Goal: Task Accomplishment & Management: Complete application form

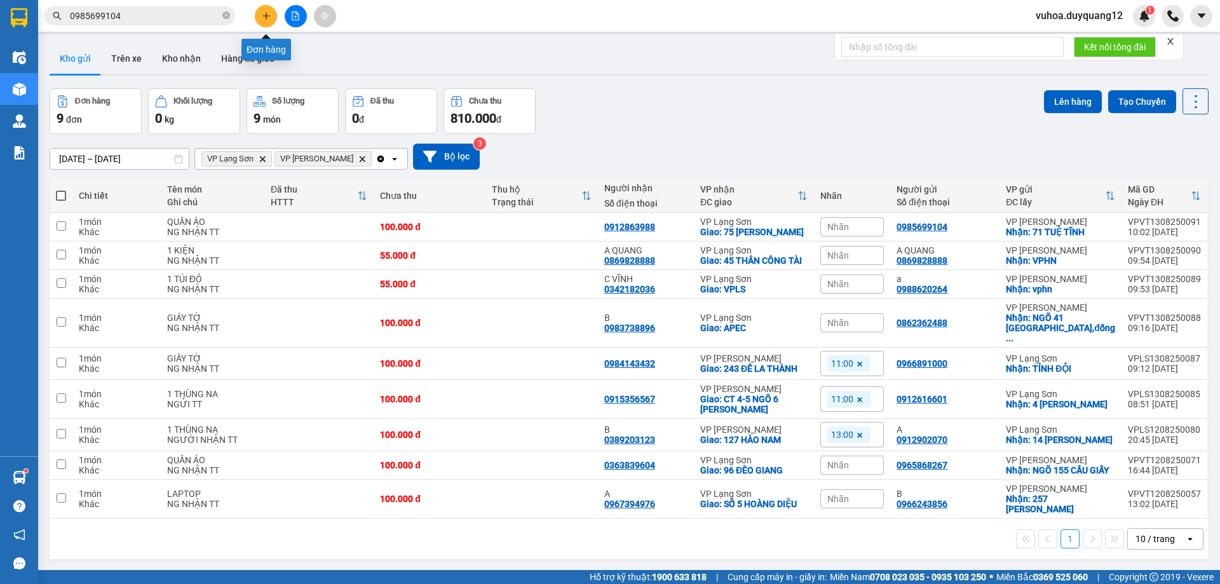
click at [268, 16] on icon "plus" at bounding box center [265, 15] width 7 height 1
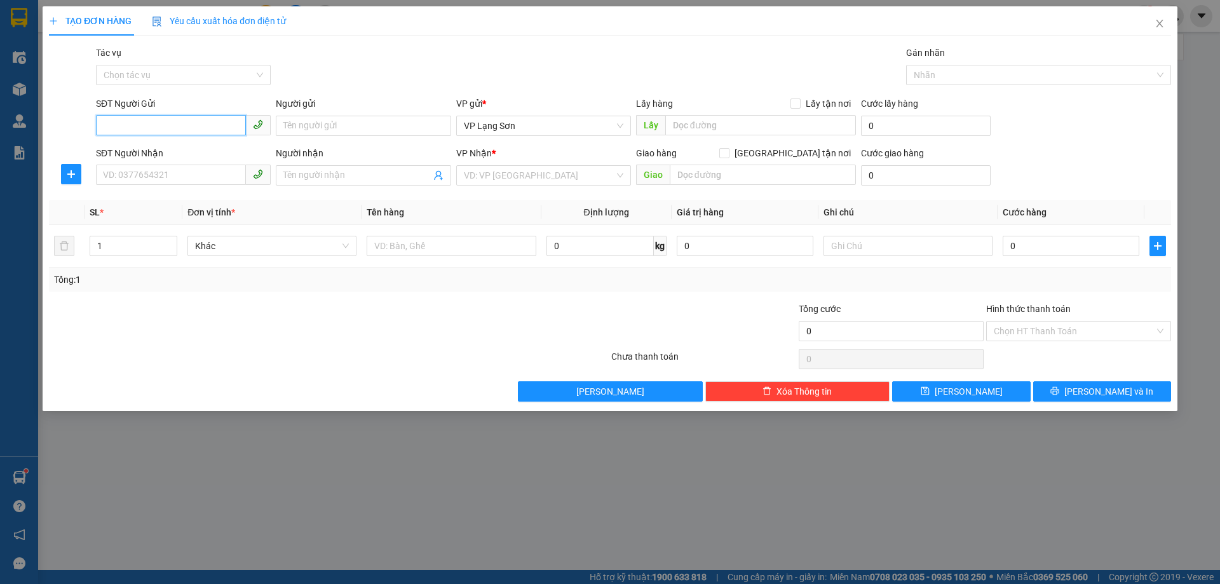
click at [138, 130] on input "SĐT Người Gửi" at bounding box center [171, 125] width 150 height 20
paste input "0913299406"
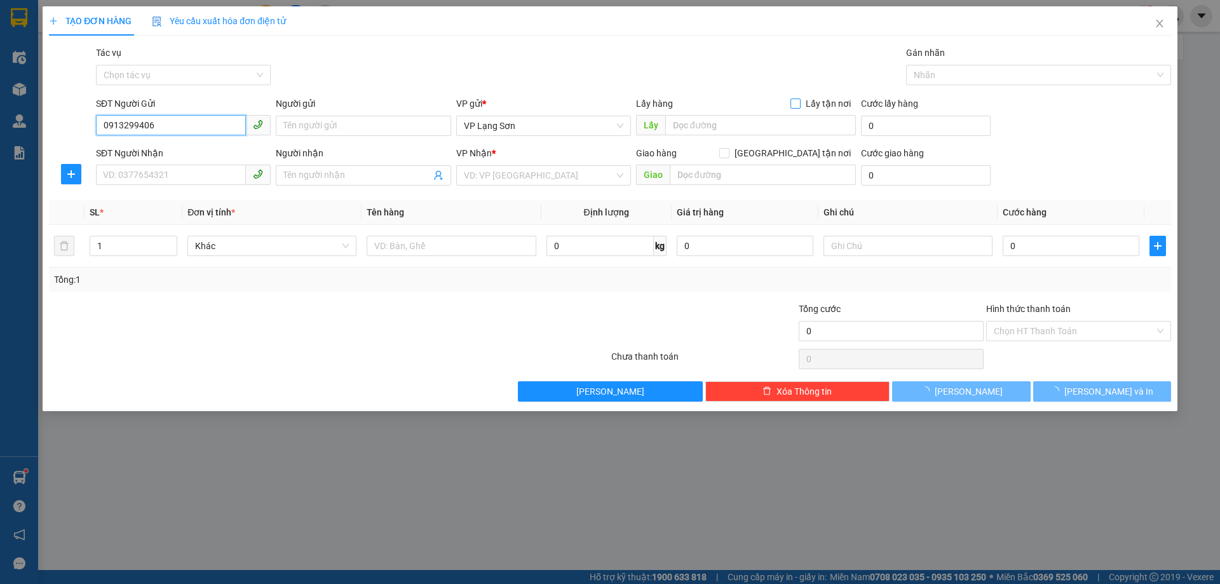
type input "0913299406"
drag, startPoint x: 799, startPoint y: 102, endPoint x: 743, endPoint y: 135, distance: 65.3
click at [798, 102] on input "Lấy tận nơi" at bounding box center [795, 103] width 9 height 9
checkbox input "true"
drag, startPoint x: 733, startPoint y: 127, endPoint x: 744, endPoint y: 112, distance: 17.8
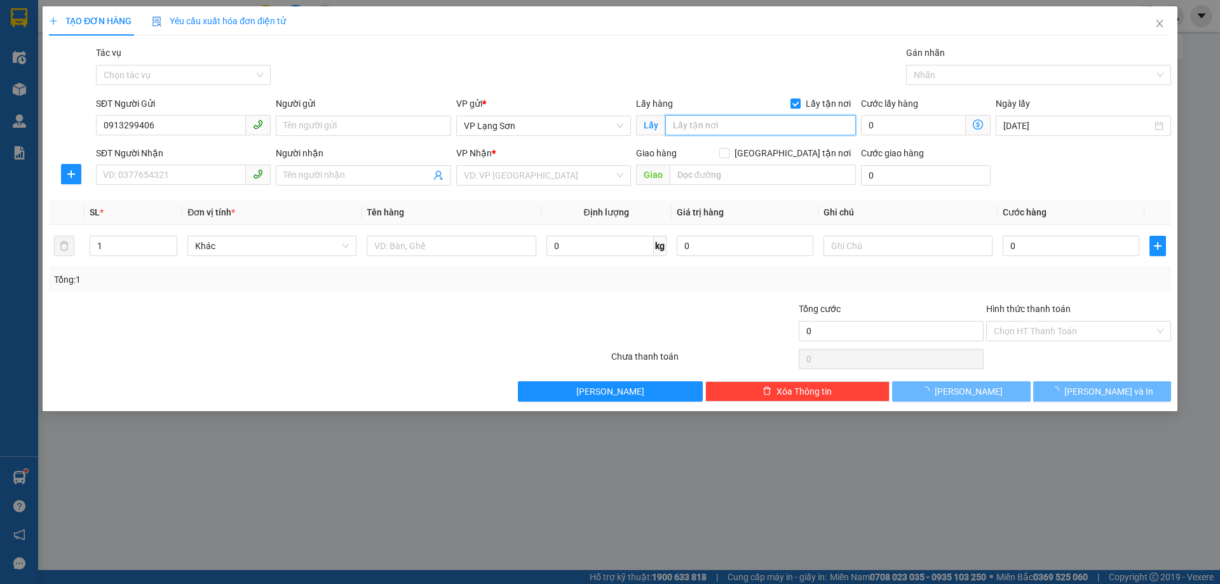
click at [734, 125] on input "text" at bounding box center [760, 125] width 191 height 20
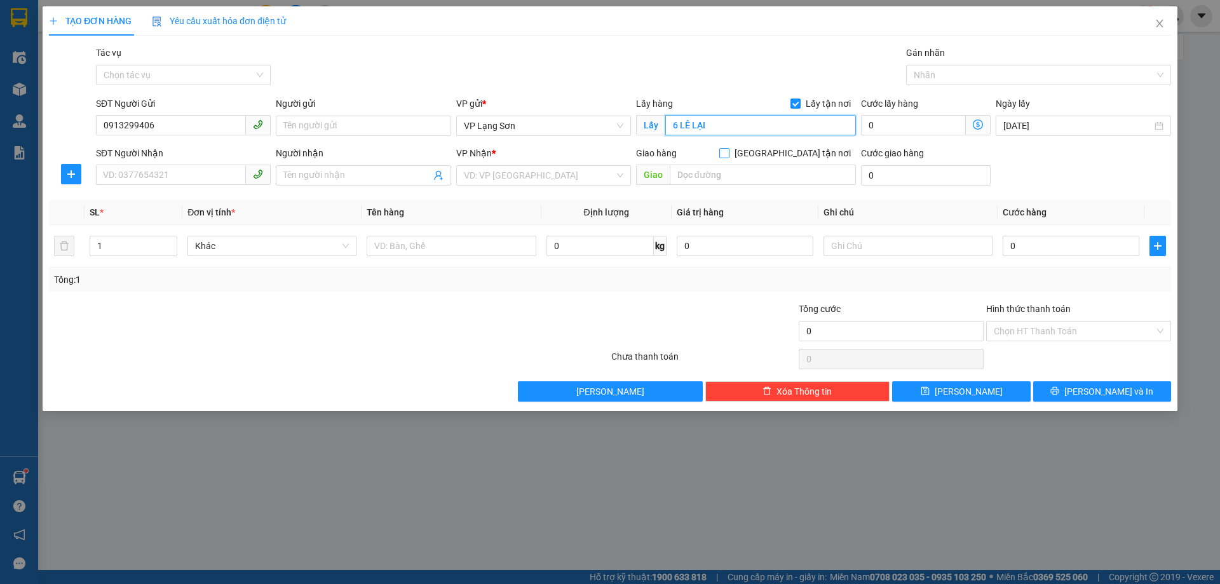
type input "6 LÊ LẠI"
click at [728, 153] on input "[GEOGRAPHIC_DATA] tận nơi" at bounding box center [723, 152] width 9 height 9
checkbox input "true"
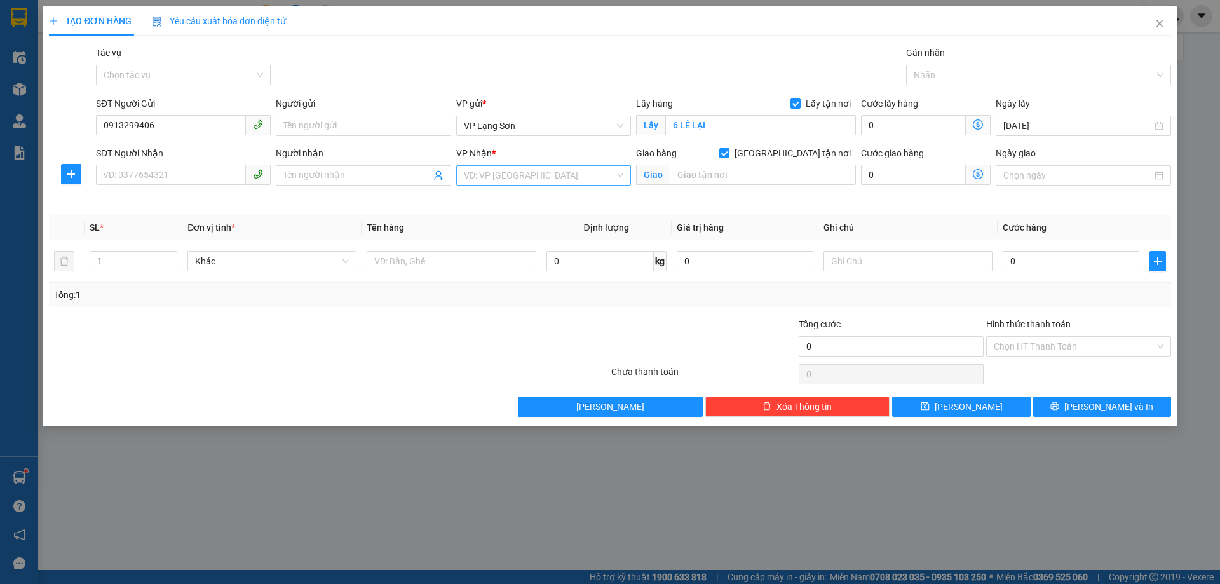
drag, startPoint x: 519, startPoint y: 178, endPoint x: 519, endPoint y: 185, distance: 7.0
click at [519, 177] on input "search" at bounding box center [539, 175] width 151 height 19
click at [511, 201] on div "VP [PERSON_NAME]" at bounding box center [544, 201] width 160 height 14
click at [698, 176] on input "text" at bounding box center [763, 175] width 186 height 20
type input "BV 108"
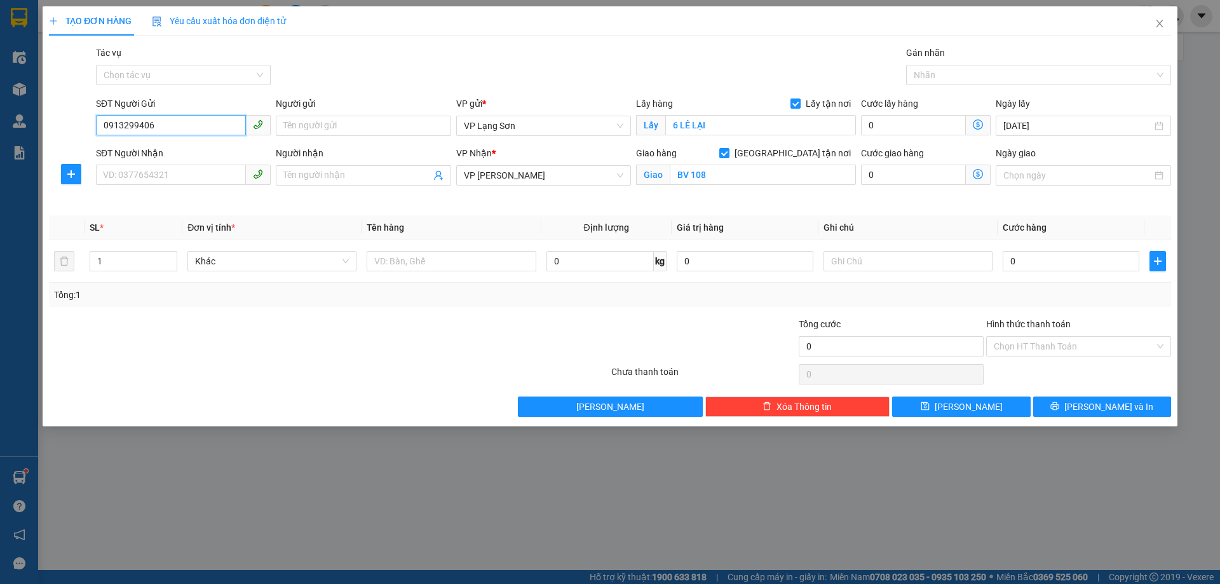
click at [108, 121] on input "0913299406" at bounding box center [171, 125] width 150 height 20
type input "0913299406"
click at [139, 179] on input "SĐT Người Nhận" at bounding box center [171, 175] width 150 height 20
type input "0387214817"
click at [105, 127] on input "0913299406" at bounding box center [171, 125] width 150 height 20
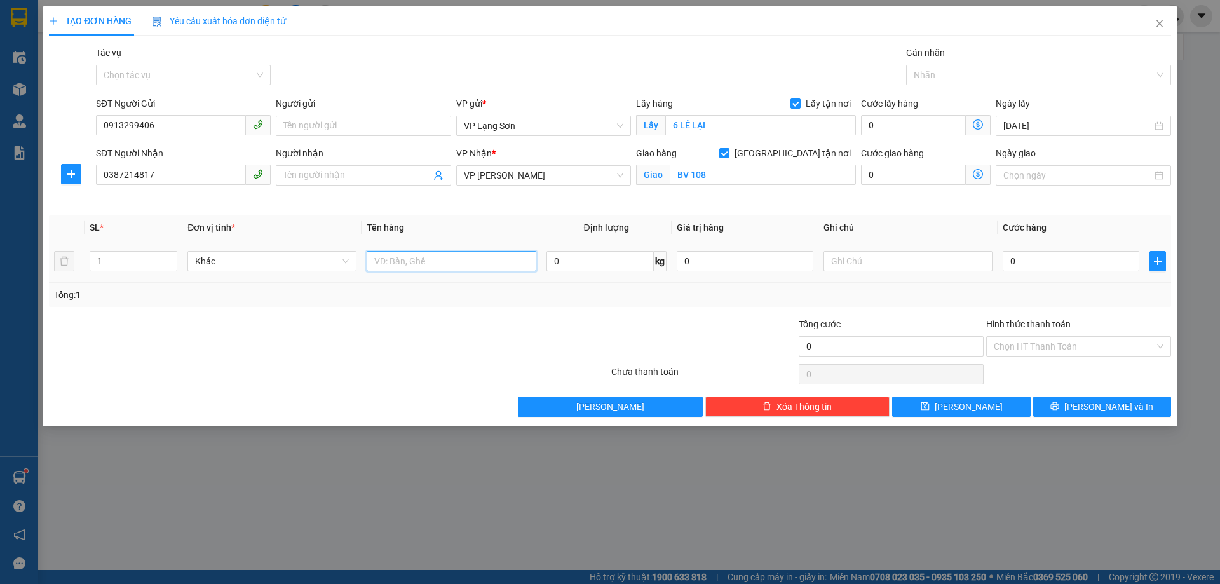
click at [418, 264] on input "text" at bounding box center [451, 261] width 169 height 20
type input "2 THÙNG"
click at [1036, 255] on input "0" at bounding box center [1071, 261] width 137 height 20
type input "1"
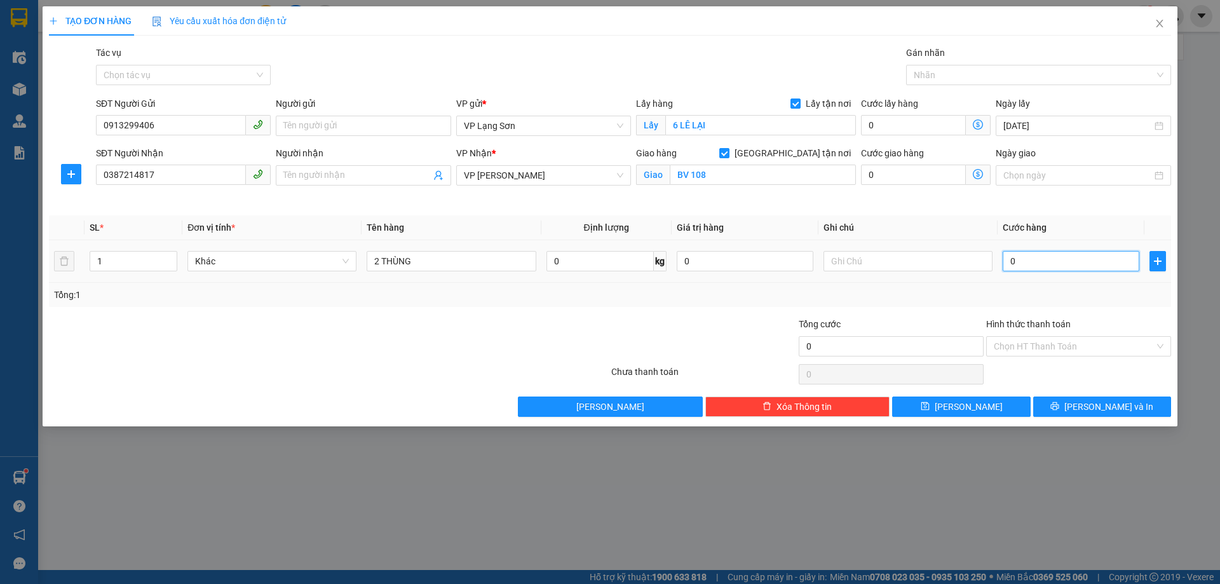
type input "1"
type input "15"
type input "150"
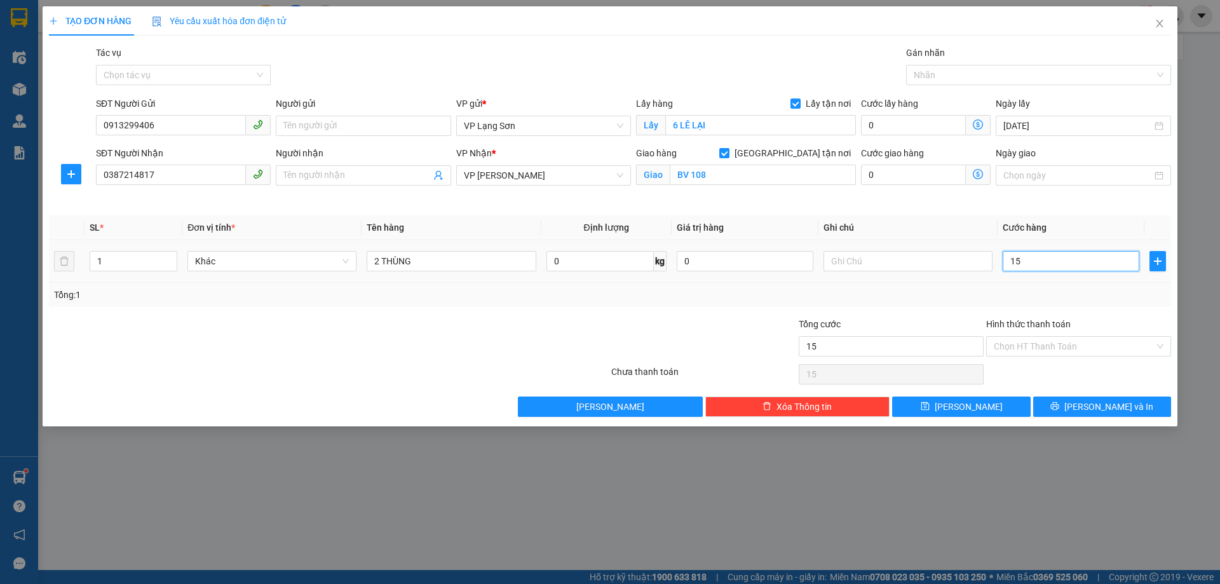
type input "150"
type input "150.000"
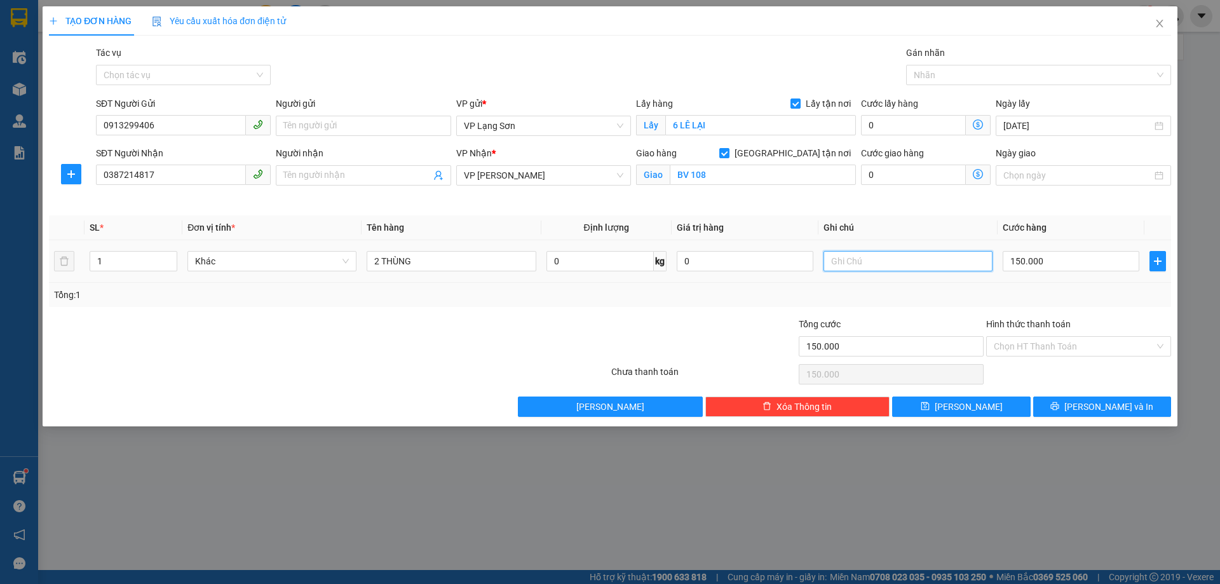
click at [862, 264] on input "text" at bounding box center [908, 261] width 169 height 20
type input "NG GỬI TT"
click at [956, 409] on button "Lưu" at bounding box center [961, 407] width 138 height 20
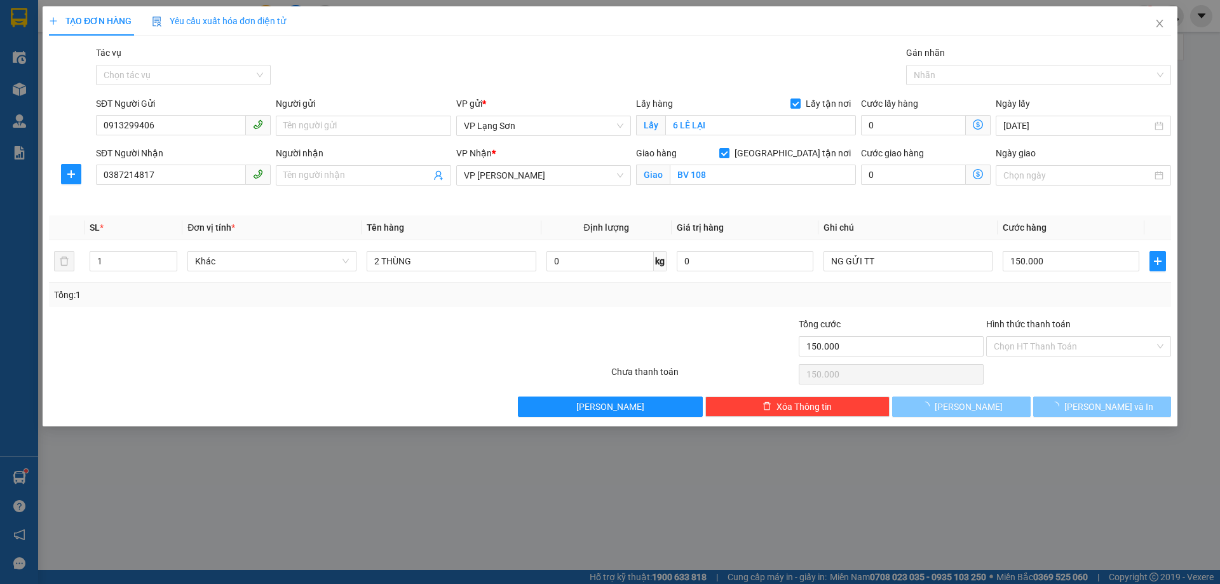
checkbox input "false"
type input "0"
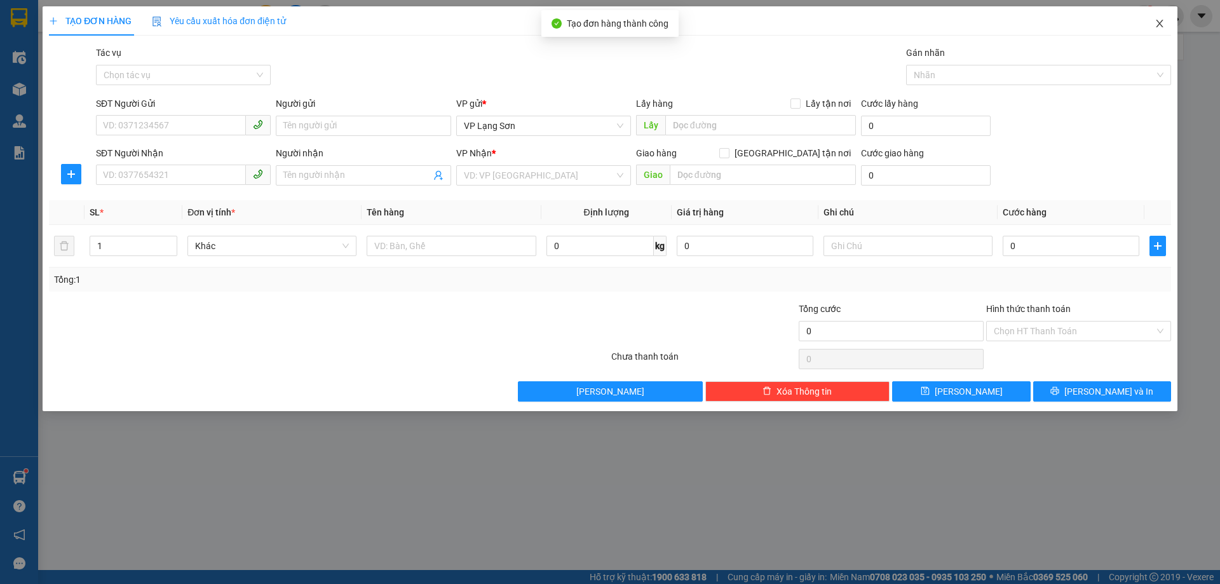
click at [1159, 24] on icon "close" at bounding box center [1159, 24] width 7 height 8
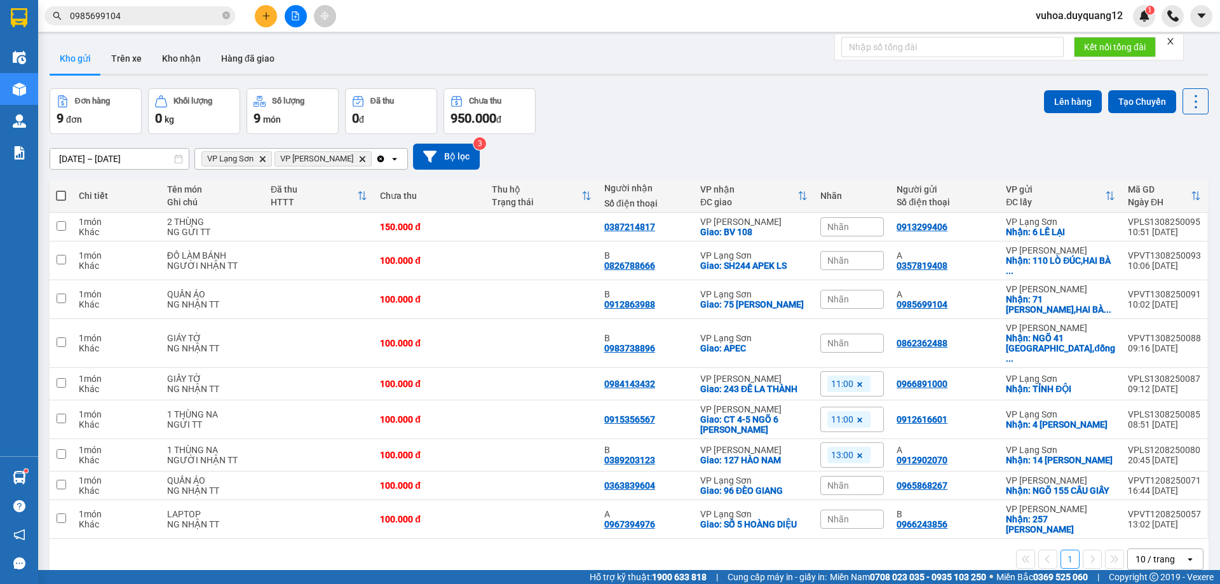
click at [873, 221] on div "Nhãn" at bounding box center [852, 226] width 64 height 19
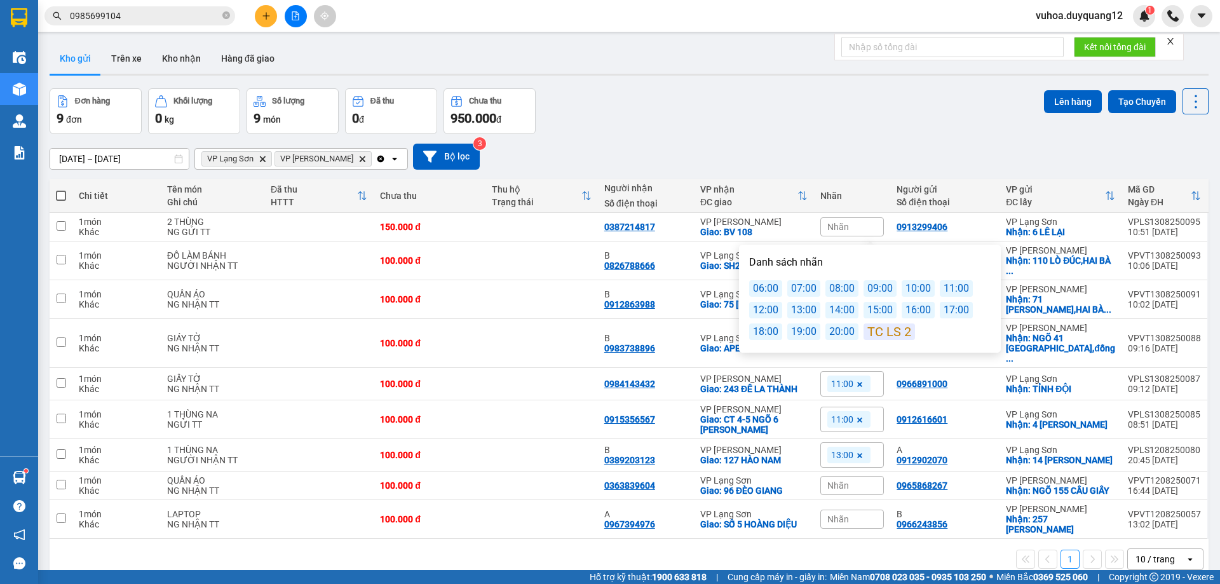
click at [768, 313] on div "12:00" at bounding box center [765, 310] width 33 height 17
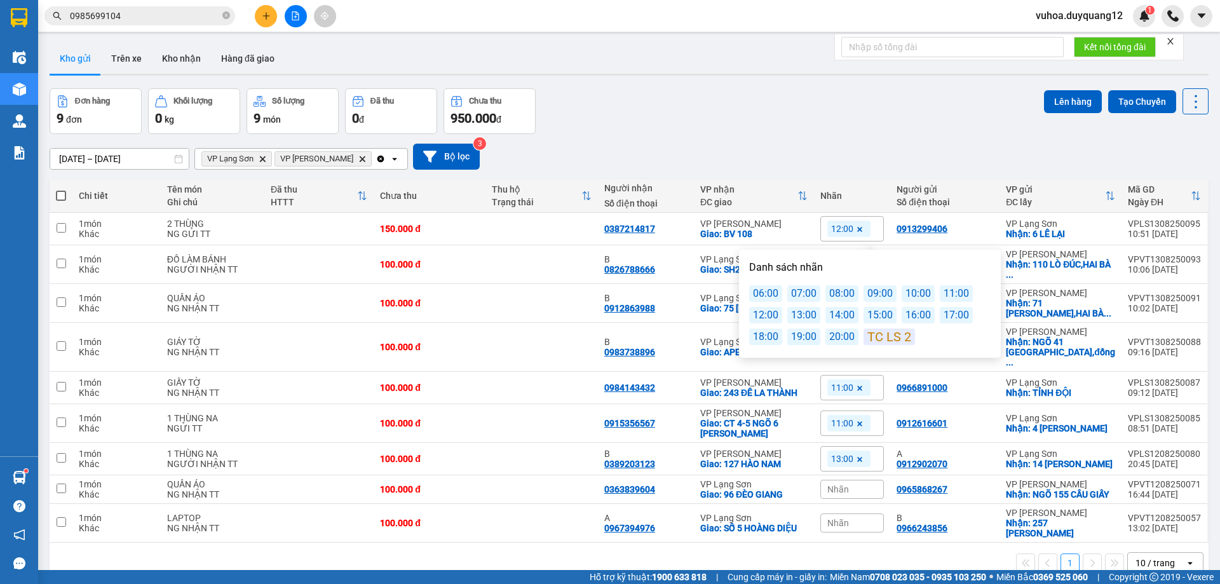
click at [857, 135] on div "11/08/2025 – 13/08/2025 Press the down arrow key to interact with the calendar …" at bounding box center [629, 156] width 1159 height 45
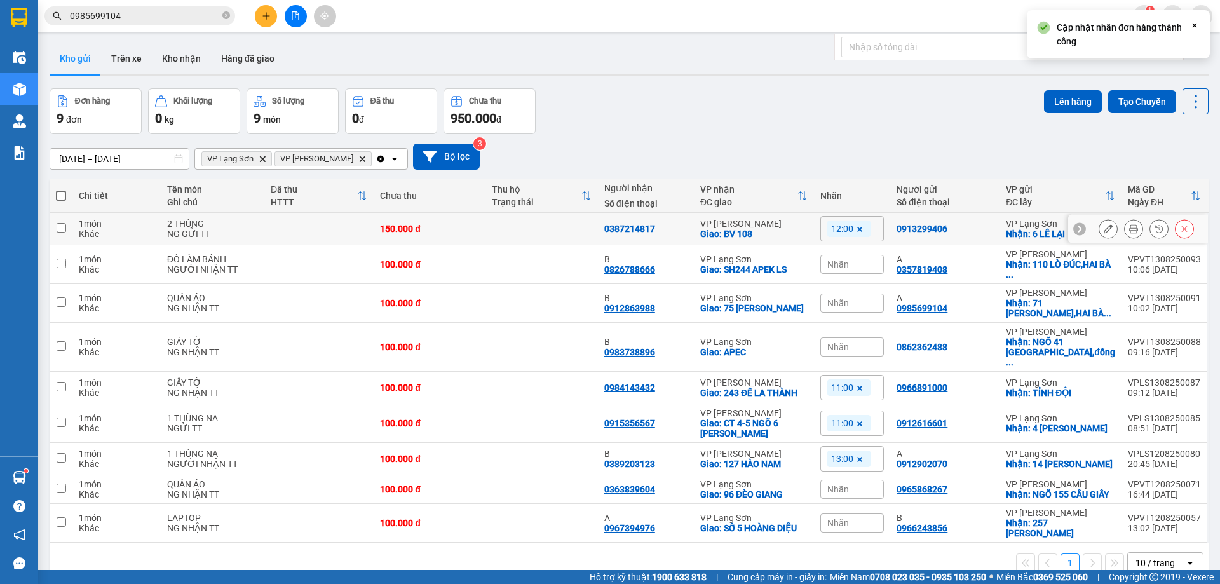
click at [1075, 230] on div at bounding box center [1079, 228] width 13 height 13
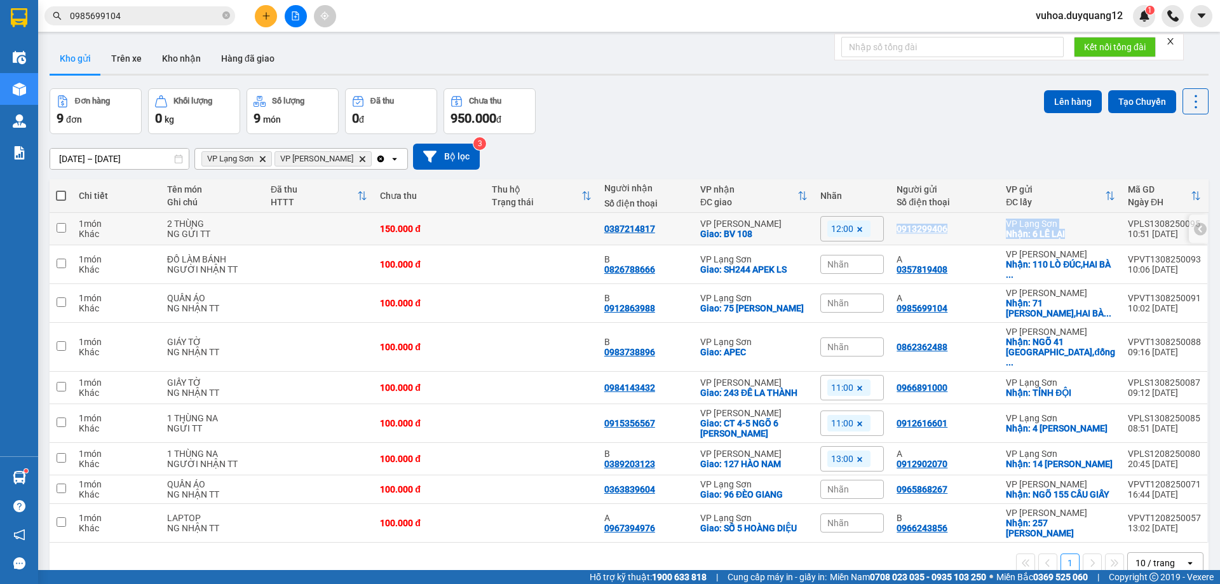
drag, startPoint x: 915, startPoint y: 230, endPoint x: 1050, endPoint y: 219, distance: 135.2
click at [1093, 233] on tr "1 món Khác 2 THÙNG NG GỬI TT 150.000 đ 0387214817 VP Minh Khai Giao: BV 108 12:…" at bounding box center [629, 229] width 1159 height 32
checkbox input "true"
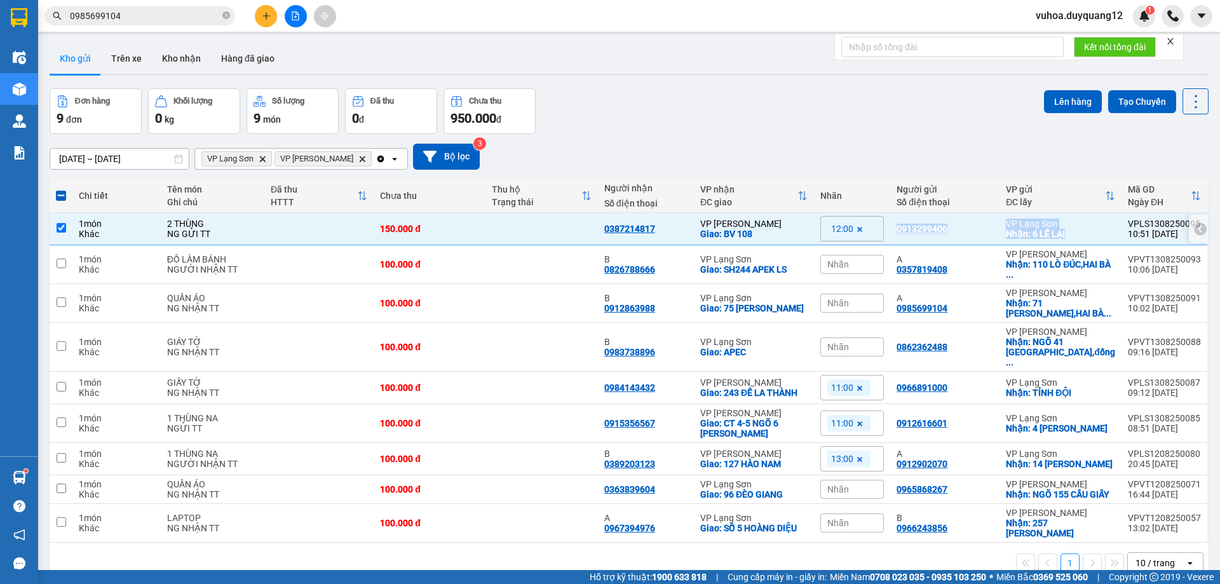
copy tr "0913299406 VP Lạng Sơn Nhận: 6 LÊ LẠI"
drag, startPoint x: 58, startPoint y: 376, endPoint x: 55, endPoint y: 397, distance: 20.6
click at [58, 382] on input "checkbox" at bounding box center [62, 387] width 10 height 10
checkbox input "true"
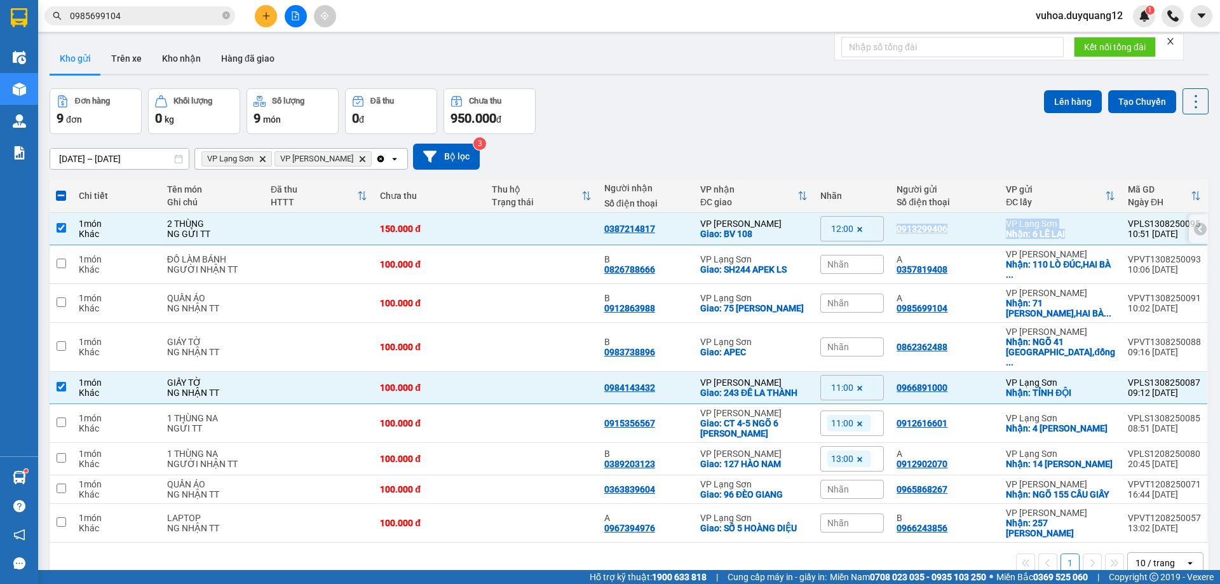
click at [61, 229] on input "checkbox" at bounding box center [62, 228] width 10 height 10
checkbox input "false"
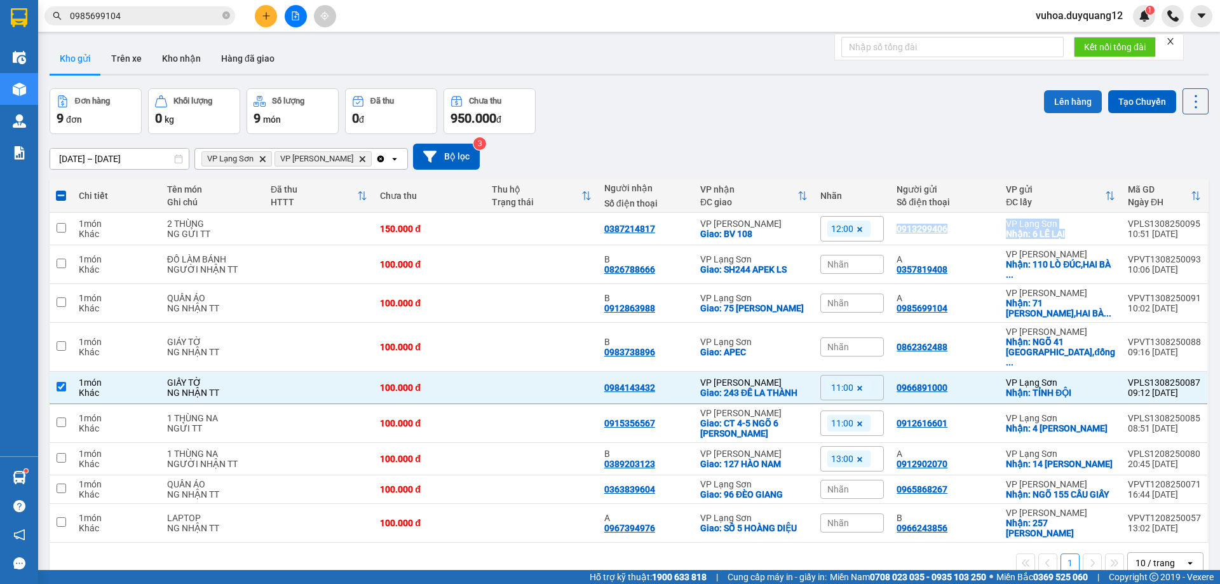
click at [1070, 100] on button "Lên hàng" at bounding box center [1073, 101] width 58 height 23
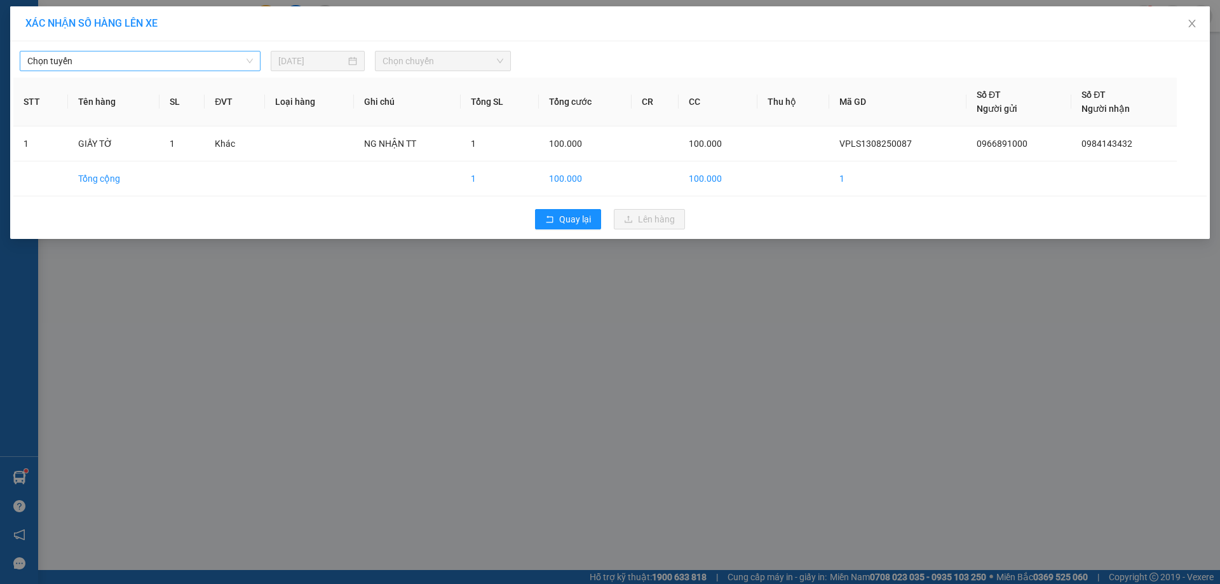
click at [88, 57] on span "Chọn tuyến" at bounding box center [140, 60] width 226 height 19
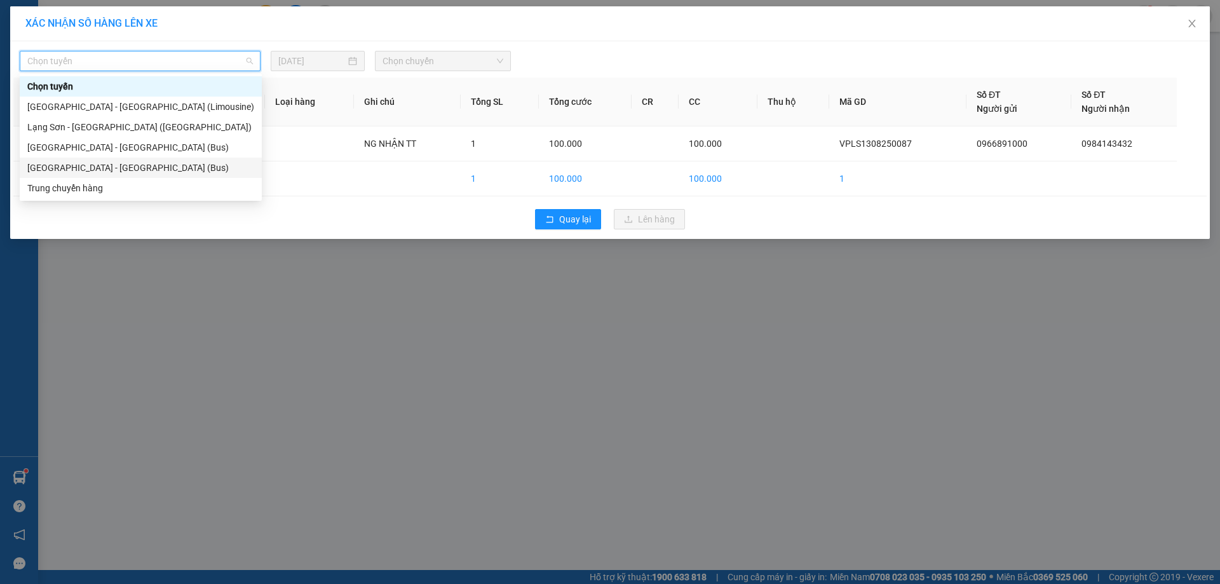
click at [63, 170] on div "[GEOGRAPHIC_DATA] - [GEOGRAPHIC_DATA] (Bus)" at bounding box center [140, 168] width 227 height 14
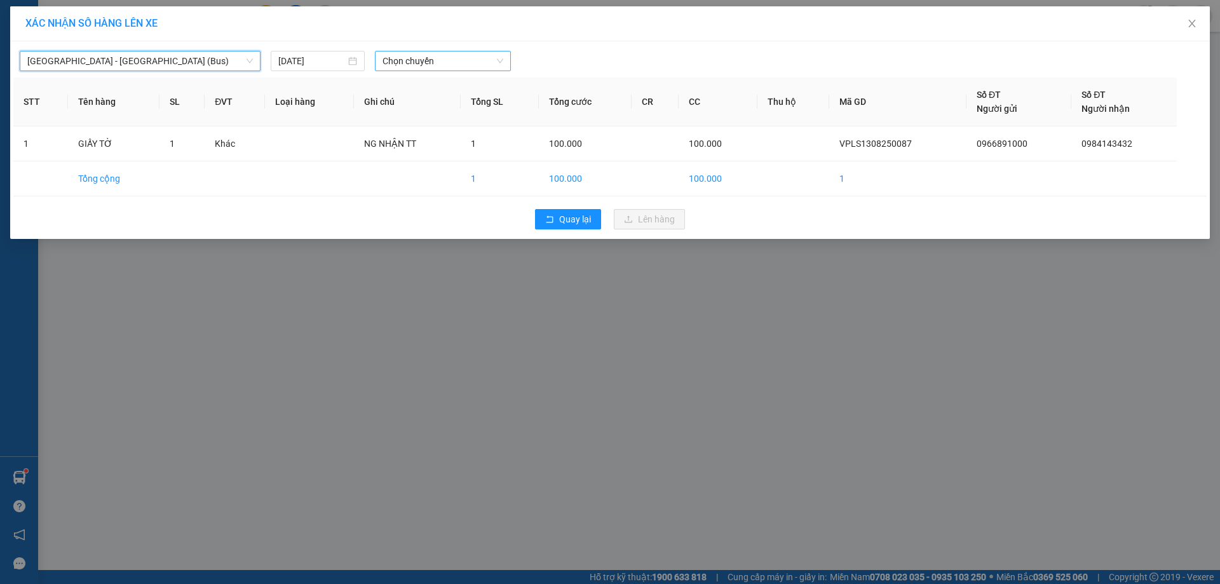
click at [437, 61] on span "Chọn chuyến" at bounding box center [443, 60] width 121 height 19
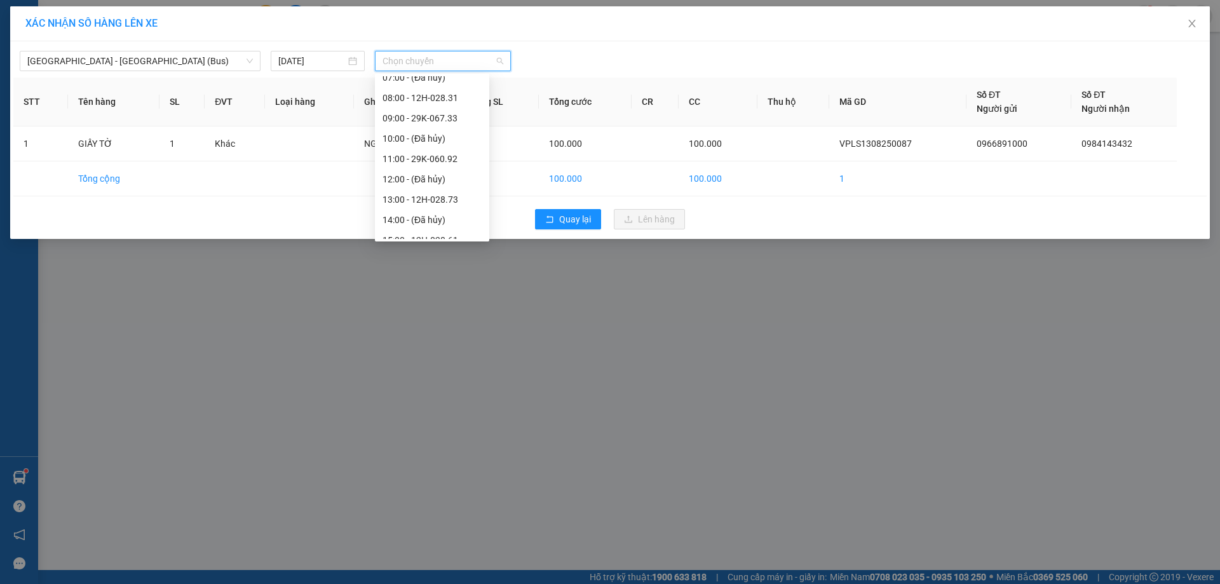
scroll to position [92, 0]
click at [445, 158] on div "11:00 - 29K-060.92" at bounding box center [432, 158] width 99 height 14
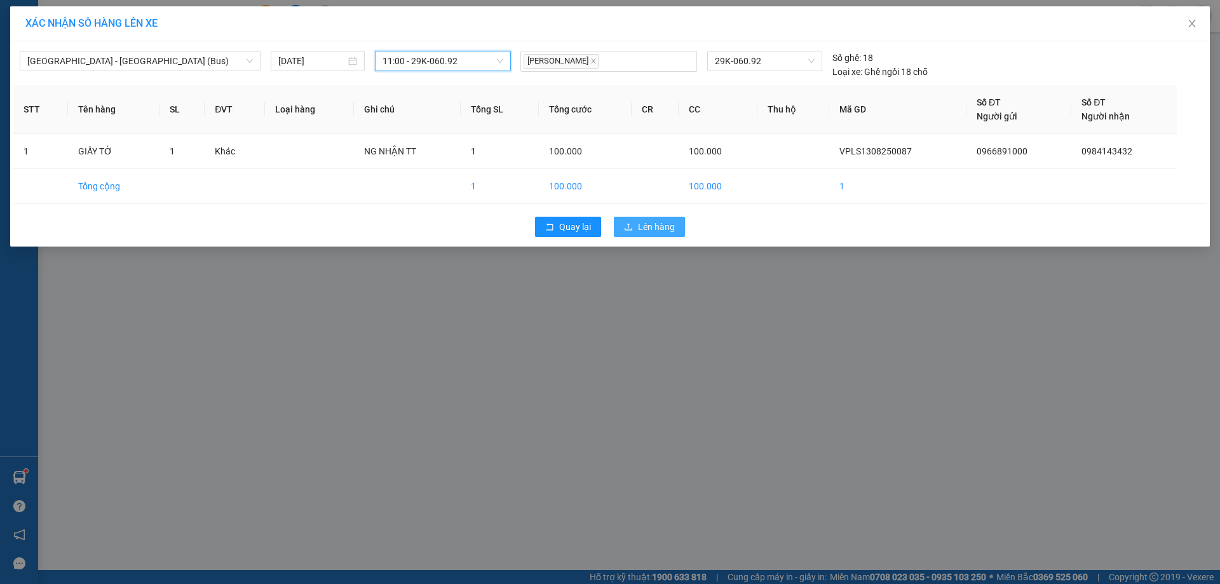
click at [644, 224] on span "Lên hàng" at bounding box center [656, 227] width 37 height 14
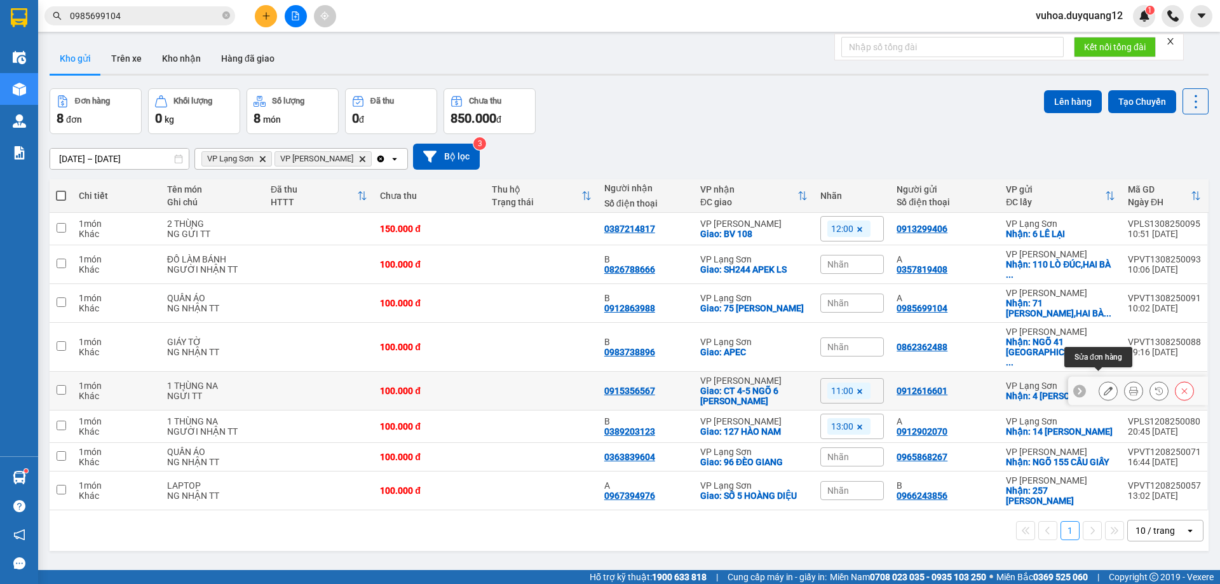
click at [1104, 386] on icon at bounding box center [1108, 390] width 9 height 9
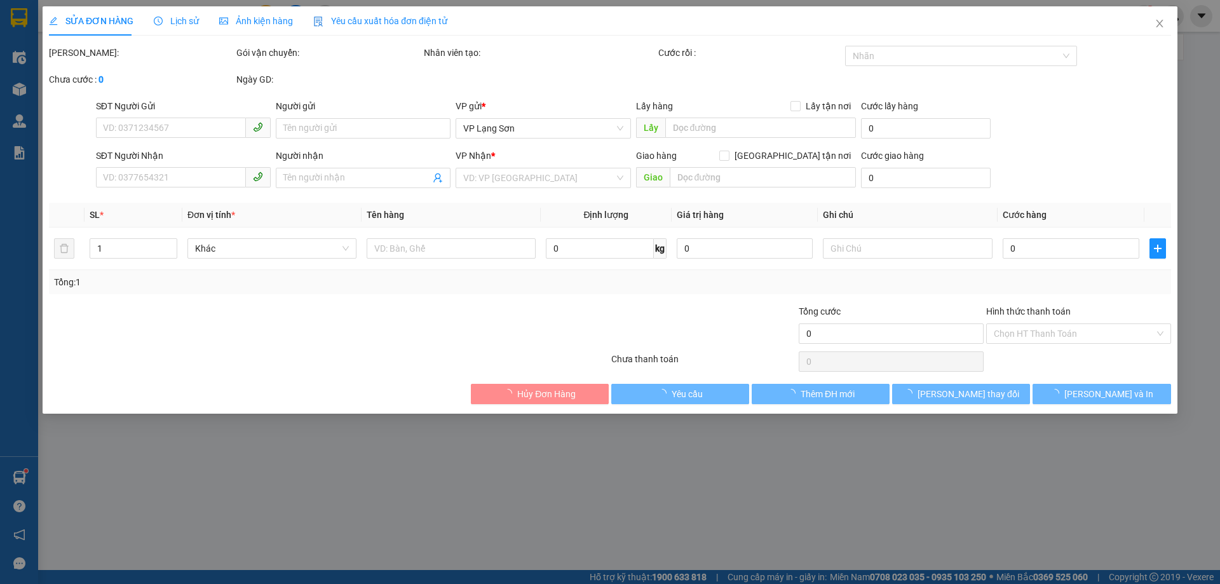
type input "0912616601"
checkbox input "true"
type input "4 HOÀNG VĂN THỤ"
type input "0915356567"
checkbox input "true"
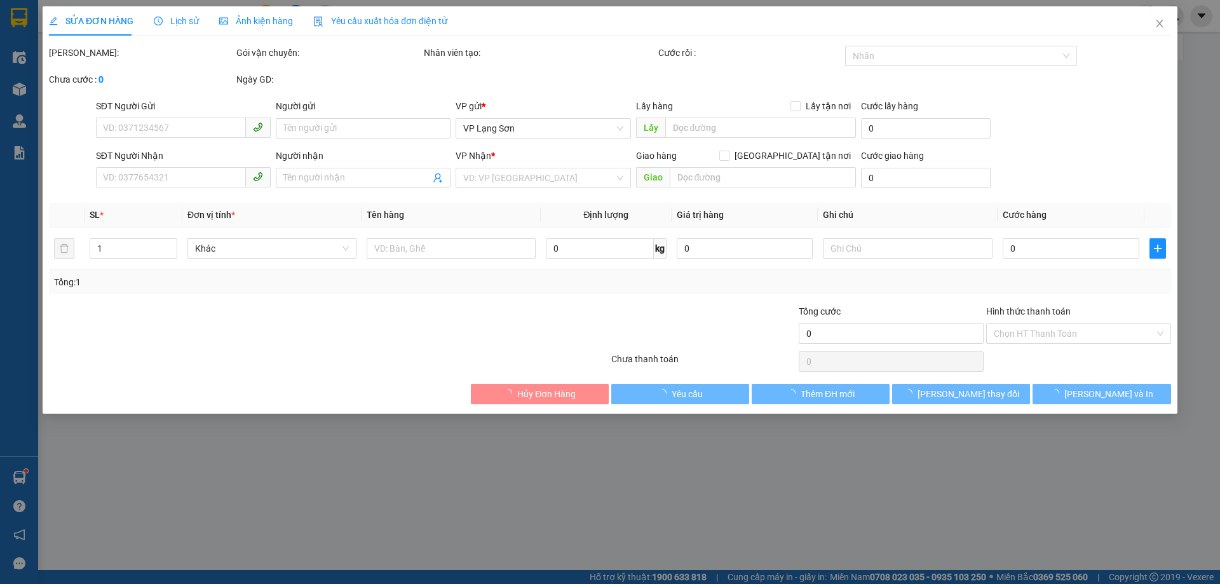
type input "CT 4-5 NGÕ 6 DƯƠNG ĐÌNH NGHỆ"
type input "100.000"
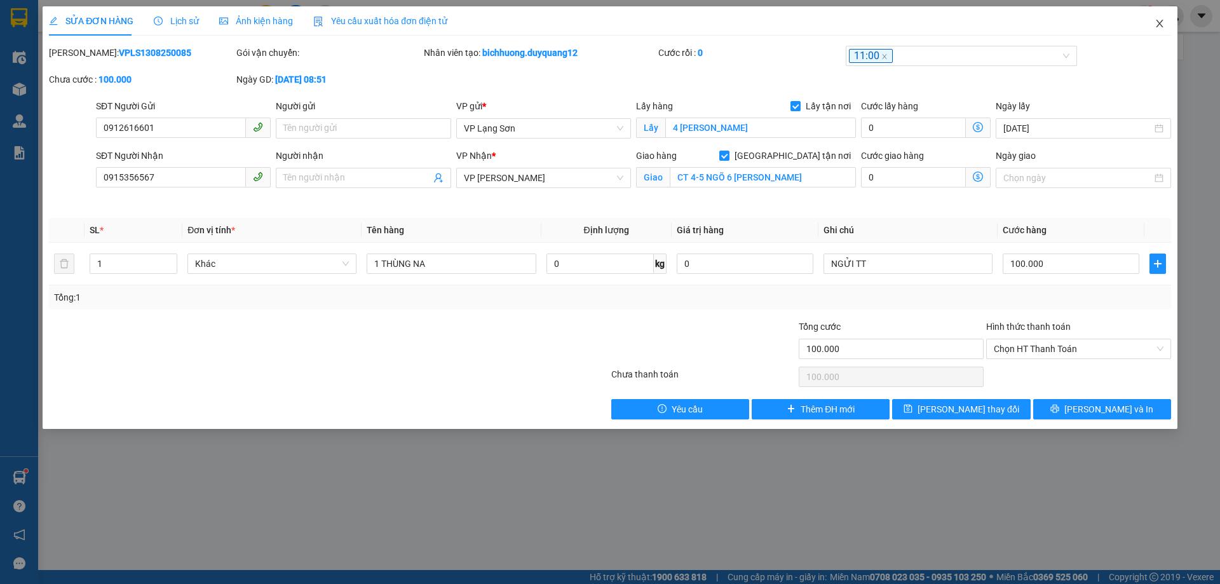
click at [1163, 21] on icon "close" at bounding box center [1160, 23] width 10 height 10
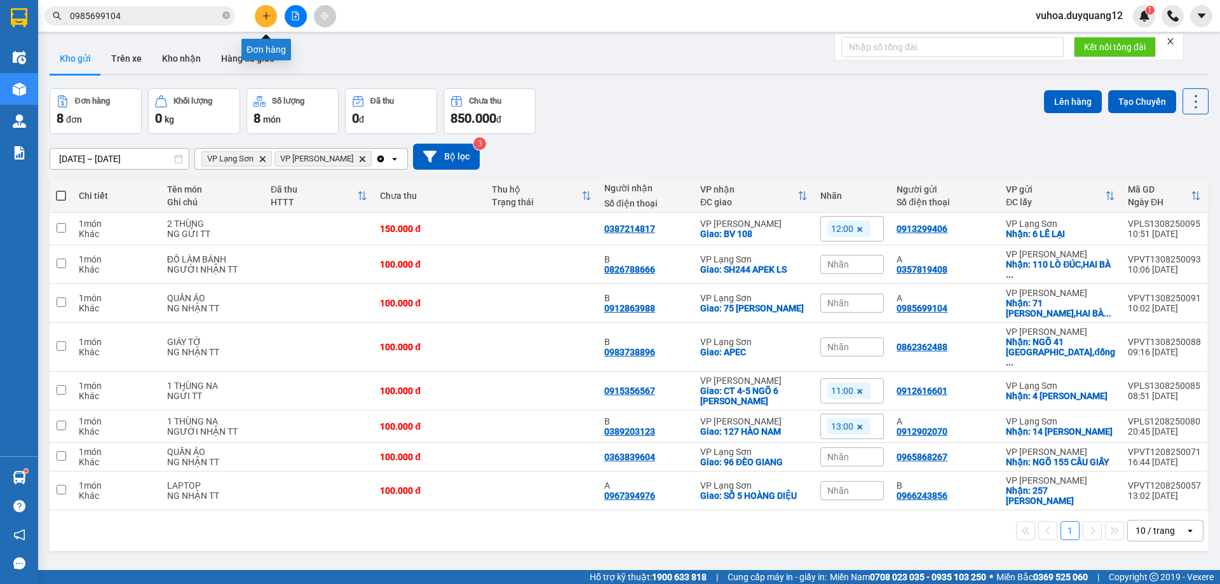
click at [270, 15] on icon "plus" at bounding box center [266, 15] width 9 height 9
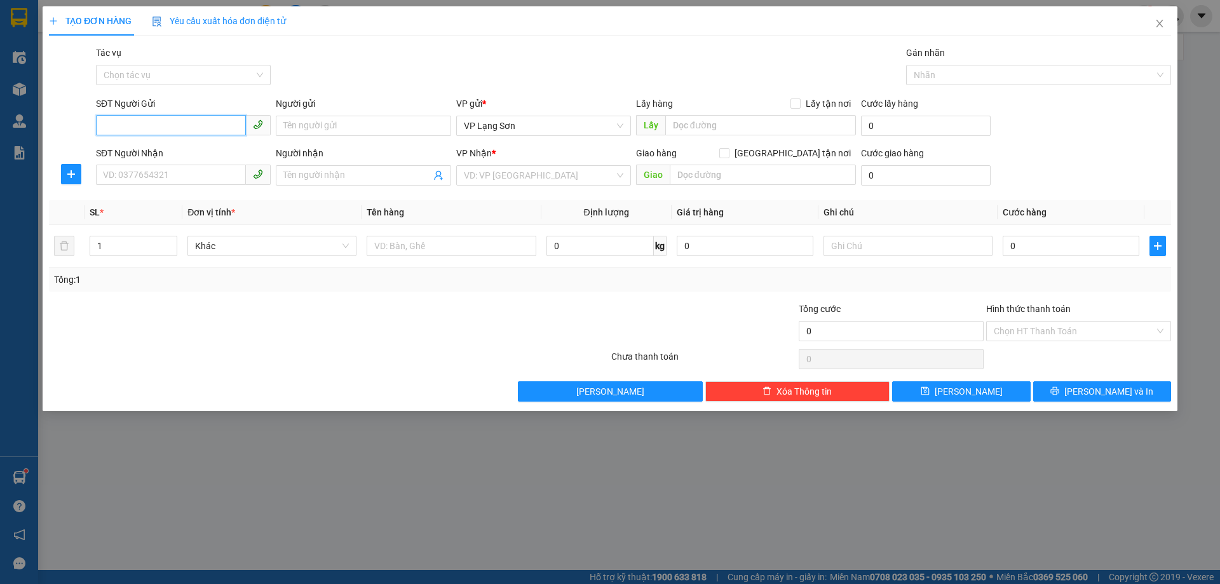
click at [151, 125] on input "SĐT Người Gửi" at bounding box center [171, 125] width 150 height 20
paste input "0915984283"
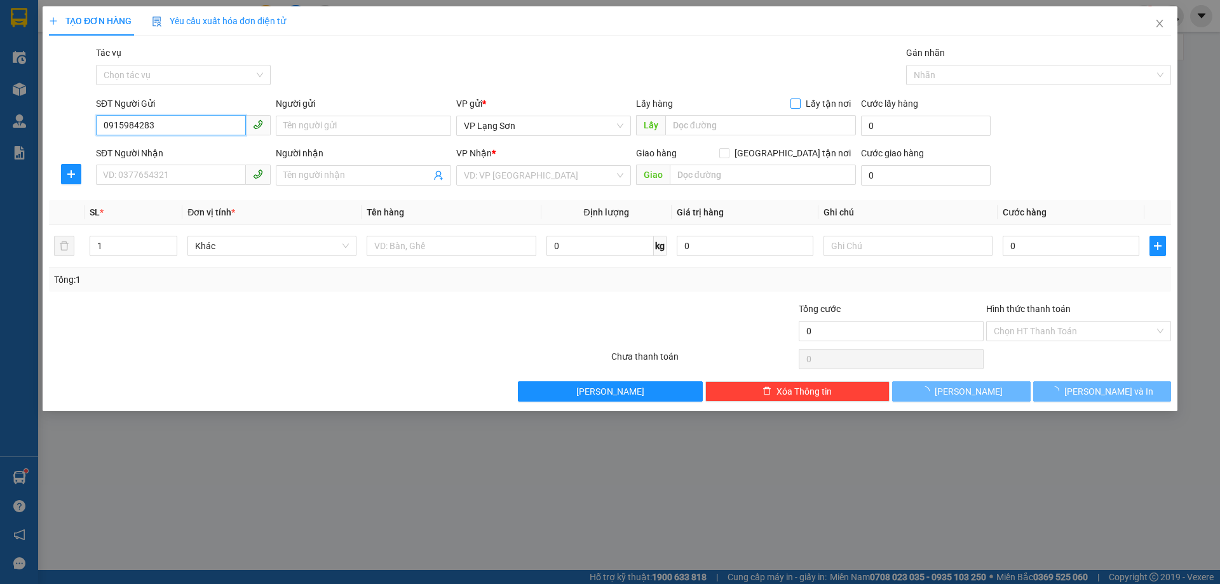
type input "0915984283"
click at [796, 106] on input "Lấy tận nơi" at bounding box center [795, 103] width 9 height 9
checkbox input "true"
drag, startPoint x: 745, startPoint y: 128, endPoint x: 768, endPoint y: 116, distance: 26.4
click at [749, 126] on input "text" at bounding box center [760, 125] width 191 height 20
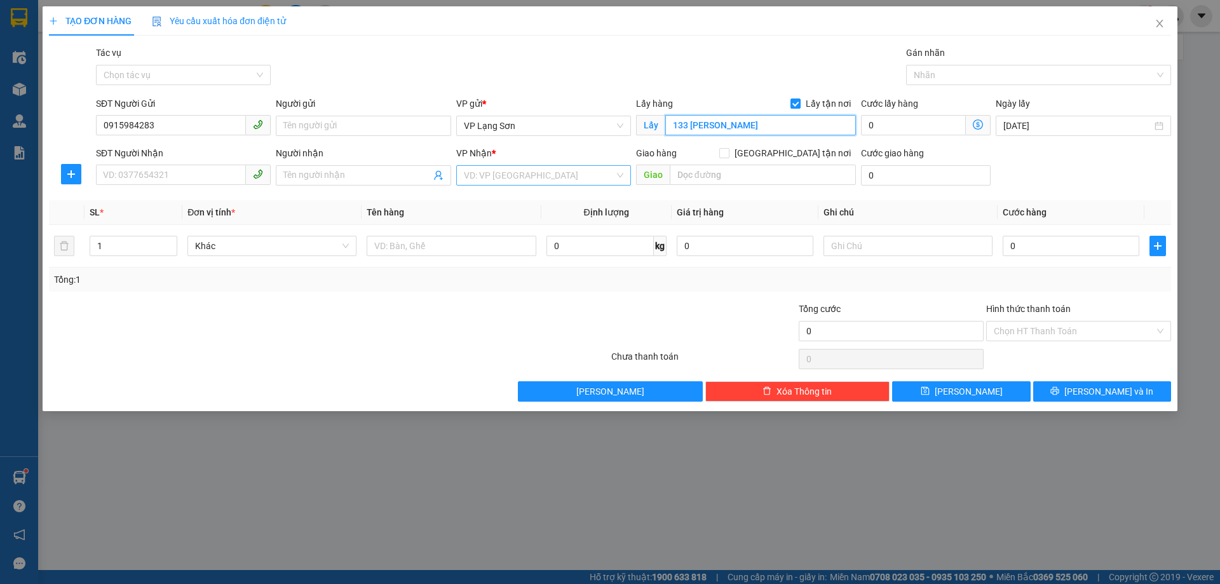
type input "133 [PERSON_NAME]"
click at [531, 166] on input "search" at bounding box center [539, 175] width 151 height 19
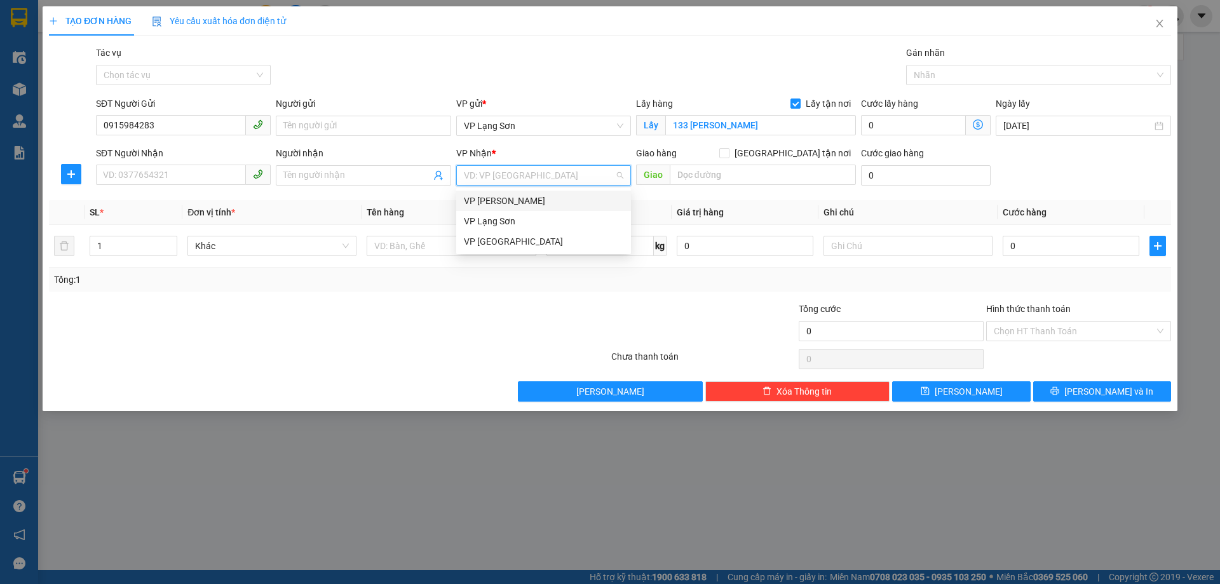
click at [508, 205] on div "VP [PERSON_NAME]" at bounding box center [544, 201] width 160 height 14
click at [728, 153] on input "[GEOGRAPHIC_DATA] tận nơi" at bounding box center [723, 152] width 9 height 9
checkbox input "true"
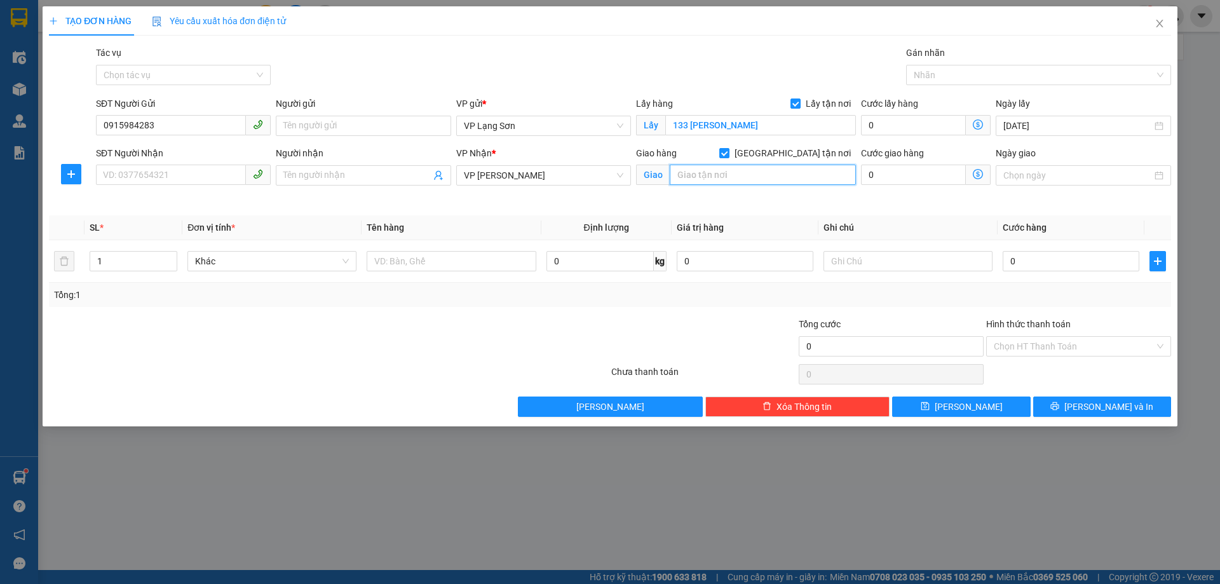
click at [726, 173] on input "text" at bounding box center [763, 175] width 186 height 20
type input "BV [PERSON_NAME]"
click at [115, 178] on input "SĐT Người Nhận" at bounding box center [171, 175] width 150 height 20
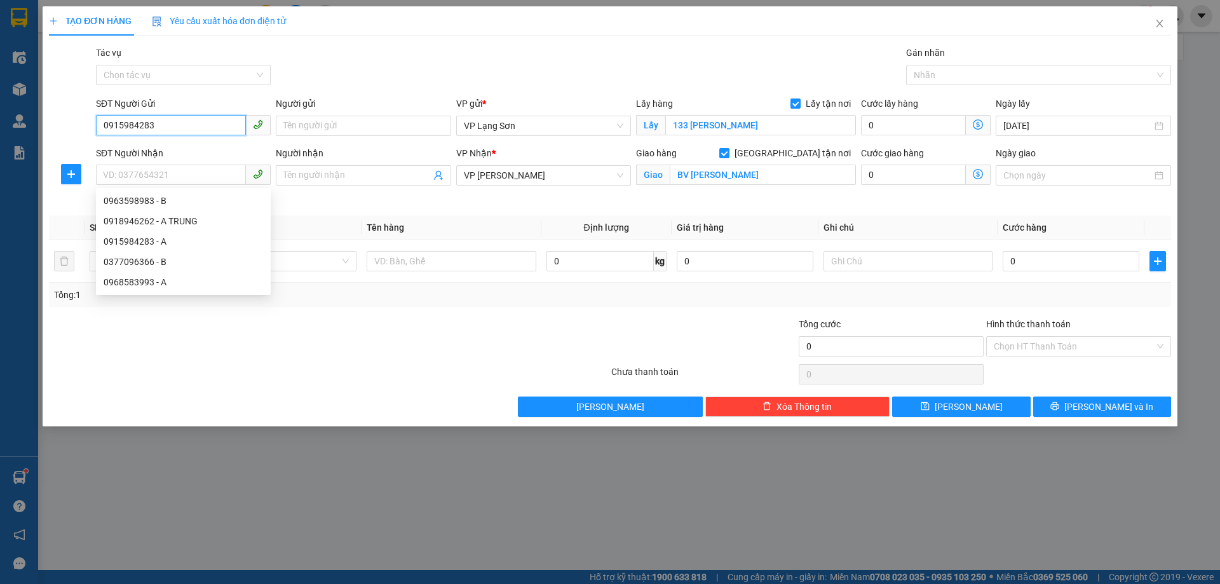
click at [107, 132] on input "0915984283" at bounding box center [171, 125] width 150 height 20
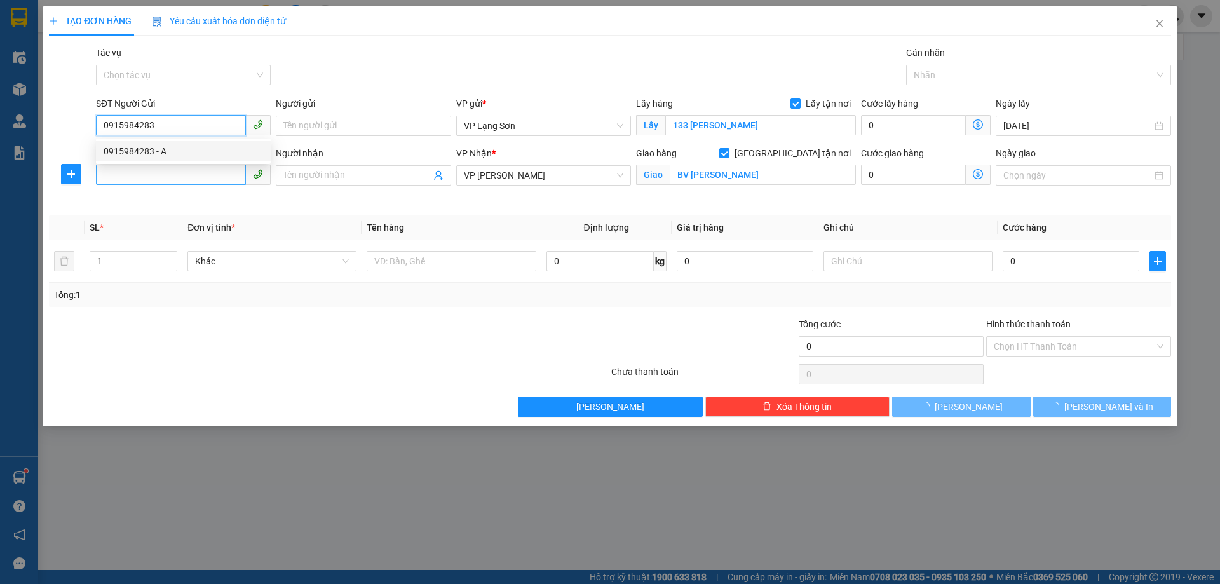
type input "0915984283"
click at [118, 179] on input "SĐT Người Nhận" at bounding box center [171, 175] width 150 height 20
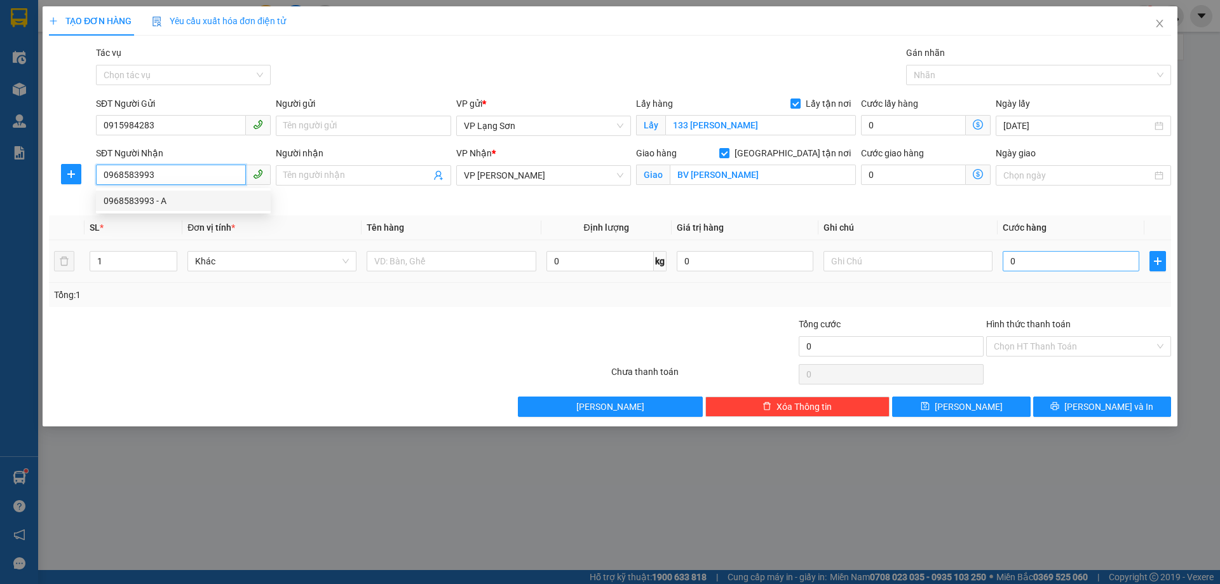
type input "0968583993"
click at [1046, 256] on input "0" at bounding box center [1071, 261] width 137 height 20
type input "1"
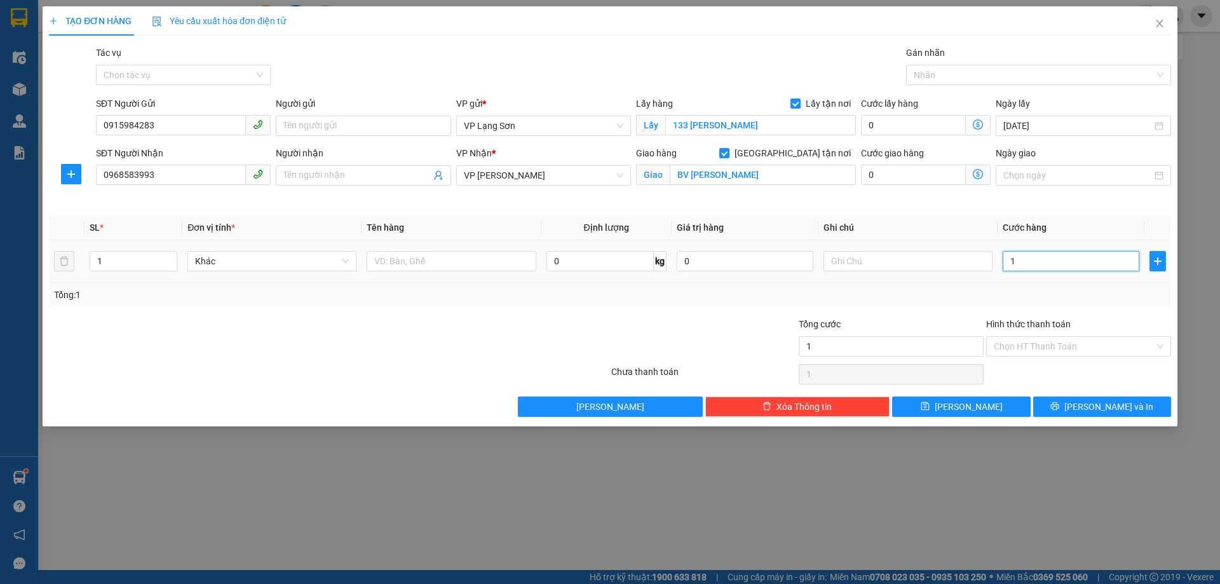
type input "10"
type input "100"
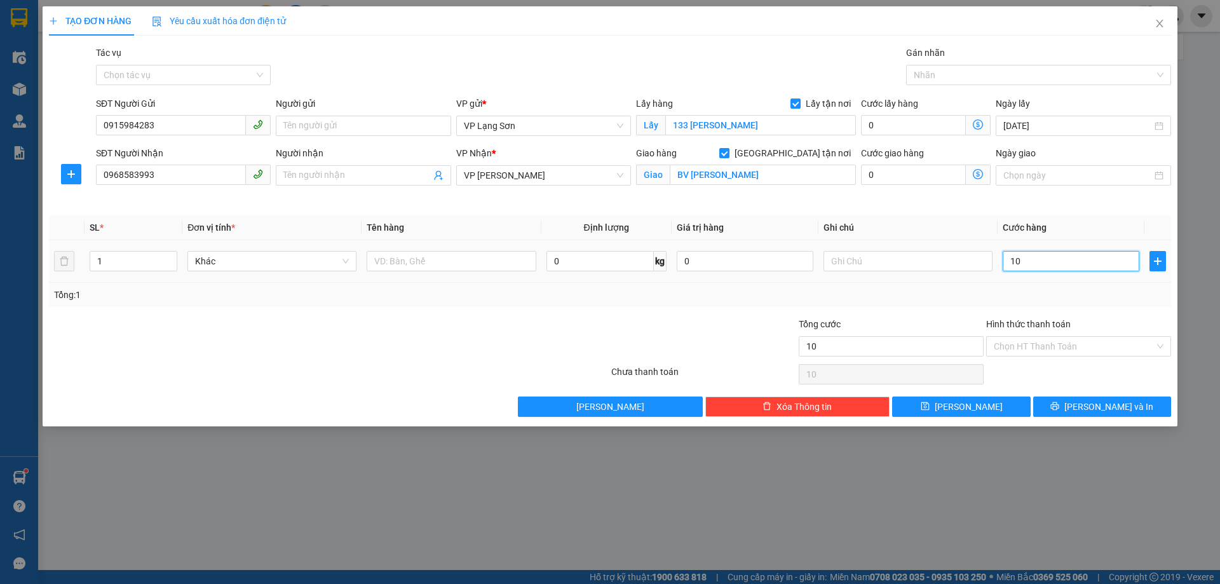
type input "100"
type input "100.000"
click at [883, 262] on input "text" at bounding box center [908, 261] width 169 height 20
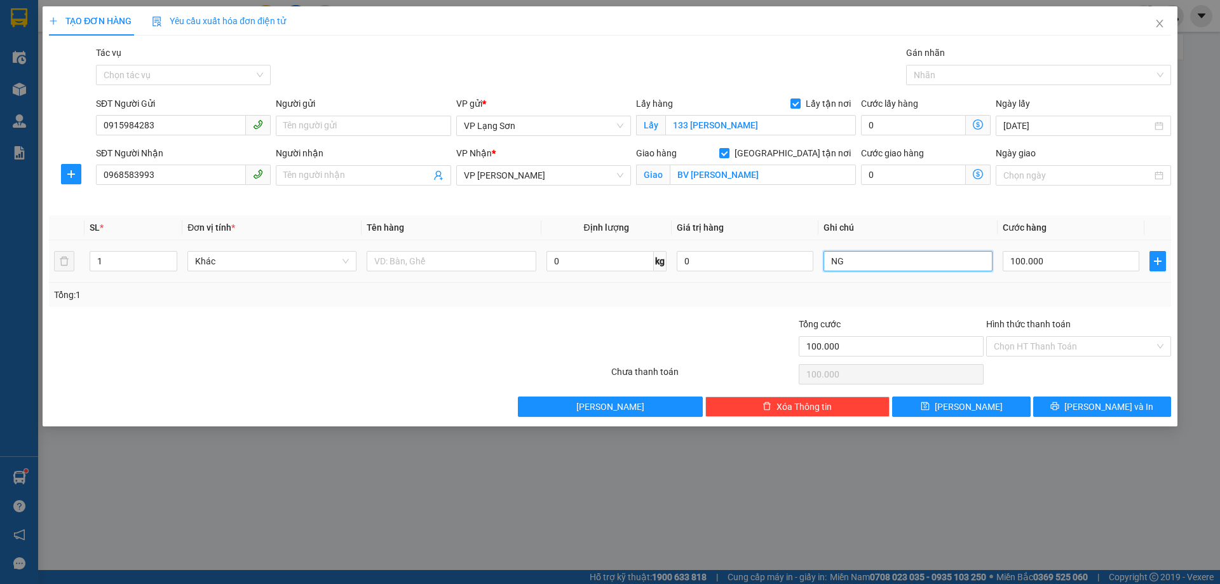
type input "N"
click at [439, 263] on input "text" at bounding box center [451, 261] width 169 height 20
type input "D"
type input "ĐỒ ĂN"
click at [908, 259] on input "text" at bounding box center [908, 261] width 169 height 20
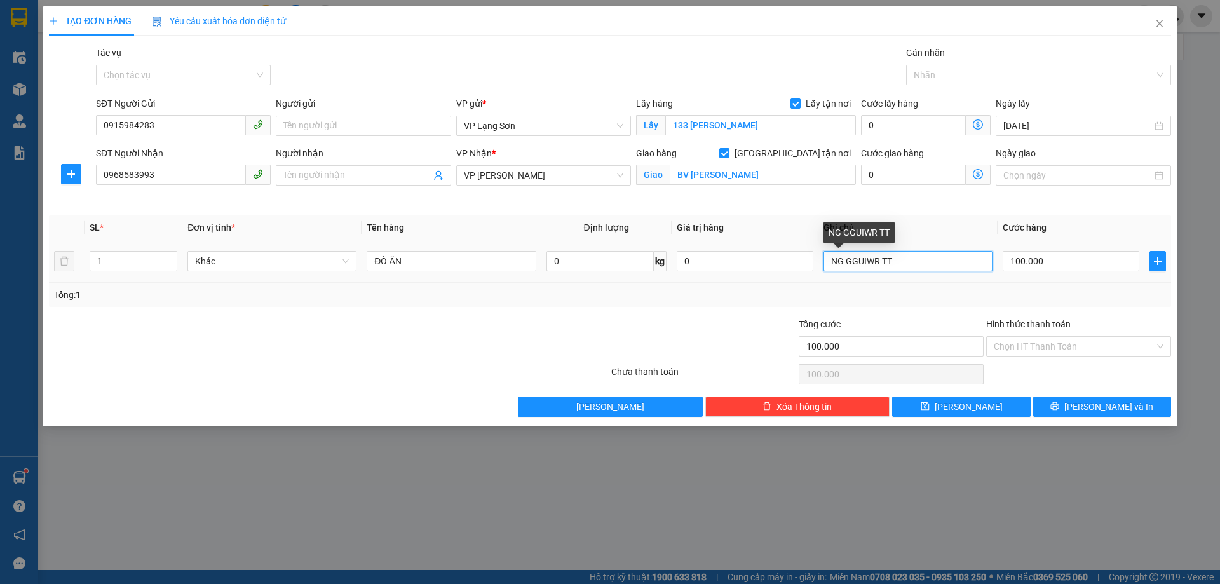
drag, startPoint x: 846, startPoint y: 264, endPoint x: 946, endPoint y: 263, distance: 99.8
click at [944, 264] on input "NG GGUIWR TT" at bounding box center [908, 261] width 169 height 20
type input "NG GỬI TT"
drag, startPoint x: 455, startPoint y: 299, endPoint x: 464, endPoint y: 297, distance: 9.1
click at [456, 299] on div "Tổng: 1" at bounding box center [262, 295] width 417 height 14
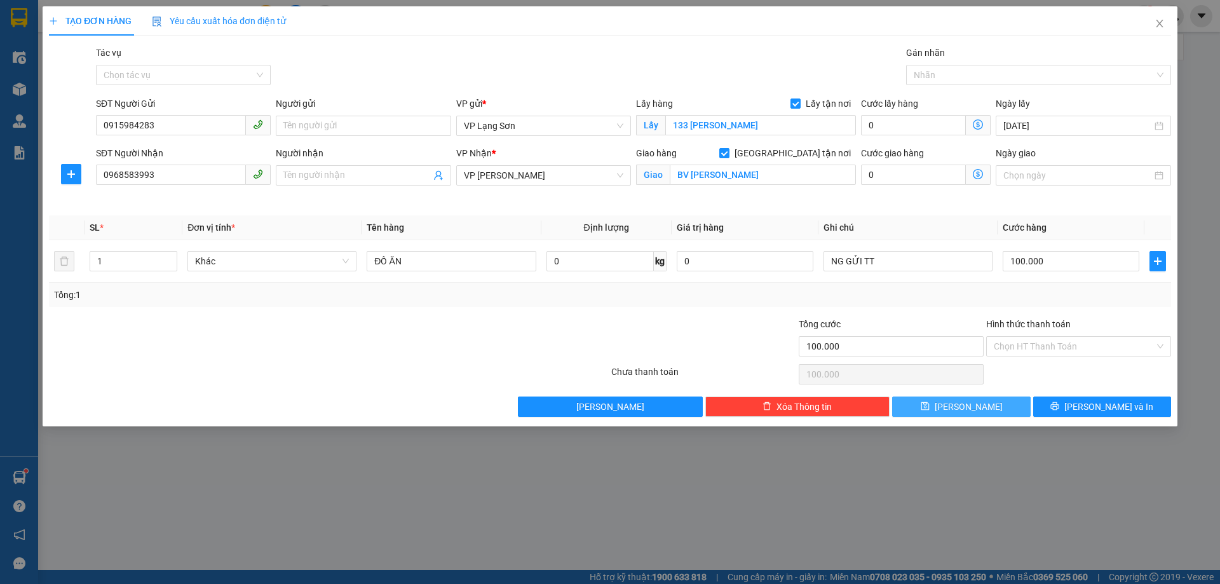
click at [960, 412] on button "Lưu" at bounding box center [961, 407] width 138 height 20
checkbox input "false"
type input "0"
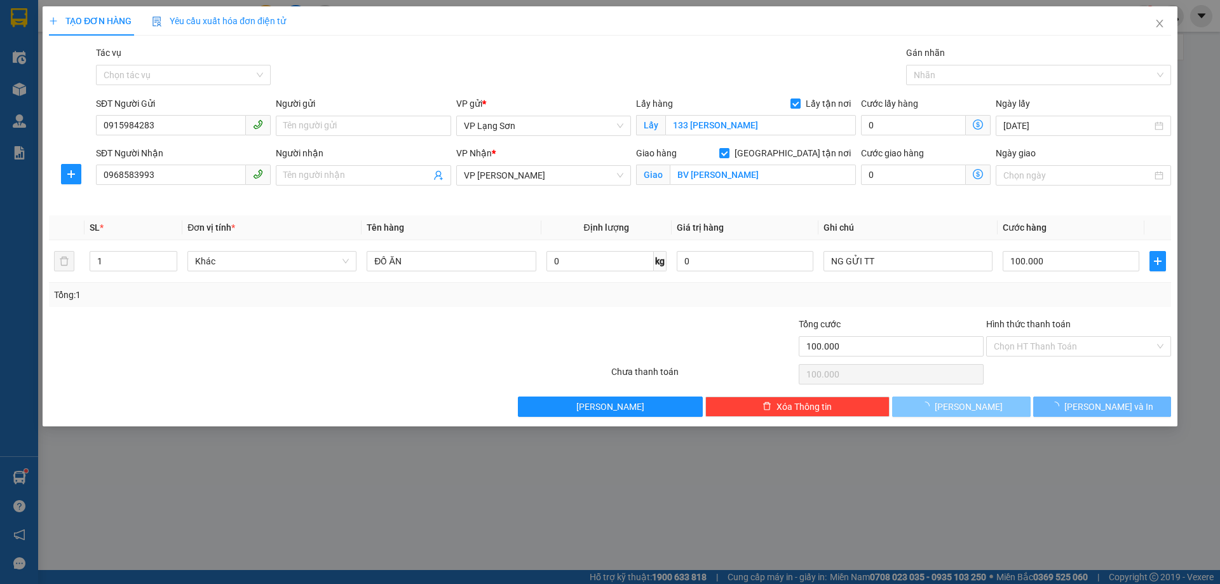
type input "0"
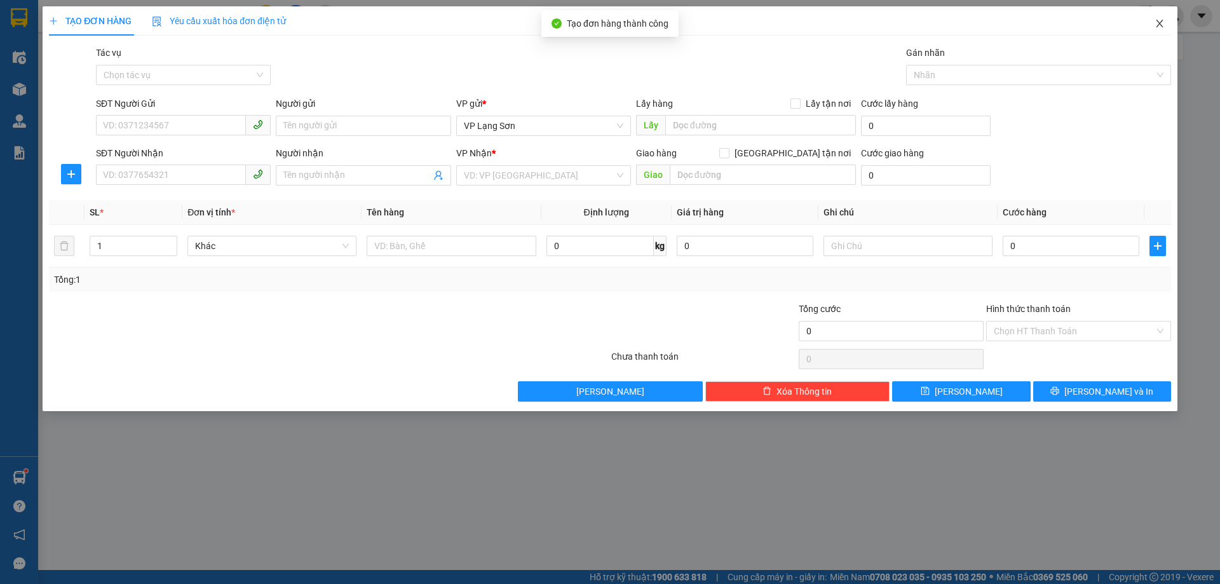
drag, startPoint x: 1160, startPoint y: 27, endPoint x: 1220, endPoint y: 63, distance: 69.9
click at [1165, 25] on span "Close" at bounding box center [1160, 24] width 36 height 36
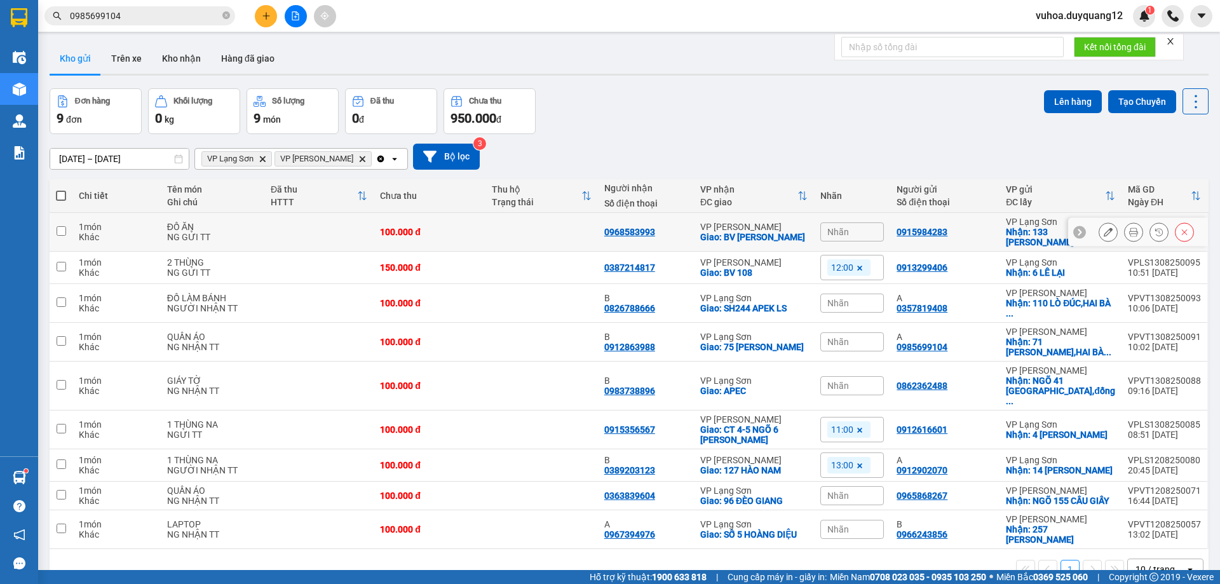
drag, startPoint x: 876, startPoint y: 231, endPoint x: 871, endPoint y: 236, distance: 8.1
click at [874, 232] on div "Nhãn" at bounding box center [852, 231] width 64 height 19
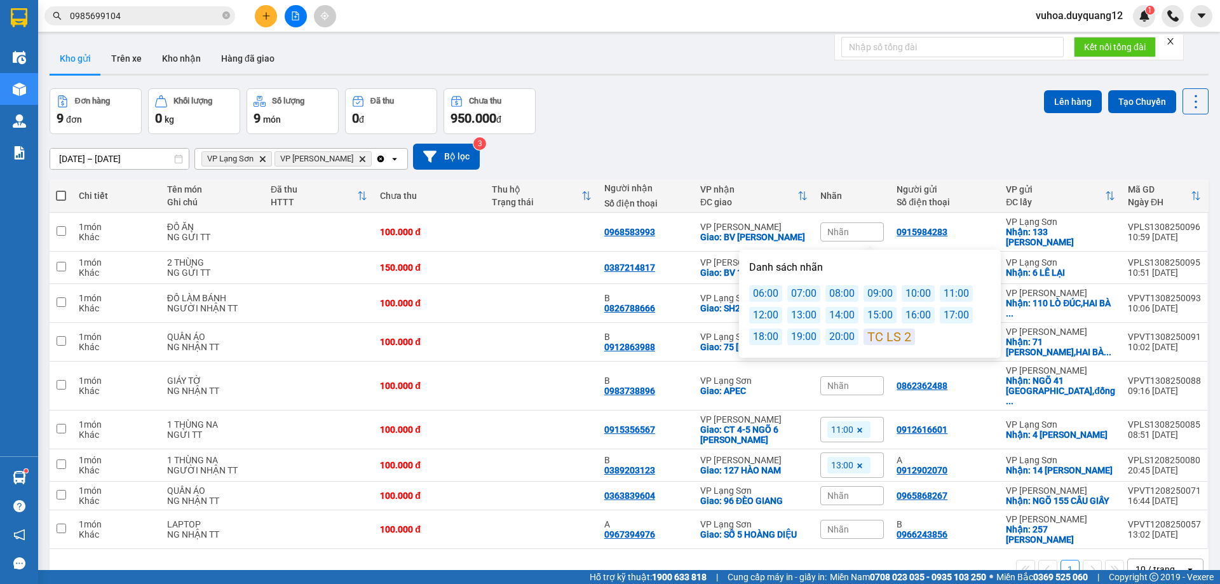
click at [765, 313] on div "12:00" at bounding box center [765, 315] width 33 height 17
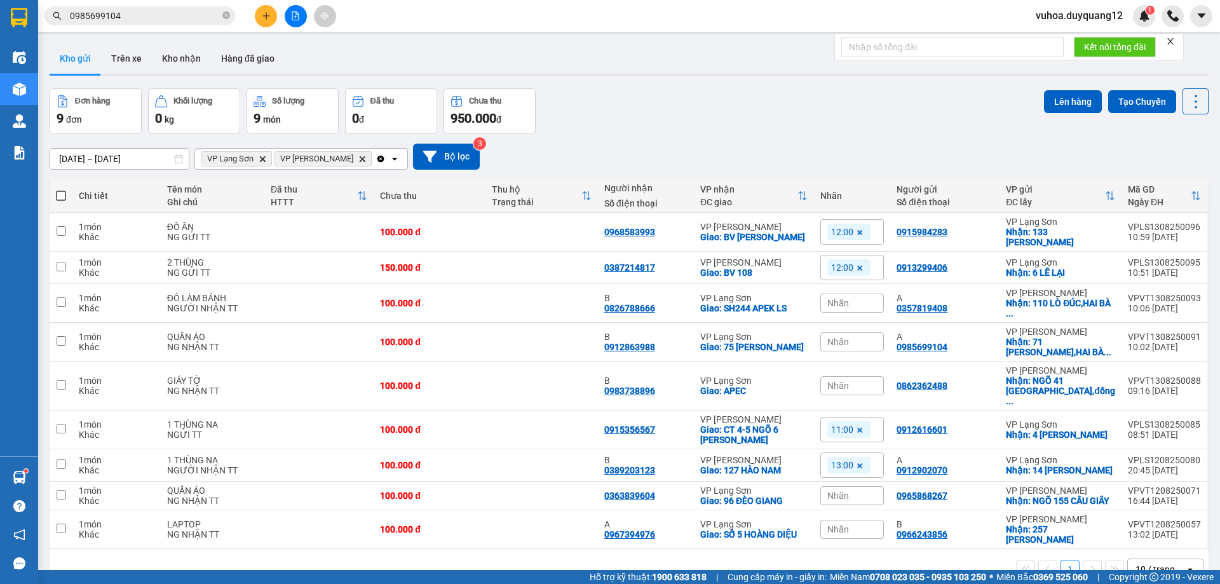
click at [941, 102] on div "Đơn hàng 9 đơn Khối lượng 0 kg Số lượng 9 món Đã thu 0 đ Chưa thu 950.000 đ Lên…" at bounding box center [629, 111] width 1159 height 46
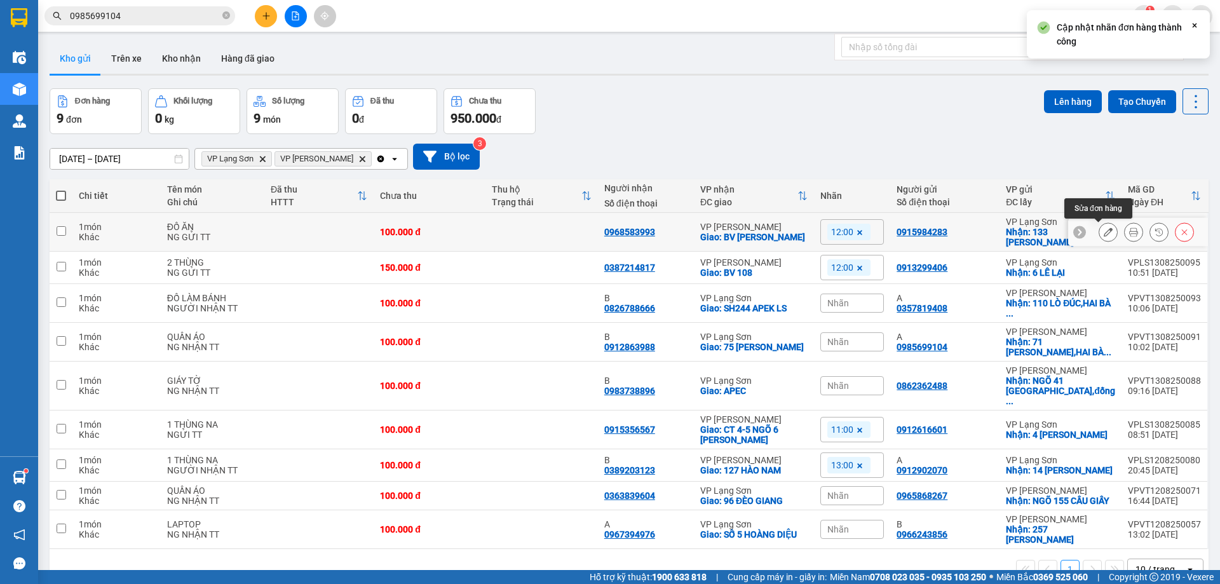
click at [1104, 233] on icon at bounding box center [1108, 232] width 9 height 9
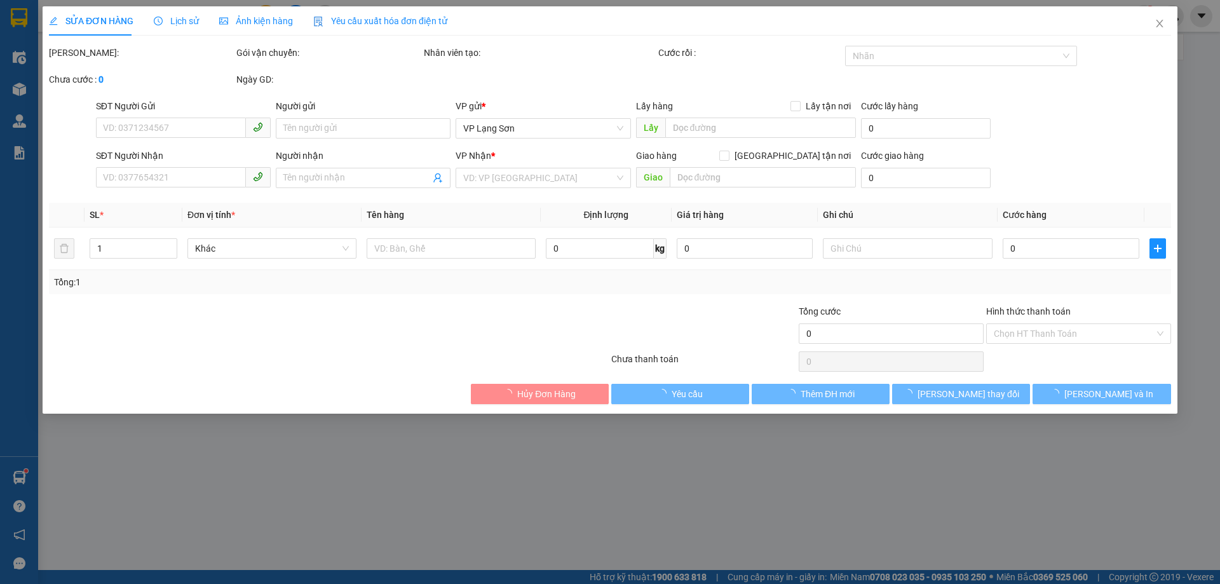
type input "0915984283"
checkbox input "true"
type input "133 [PERSON_NAME]"
type input "0968583993"
checkbox input "true"
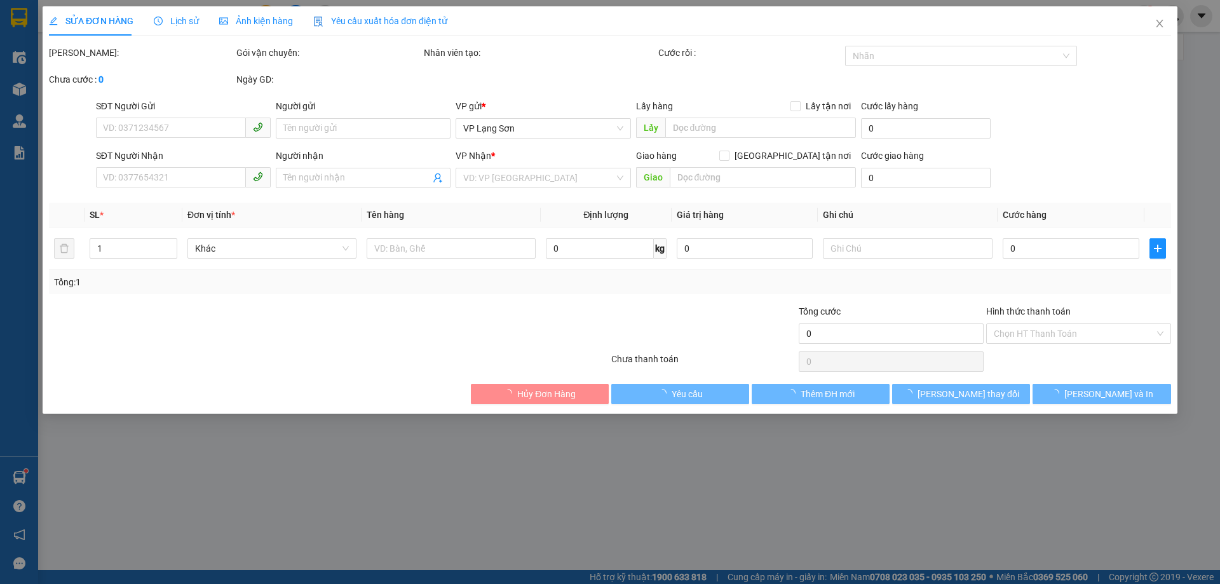
type input "BV [PERSON_NAME]"
type input "100.000"
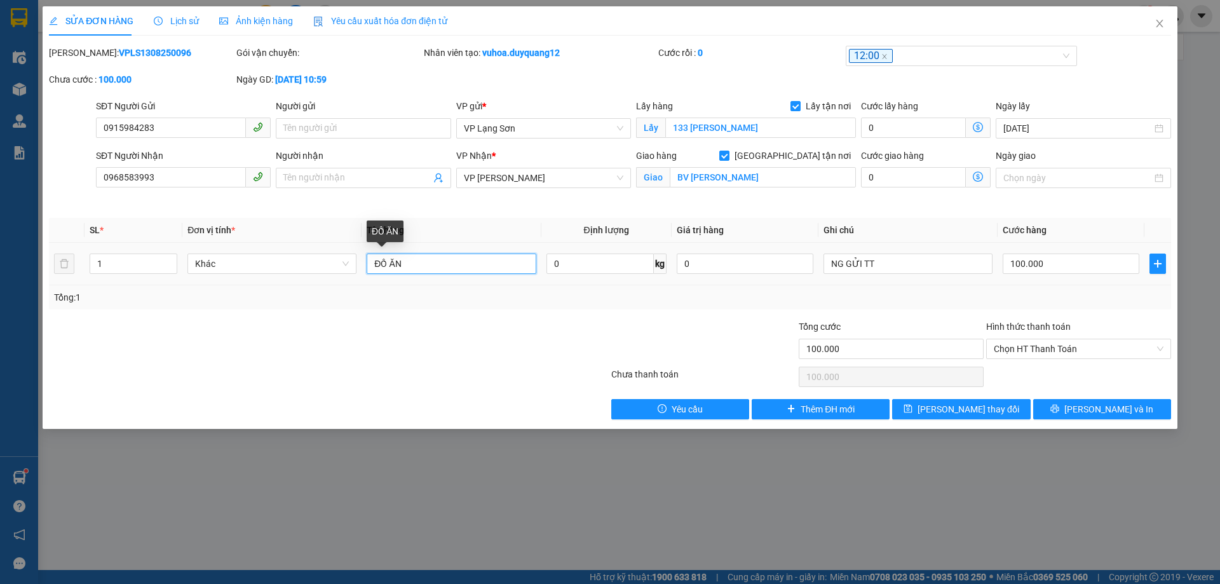
click at [431, 265] on input "ĐỒ ĂN" at bounding box center [451, 264] width 169 height 20
type input "ĐỒ ĂN TRẢ KHOẢNG 17H"
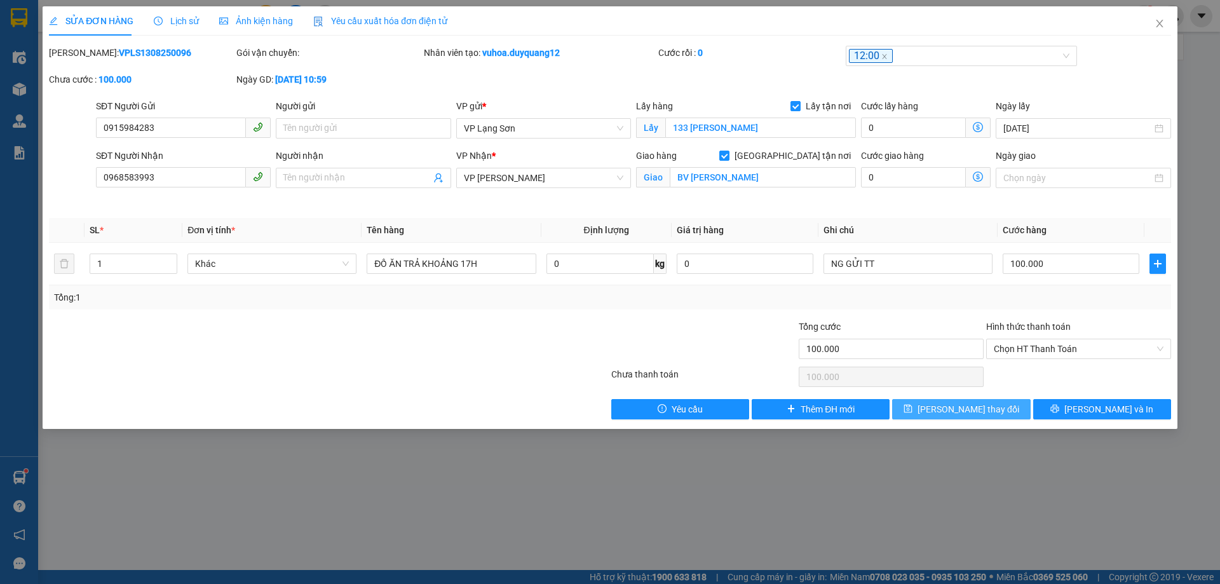
click at [939, 407] on button "[PERSON_NAME] thay đổi" at bounding box center [961, 409] width 138 height 20
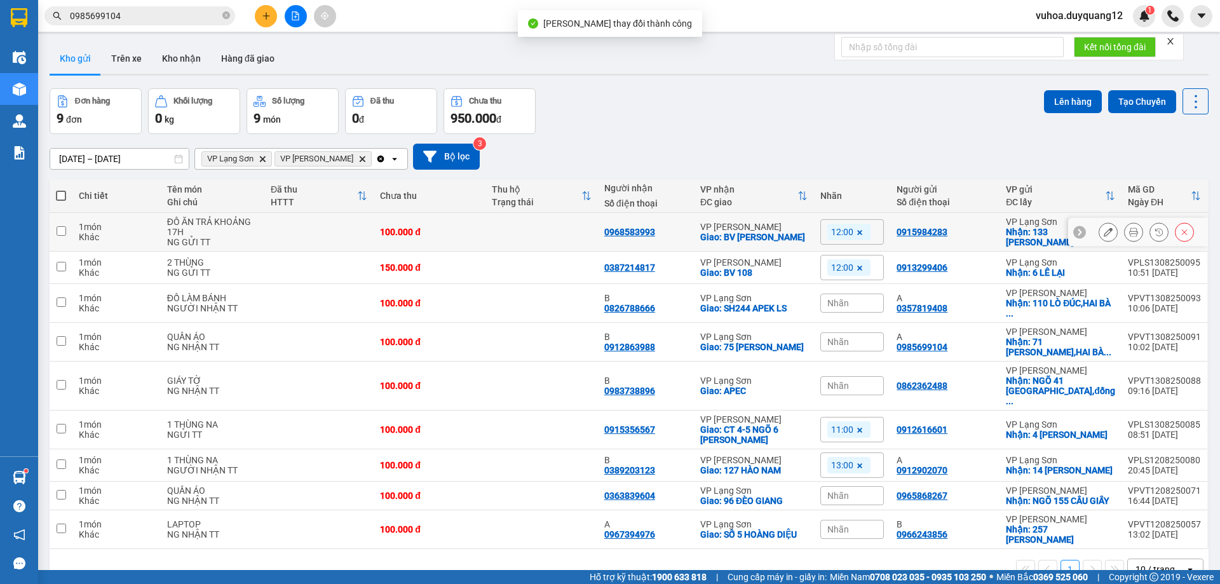
click at [1075, 233] on icon at bounding box center [1079, 232] width 9 height 9
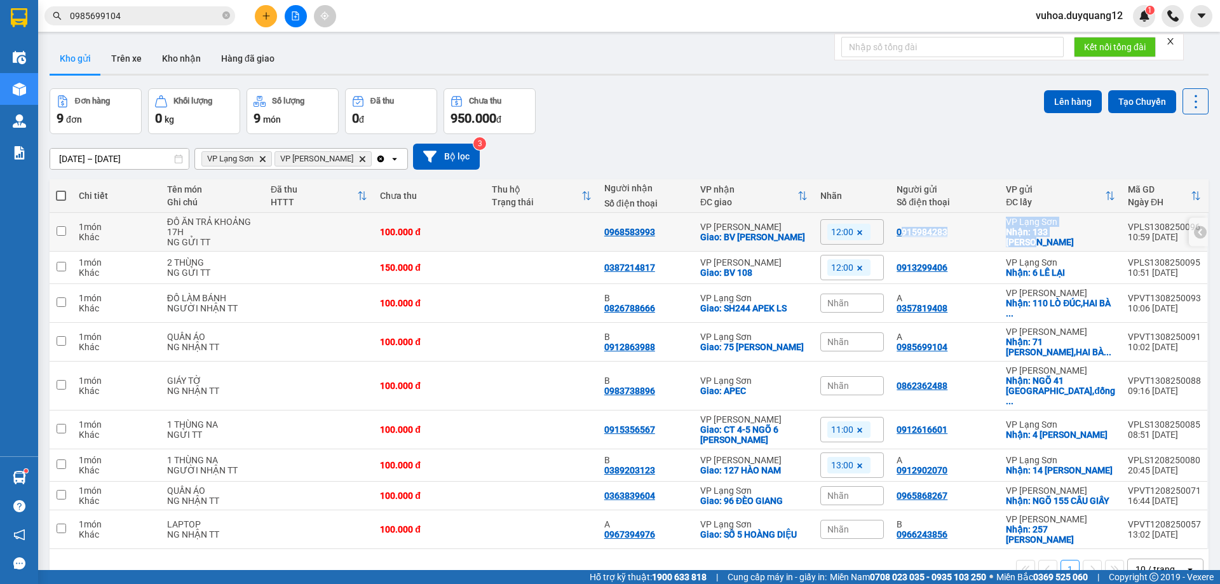
drag, startPoint x: 918, startPoint y: 233, endPoint x: 1099, endPoint y: 241, distance: 181.3
click at [1099, 241] on tr "1 món Khác ĐỒ ĂN TRẢ KHOẢNG 17H NG GỬI TT 100.000 đ 0968583993 VP [PERSON_NAME]…" at bounding box center [629, 232] width 1159 height 39
checkbox input "true"
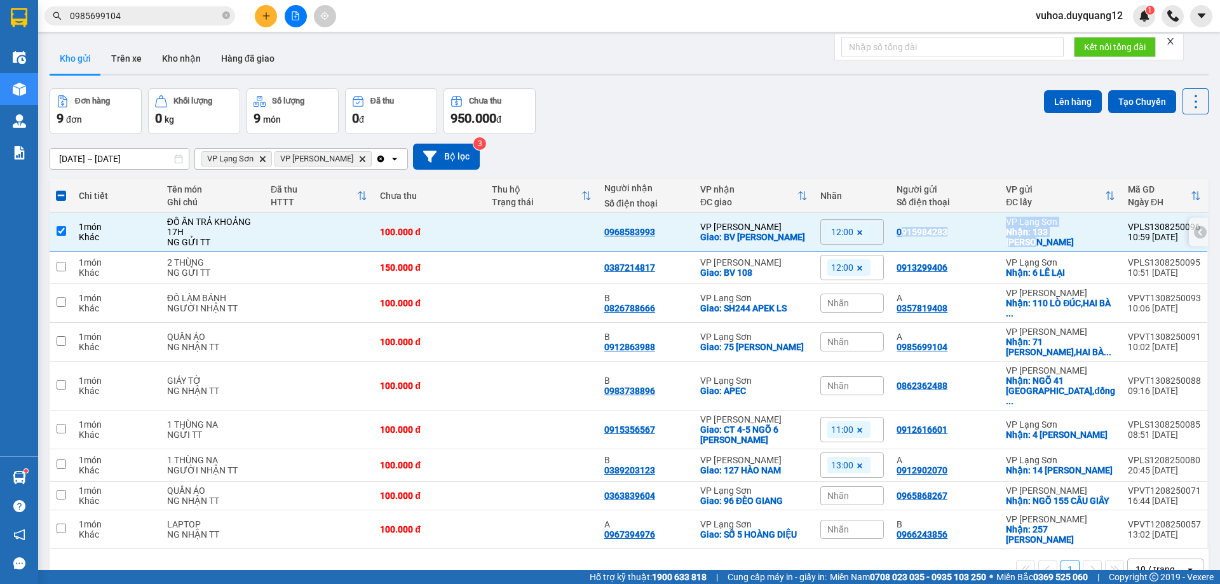
copy tr "915984283 VP Lạng Sơn Nhận: 133 LÊ LAI"
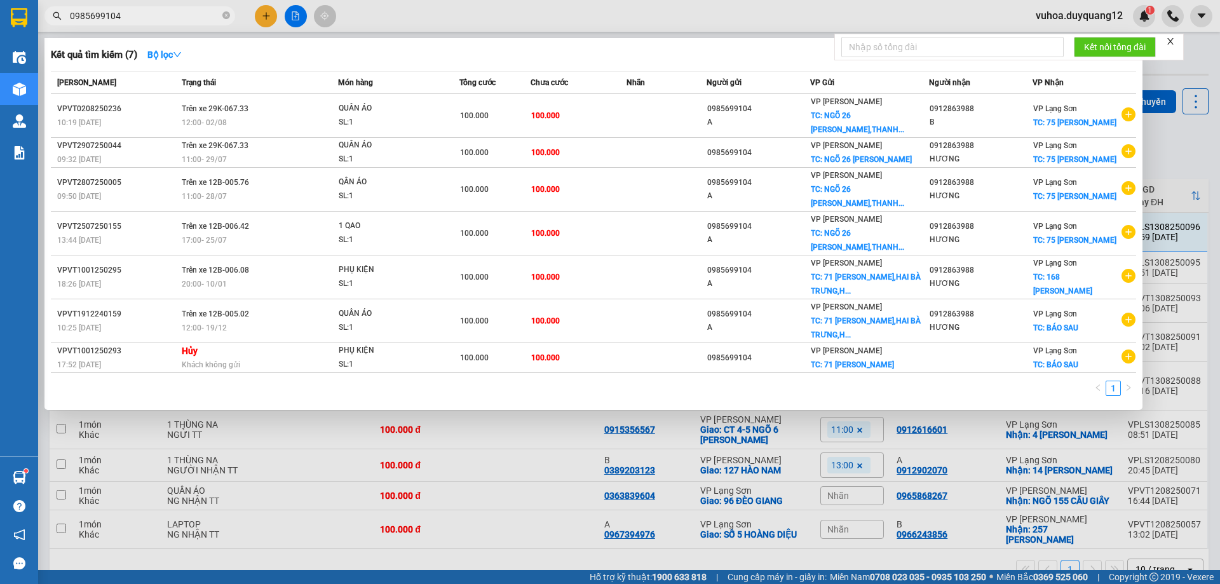
click at [206, 12] on input "0985699104" at bounding box center [145, 16] width 150 height 14
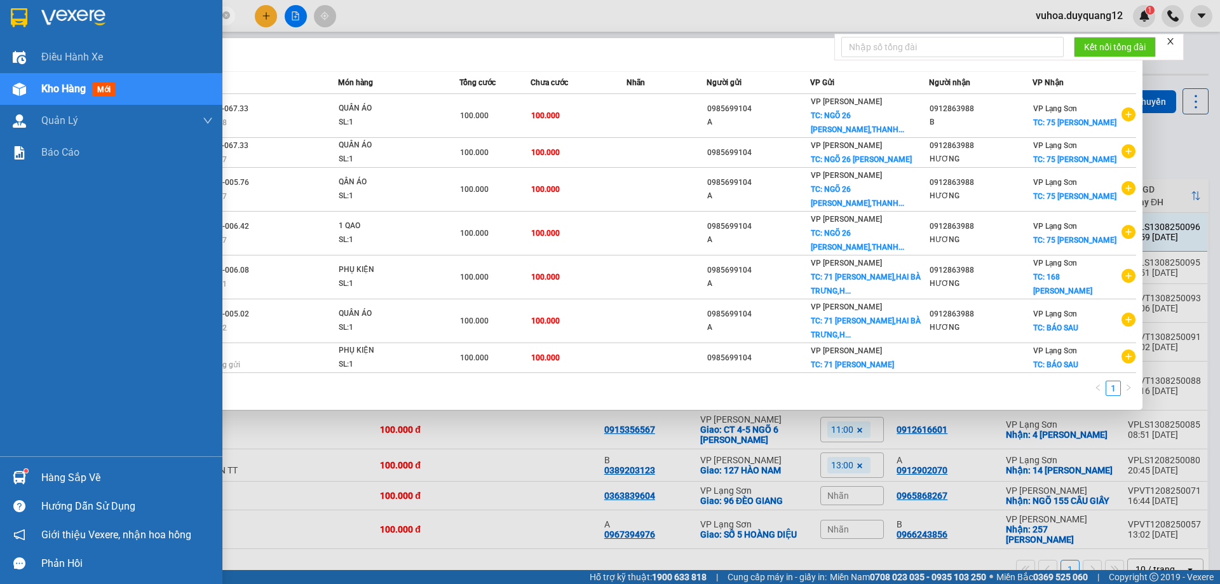
drag, startPoint x: 128, startPoint y: 12, endPoint x: 26, endPoint y: 15, distance: 102.3
click at [26, 15] on section "Kết quả tìm kiếm ( 7 ) Bộ lọc Mã ĐH Trạng thái Món hàng Tổng cước Chưa cước Nhã…" at bounding box center [610, 292] width 1220 height 584
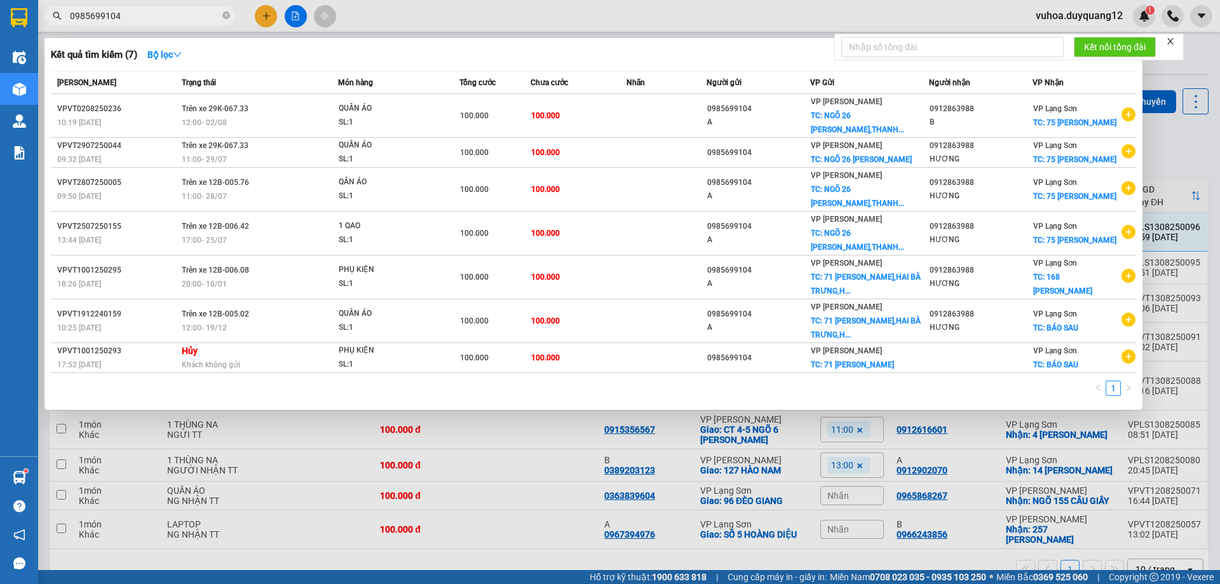
paste input "7860000"
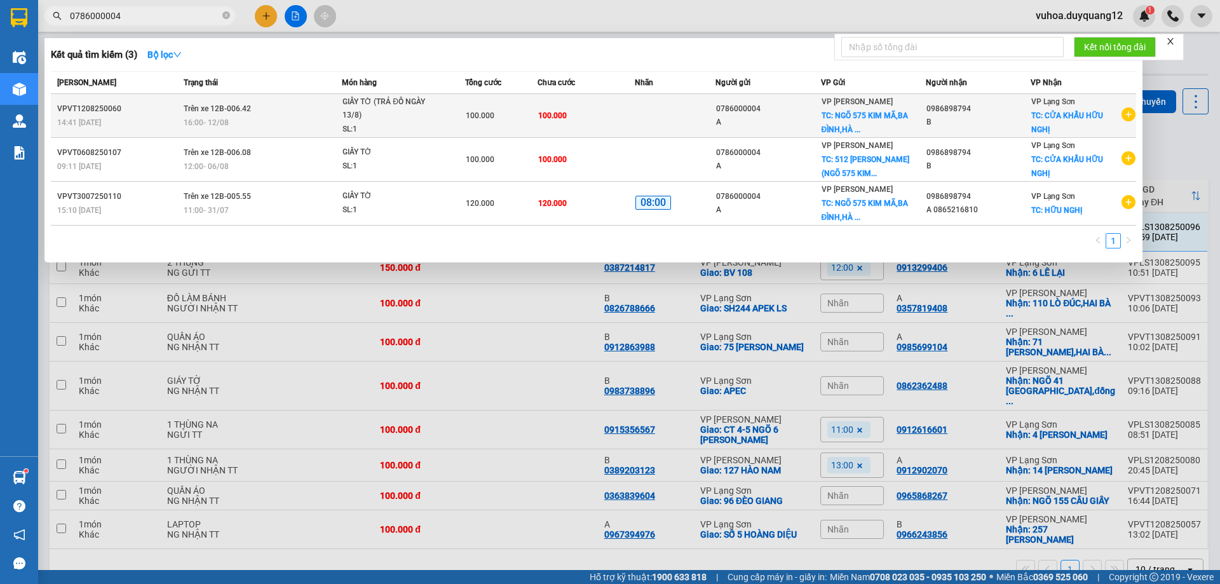
type input "0786000004"
click at [993, 123] on div "B" at bounding box center [979, 122] width 104 height 13
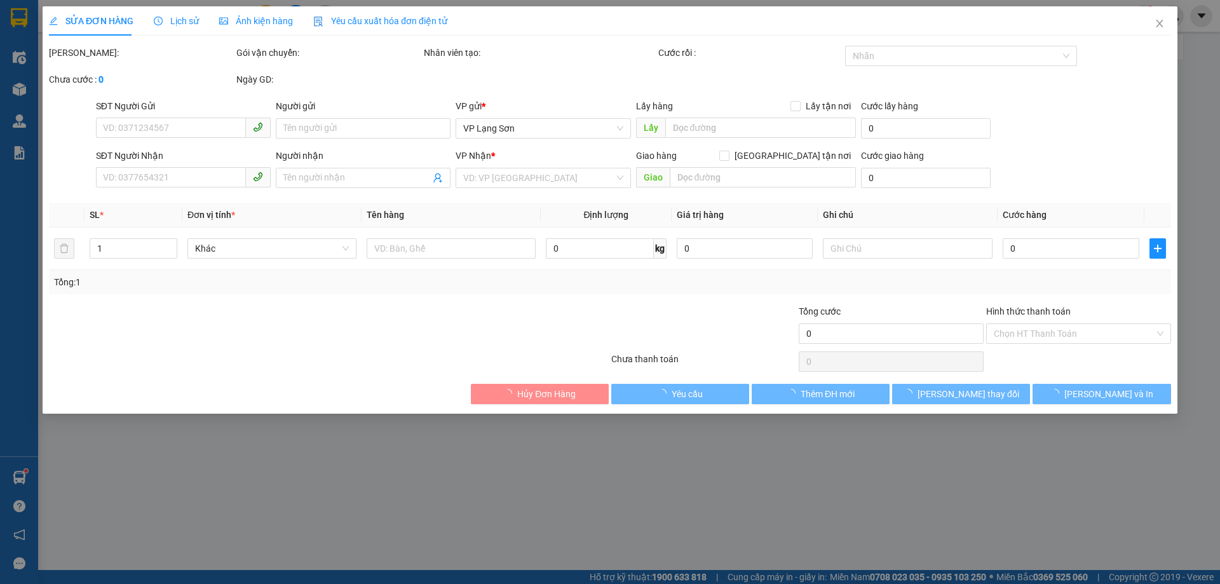
type input "0786000004"
type input "A"
checkbox input "true"
type input "NGÕ 575 KIM MÃ,BA ĐÌNH,HÀ NỘI)"
type input "0986898794"
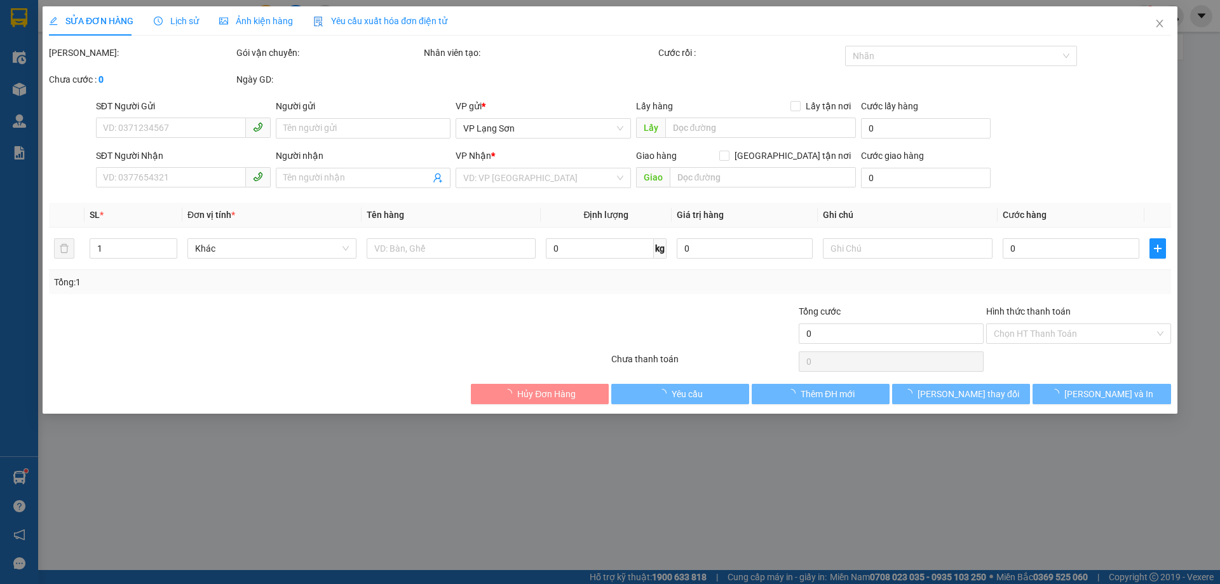
type input "B"
checkbox input "true"
type input "CỬA KHẨU HỮU NGHỊ"
type input "100.000"
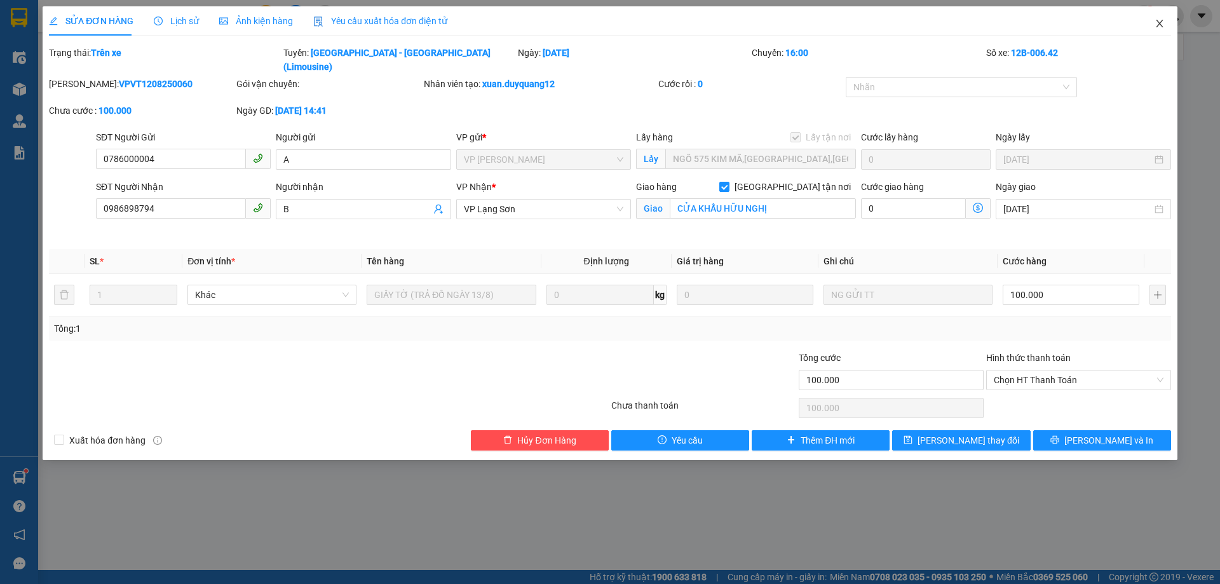
click at [1160, 24] on icon "close" at bounding box center [1159, 24] width 7 height 8
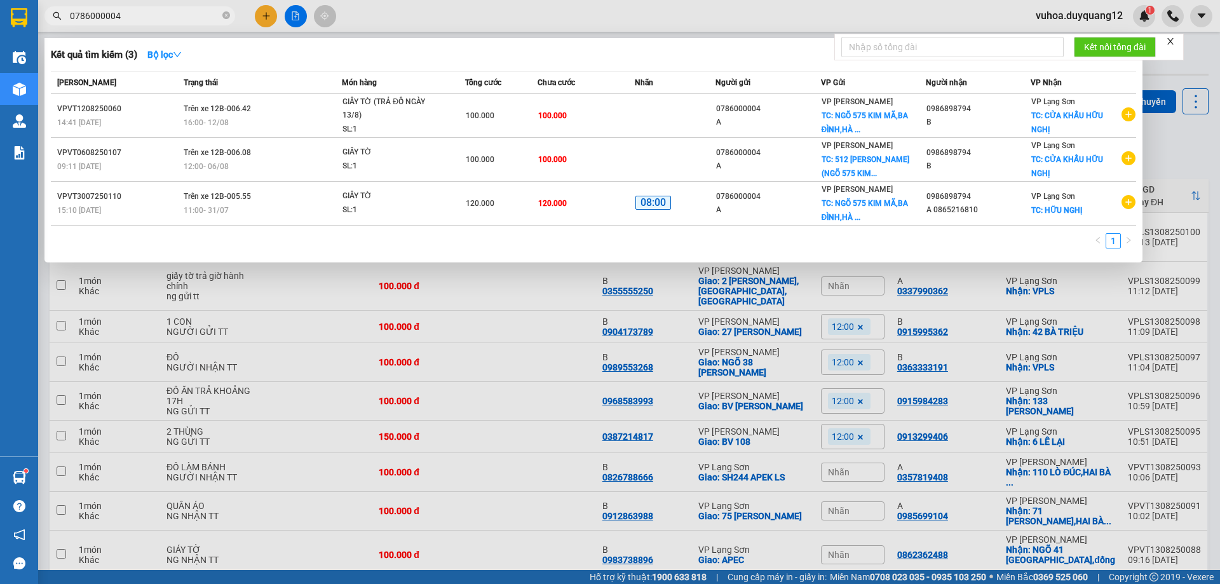
click at [161, 16] on input "0786000004" at bounding box center [145, 16] width 150 height 14
click at [1203, 53] on div at bounding box center [610, 292] width 1220 height 584
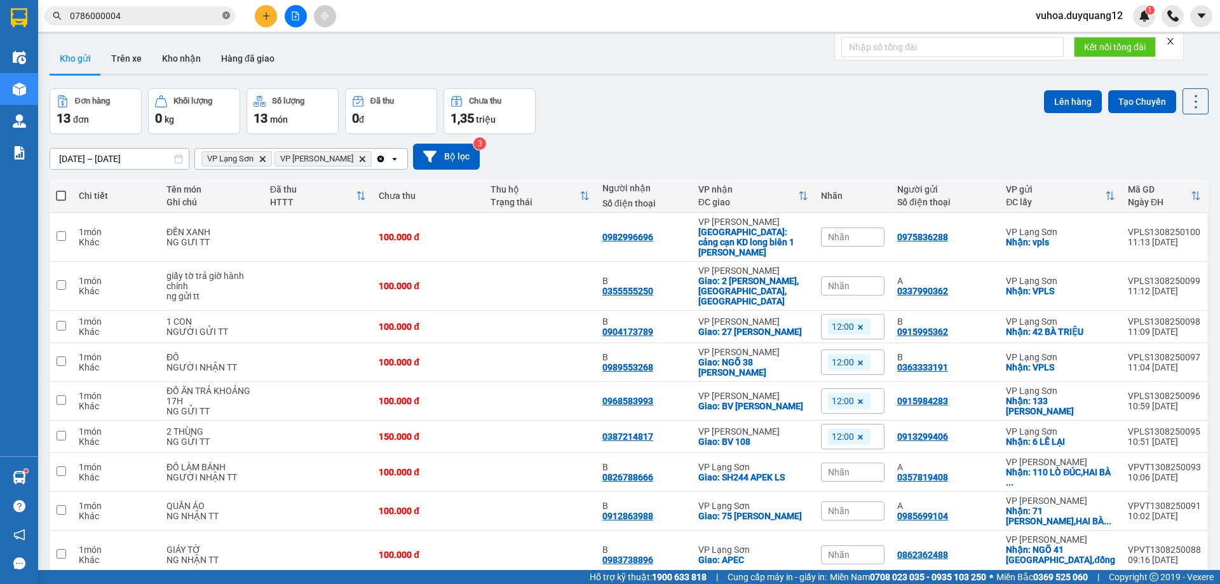
click at [227, 18] on icon "close-circle" at bounding box center [226, 15] width 8 height 8
click at [1075, 322] on icon at bounding box center [1079, 326] width 9 height 9
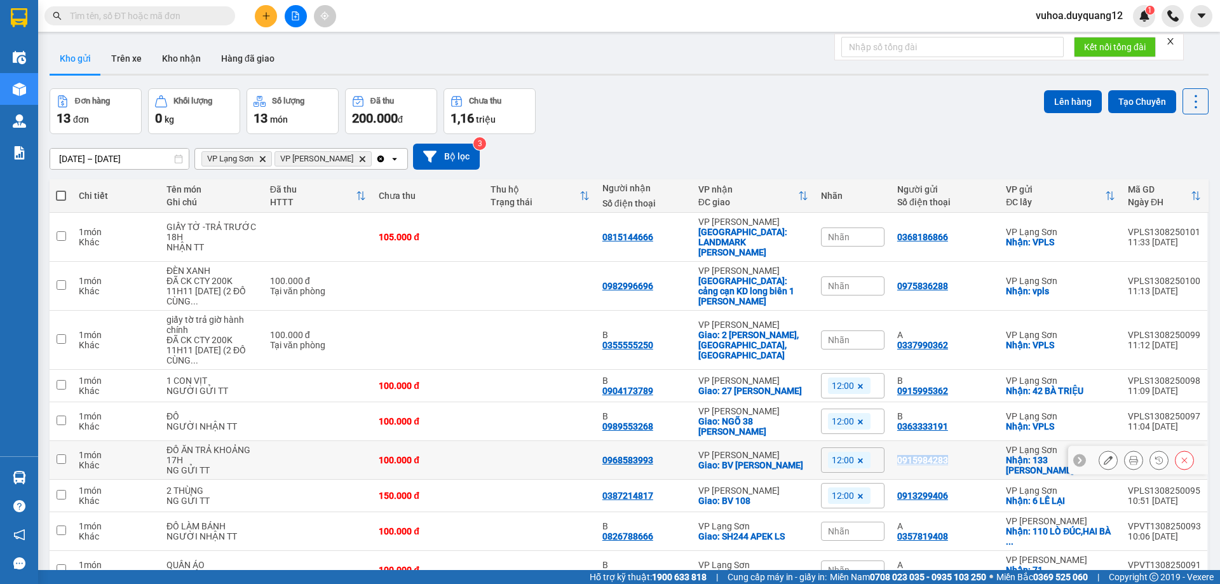
drag, startPoint x: 967, startPoint y: 428, endPoint x: 907, endPoint y: 428, distance: 59.1
click at [907, 441] on tr "1 món Khác ĐỒ ĂN TRẢ KHOẢNG 17H NG GỬI TT 100.000 đ 0968583993 VP [PERSON_NAME]…" at bounding box center [629, 460] width 1159 height 39
checkbox input "true"
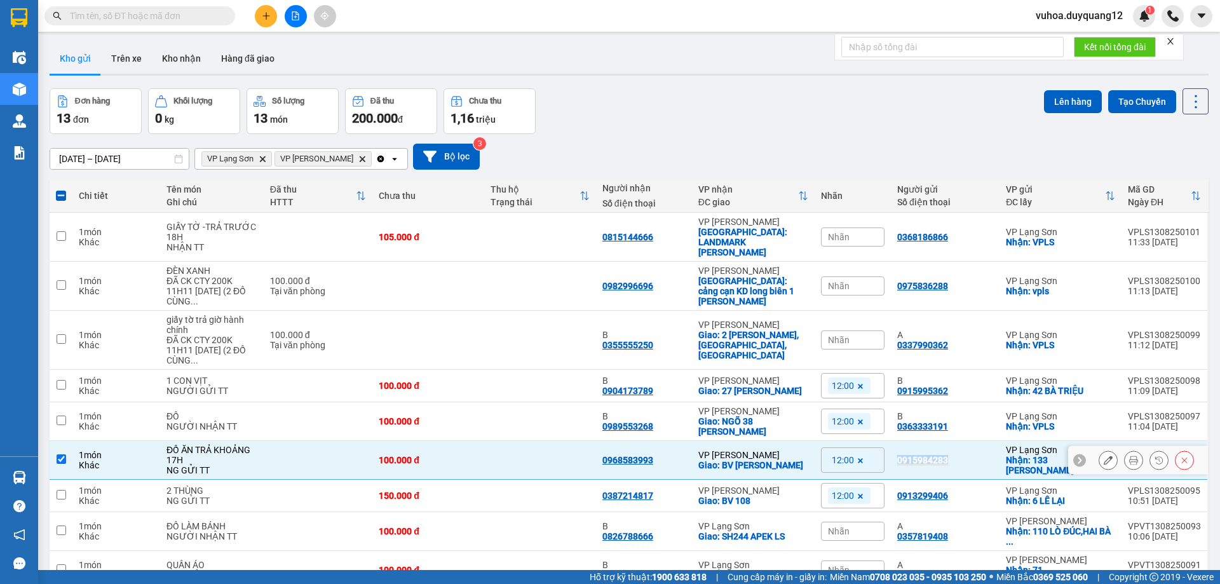
copy div "0915984283"
drag, startPoint x: 1096, startPoint y: 430, endPoint x: 1080, endPoint y: 432, distance: 16.1
click at [1104, 456] on icon at bounding box center [1108, 460] width 9 height 9
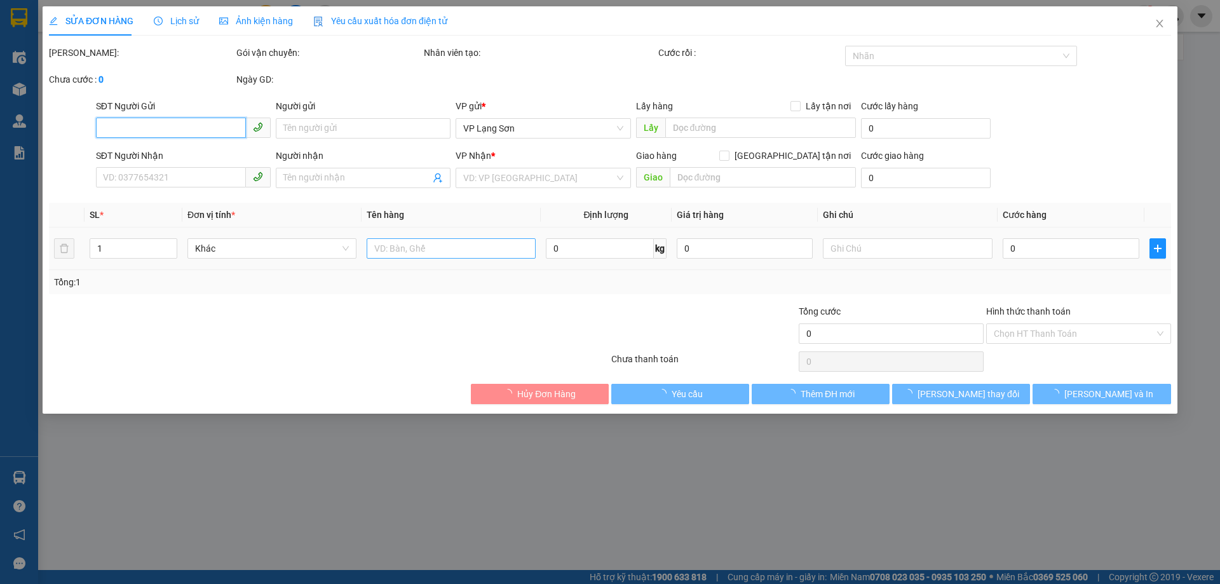
type input "0915984283"
checkbox input "true"
type input "133 [PERSON_NAME]"
type input "0968583993"
checkbox input "true"
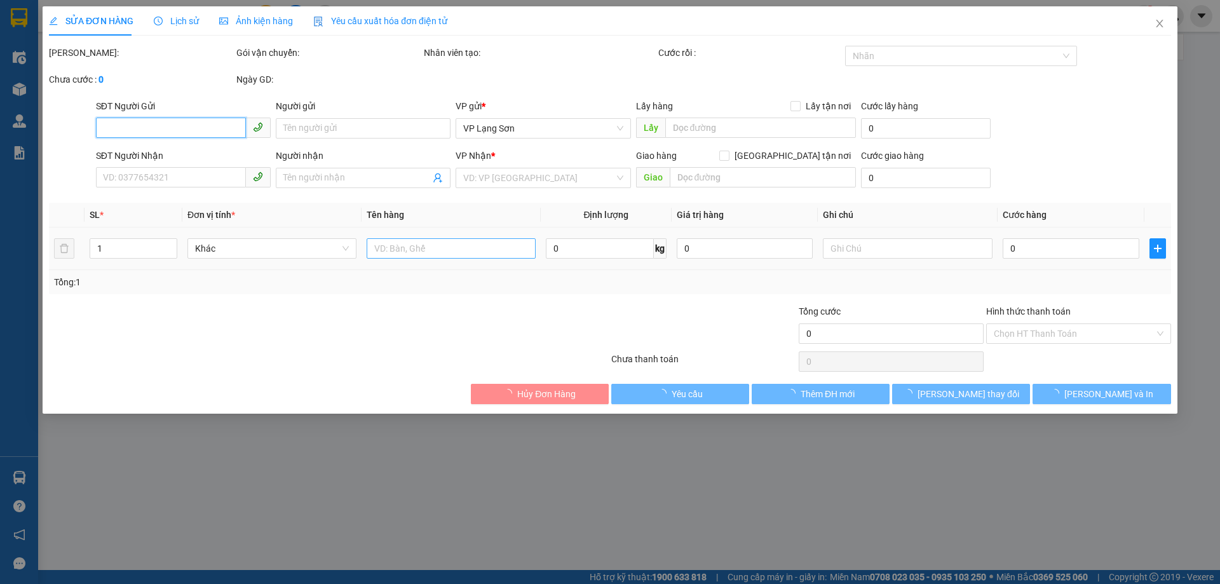
type input "BV [PERSON_NAME]"
type input "100.000"
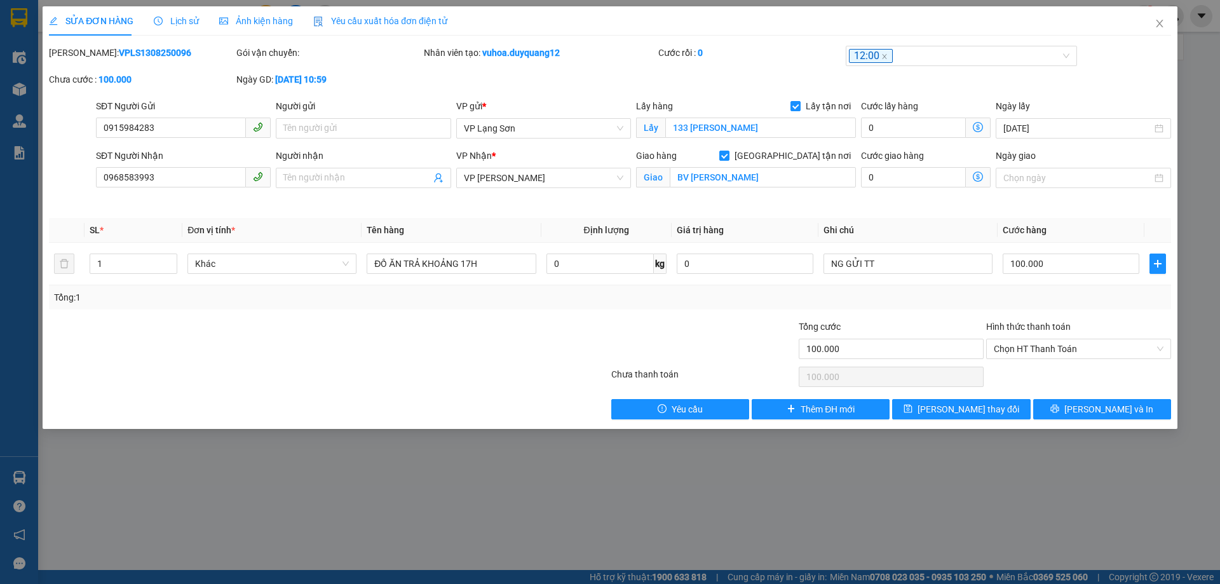
click at [1202, 66] on div "SỬA ĐƠN HÀNG Lịch sử Ảnh kiện hàng Yêu cầu xuất hóa đơn điện tử Total Paid Fee …" at bounding box center [610, 292] width 1220 height 584
click at [1160, 24] on icon "close" at bounding box center [1159, 24] width 7 height 8
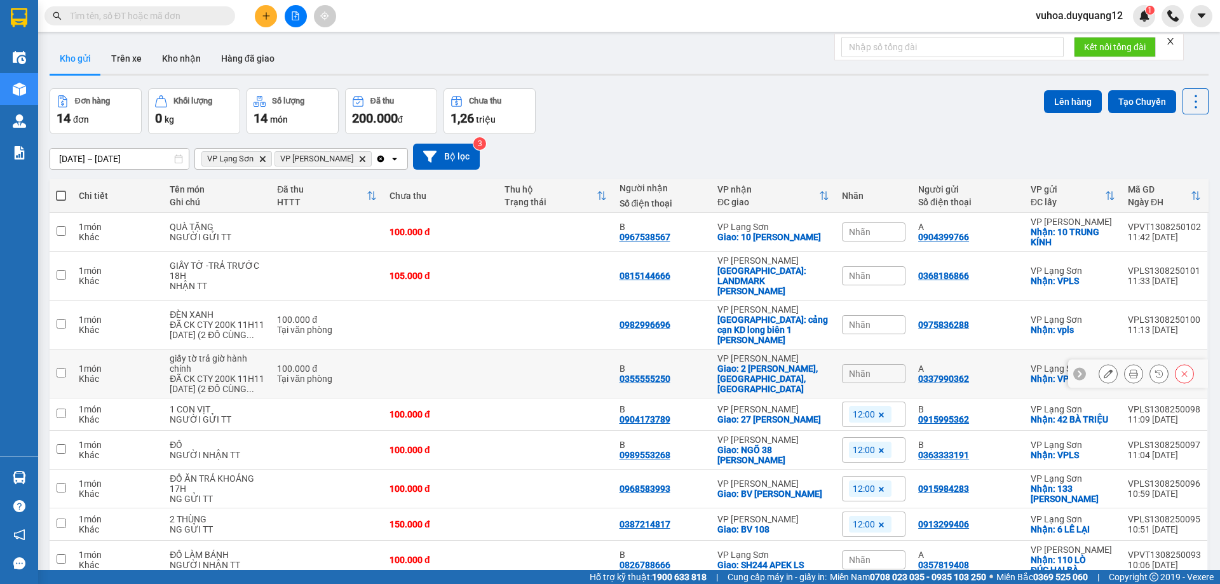
scroll to position [80, 0]
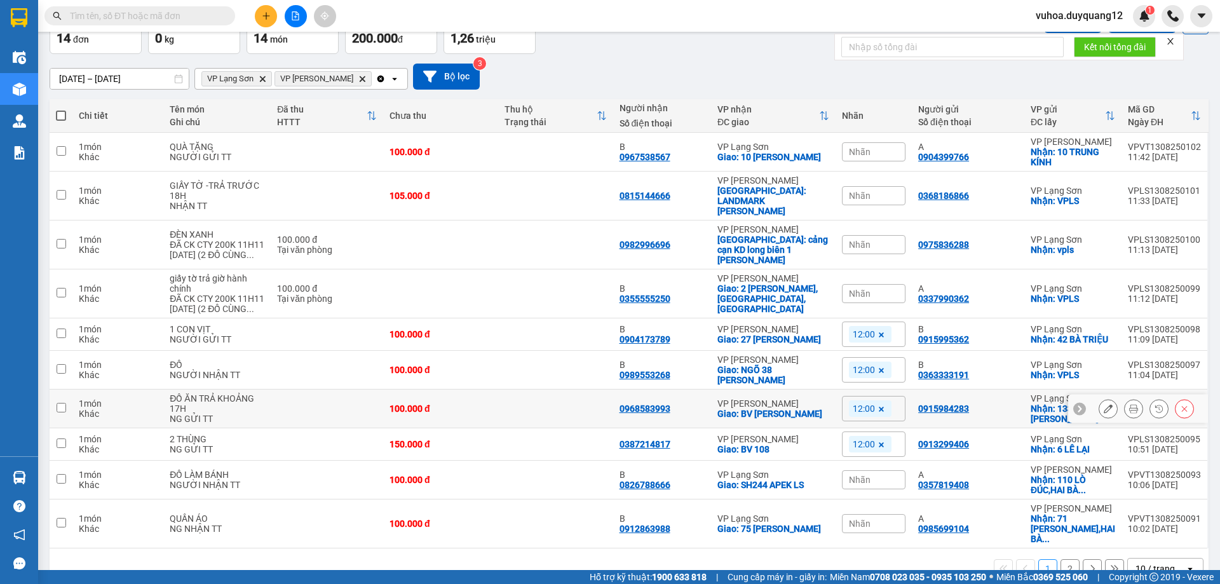
click at [63, 403] on input "checkbox" at bounding box center [62, 408] width 10 height 10
checkbox input "true"
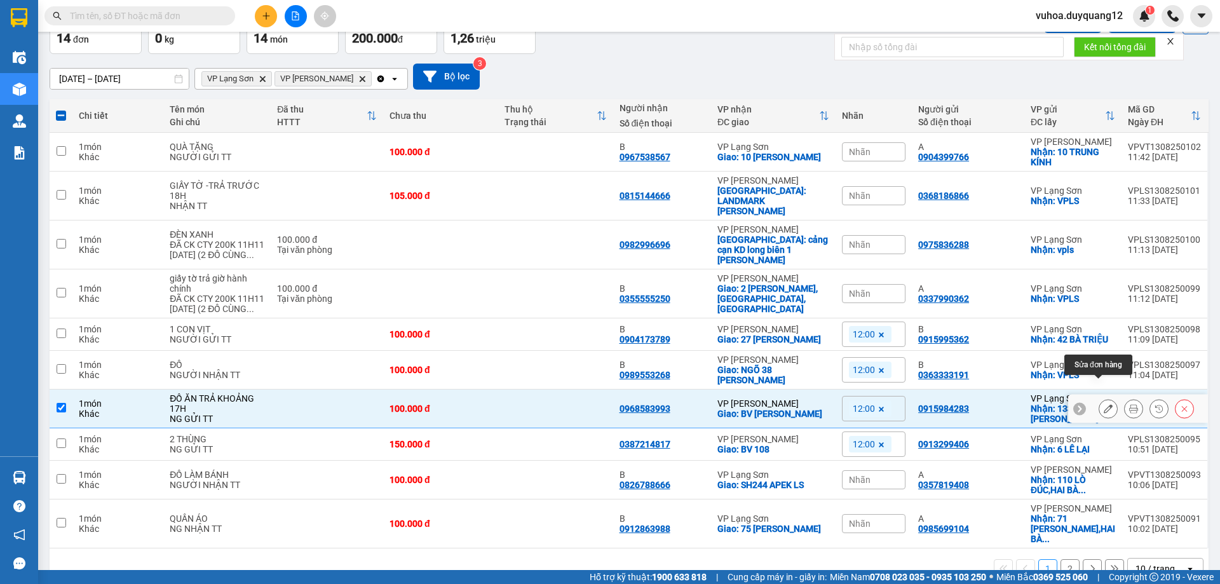
click at [1104, 398] on button at bounding box center [1108, 409] width 18 height 22
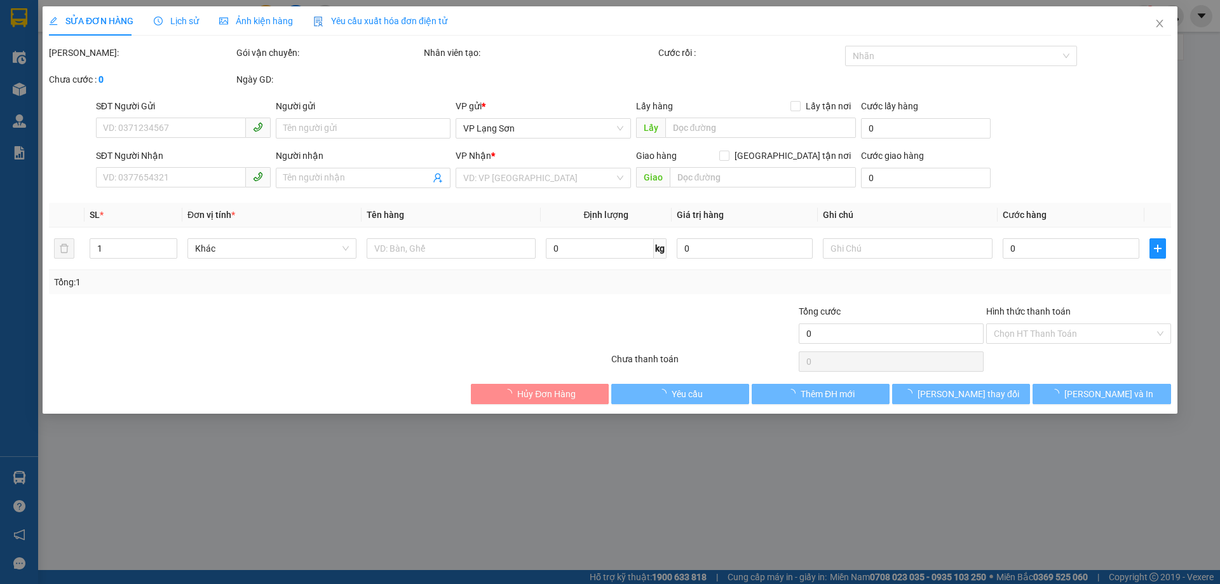
type input "0915984283"
checkbox input "true"
type input "133 [PERSON_NAME]"
type input "0968583993"
checkbox input "true"
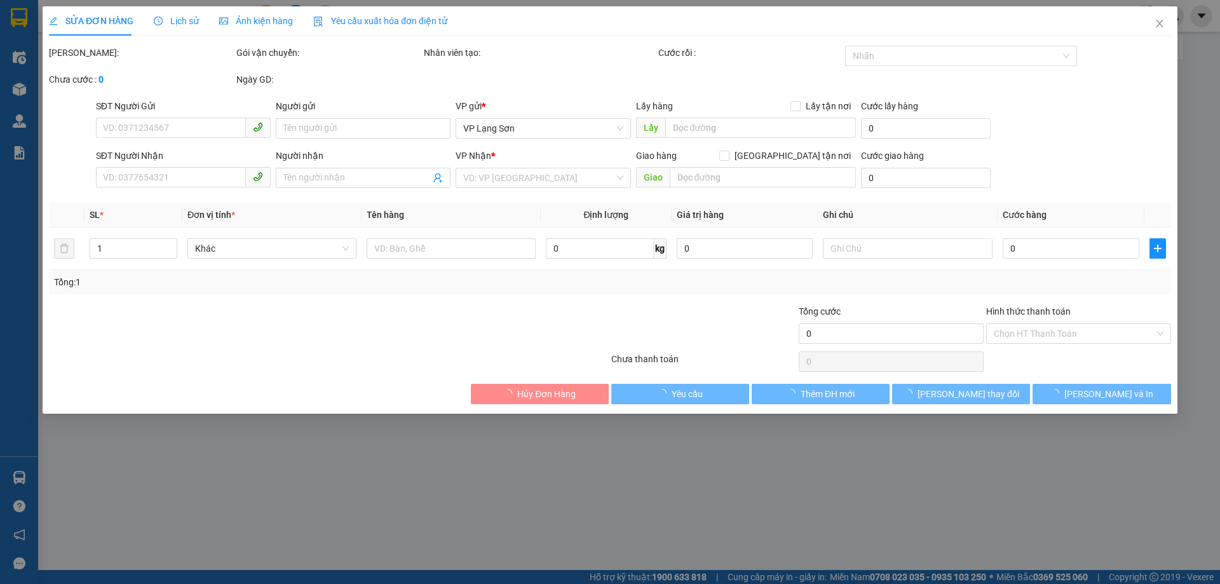
type input "BV [PERSON_NAME]"
type input "100.000"
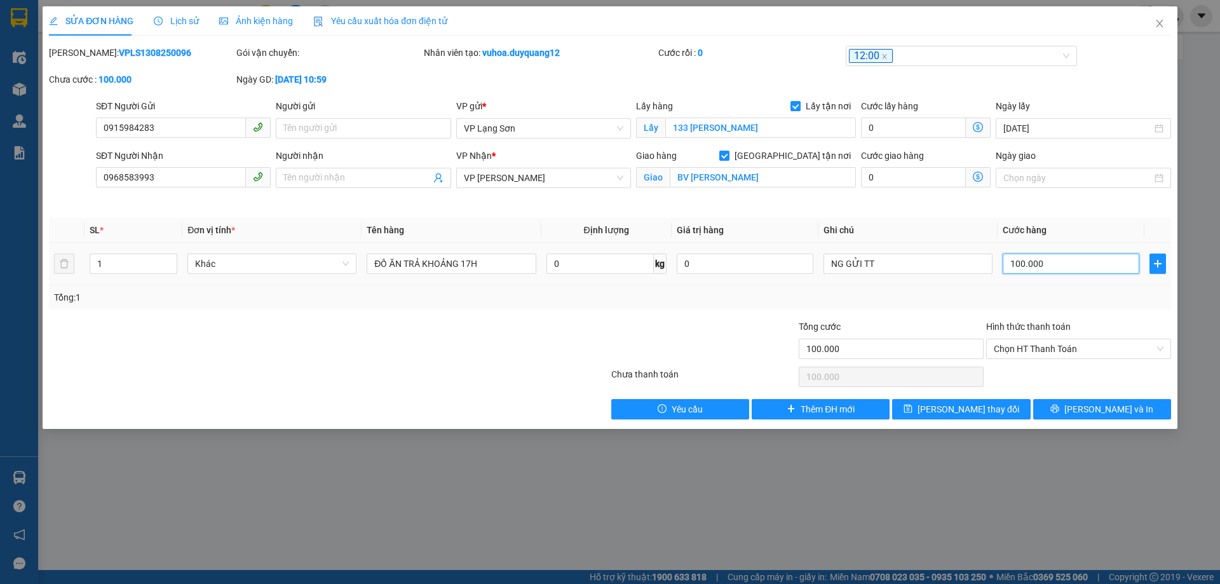
click at [1058, 262] on input "100.000" at bounding box center [1071, 264] width 137 height 20
type input "1"
type input "15"
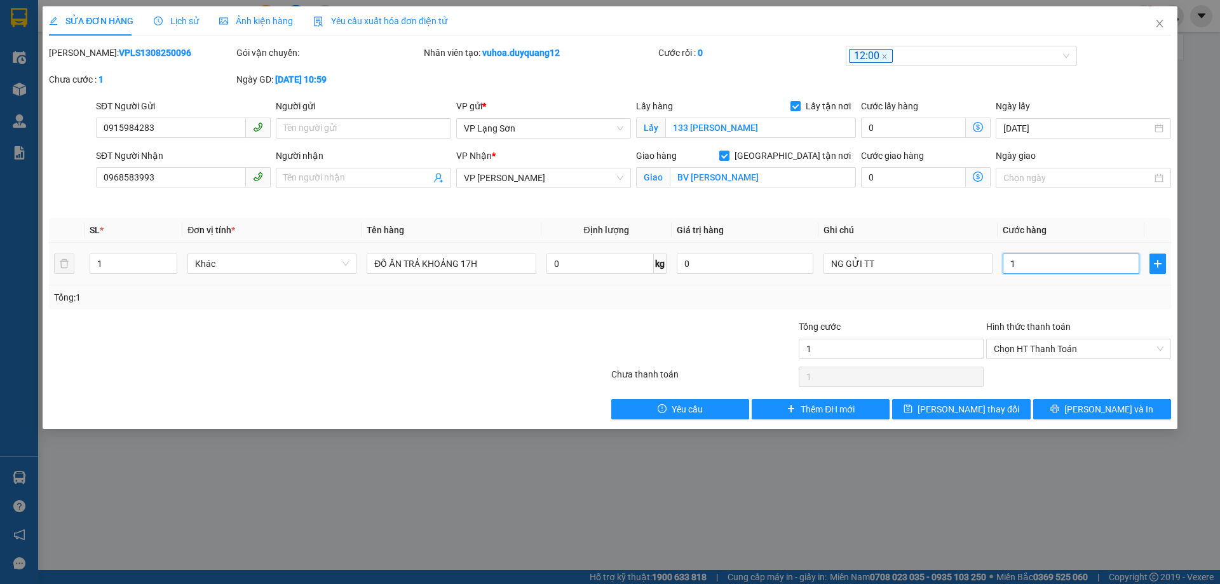
type input "15"
type input "150"
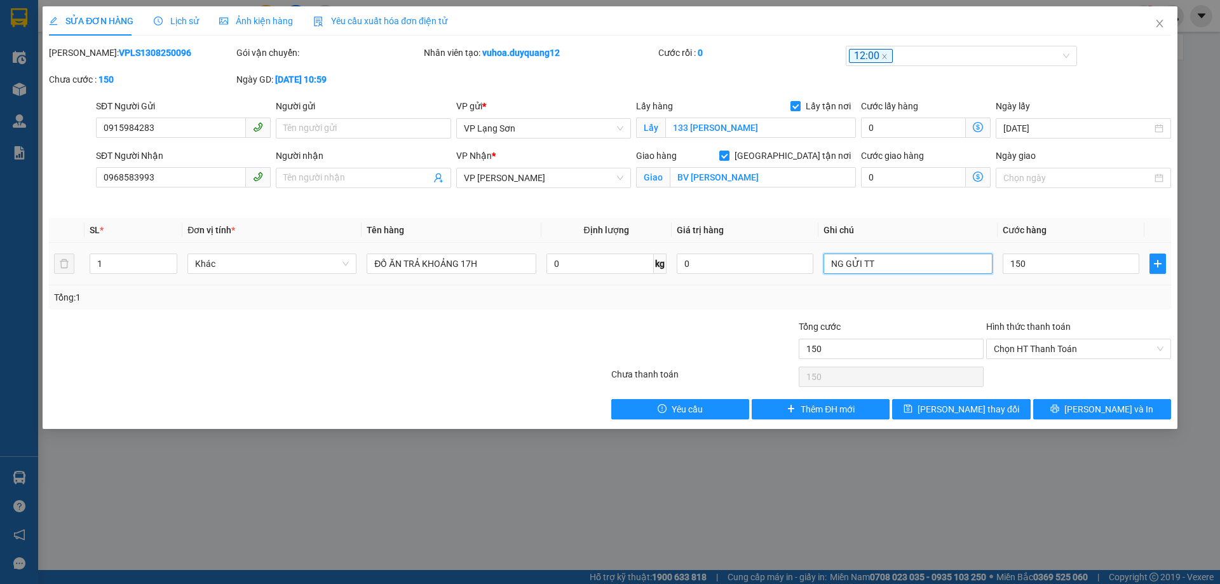
type input "150.000"
click at [910, 266] on input "NG GỬI TT" at bounding box center [908, 264] width 169 height 20
type input "NG GỬI TT ĐÃ CK STK CTY"
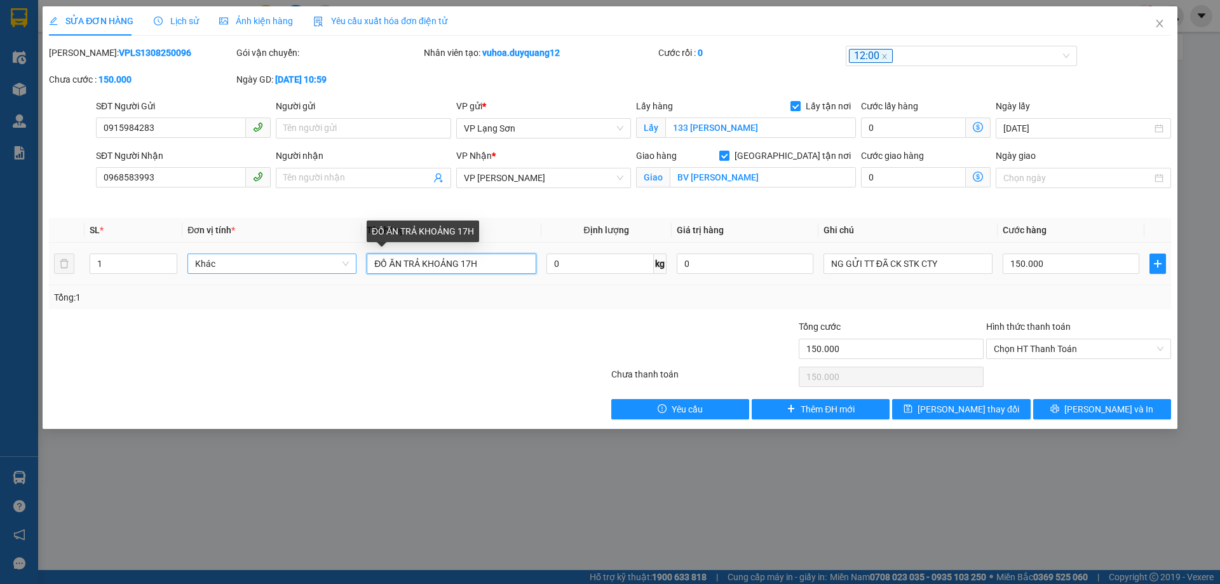
drag, startPoint x: 404, startPoint y: 263, endPoint x: 355, endPoint y: 261, distance: 49.6
click at [355, 261] on tr "1 Khác ĐỒ ĂN TRẢ KHOẢNG 17H 0 kg 0 NG GỬI TT ĐÃ CK STK CTY 150.000" at bounding box center [610, 264] width 1122 height 43
click at [1059, 350] on span "Chọn HT Thanh Toán" at bounding box center [1079, 348] width 170 height 19
type input "1T+2 TÚI RAU TRẢ KHOẢNG 17H"
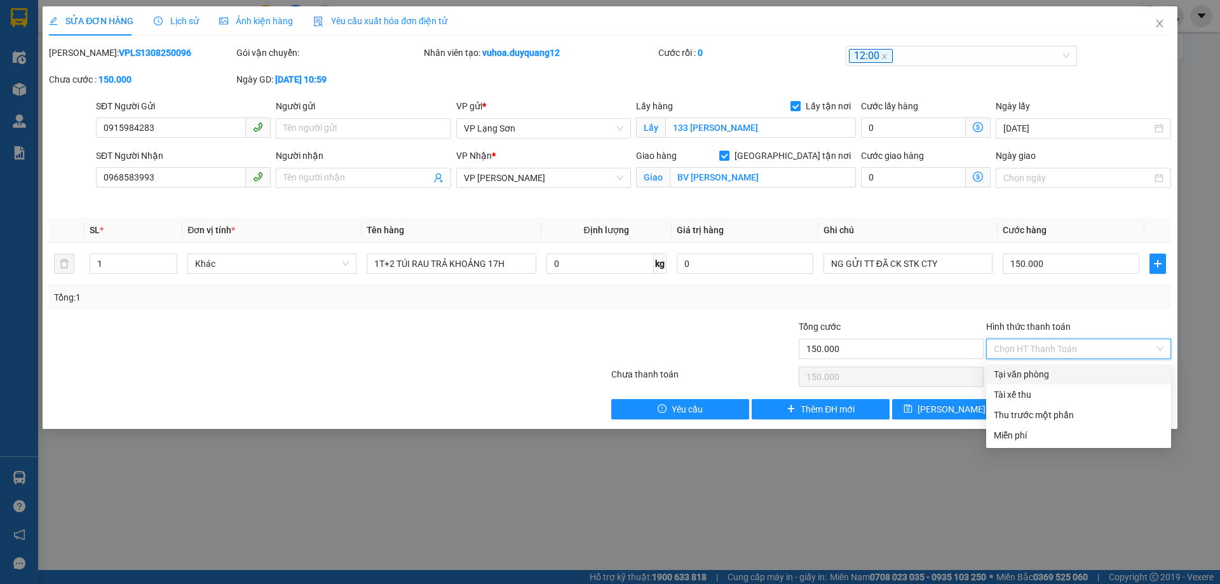
click at [1028, 375] on div "Tại văn phòng" at bounding box center [1079, 374] width 170 height 14
type input "0"
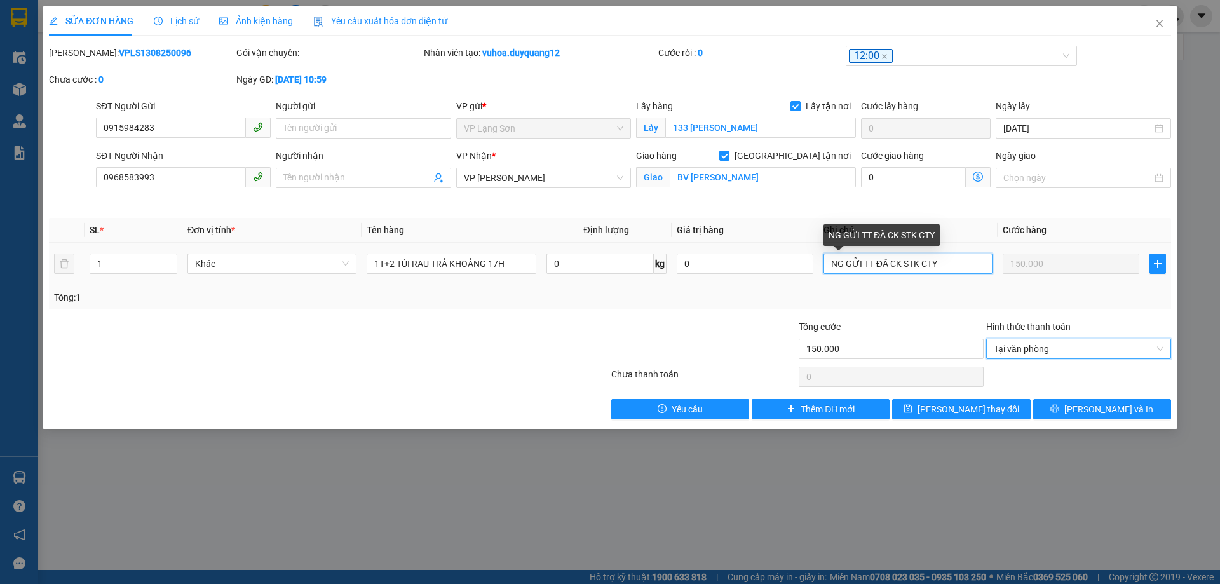
click at [965, 266] on input "NG GỬI TT ĐÃ CK STK CTY" at bounding box center [908, 264] width 169 height 20
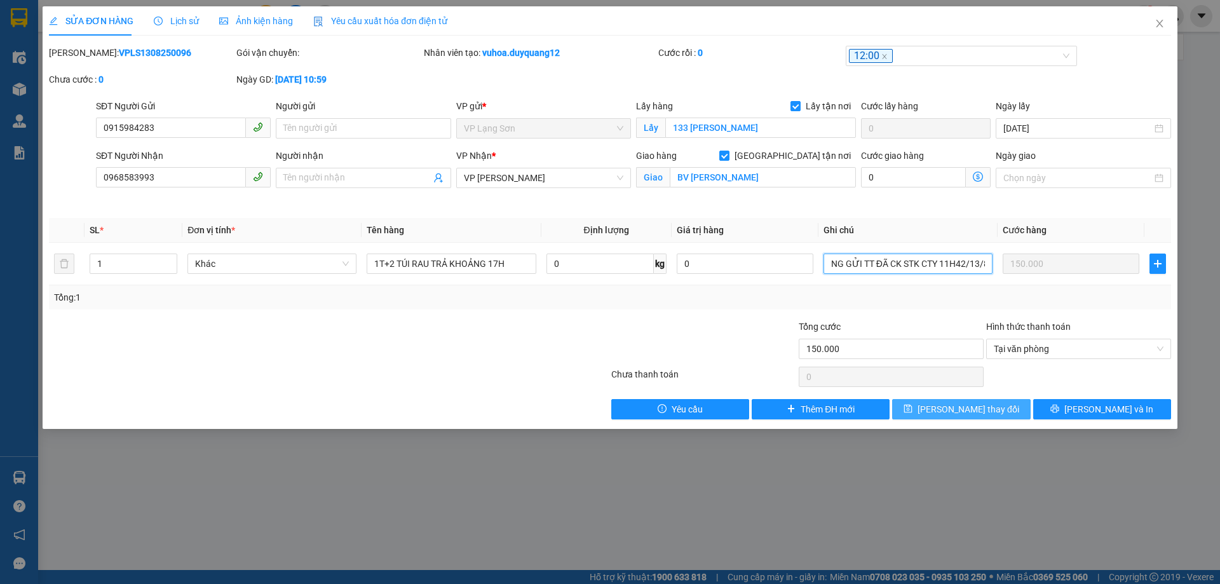
type input "NG GỬI TT ĐÃ CK STK CTY 11H42/13/8"
click at [987, 410] on span "[PERSON_NAME] thay đổi" at bounding box center [969, 409] width 102 height 14
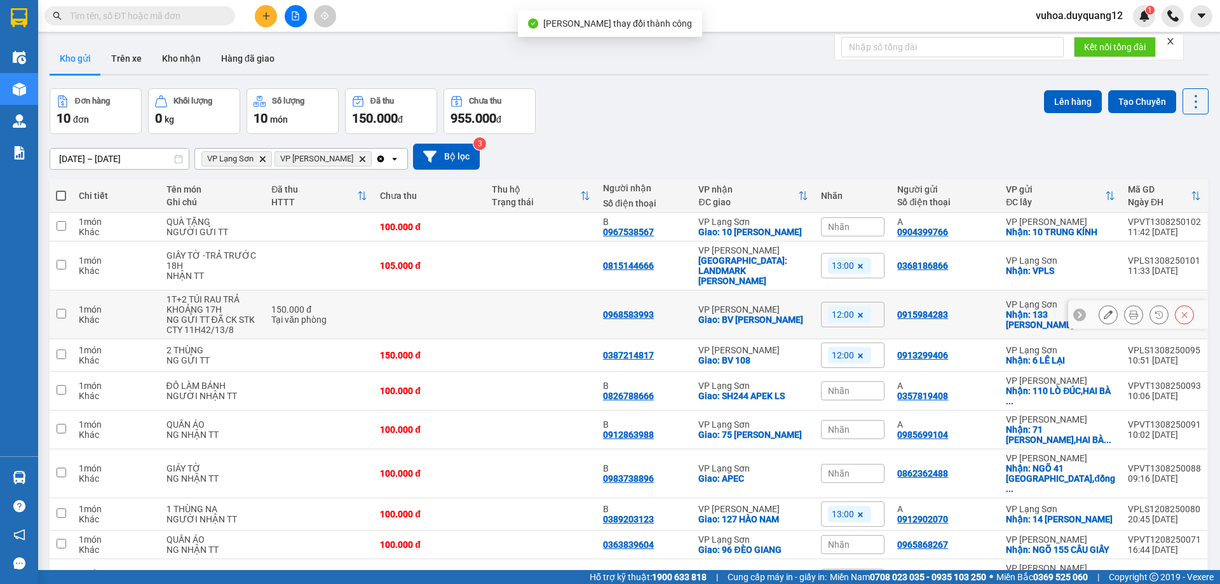
drag, startPoint x: 59, startPoint y: 311, endPoint x: 83, endPoint y: 320, distance: 26.0
click at [58, 311] on input "checkbox" at bounding box center [62, 314] width 10 height 10
checkbox input "true"
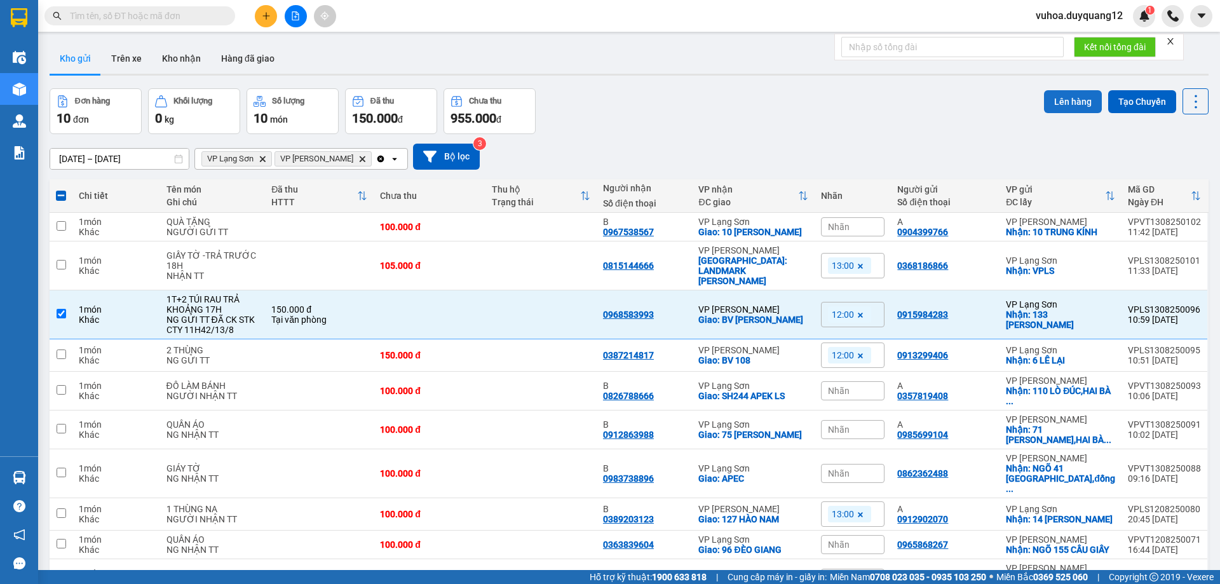
click at [1059, 99] on button "Lên hàng" at bounding box center [1073, 101] width 58 height 23
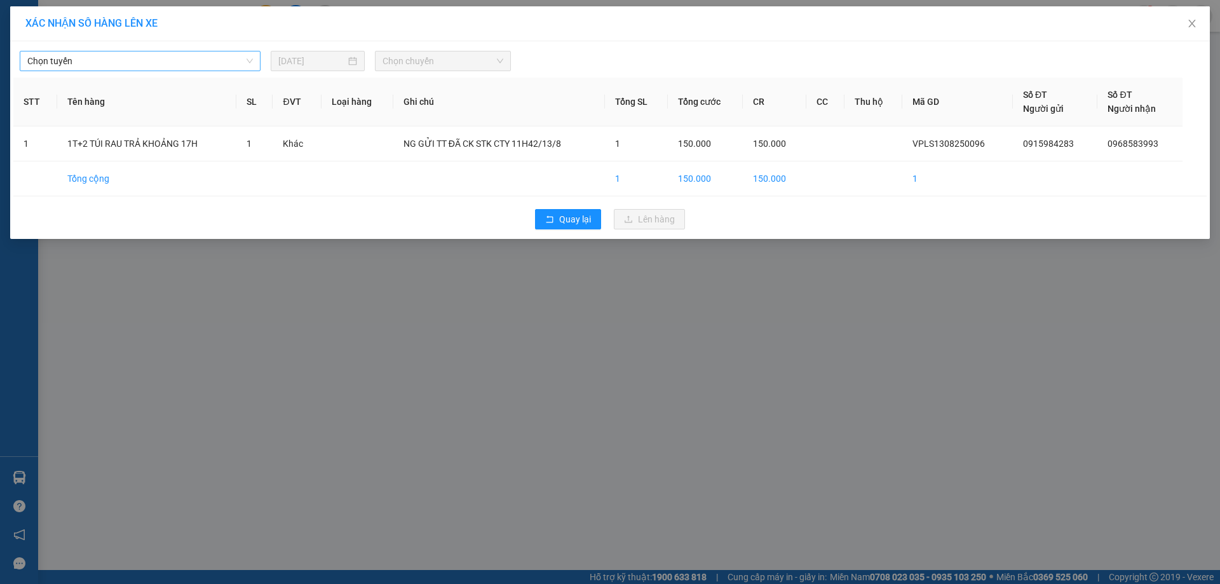
click at [121, 61] on span "Chọn tuyến" at bounding box center [140, 60] width 226 height 19
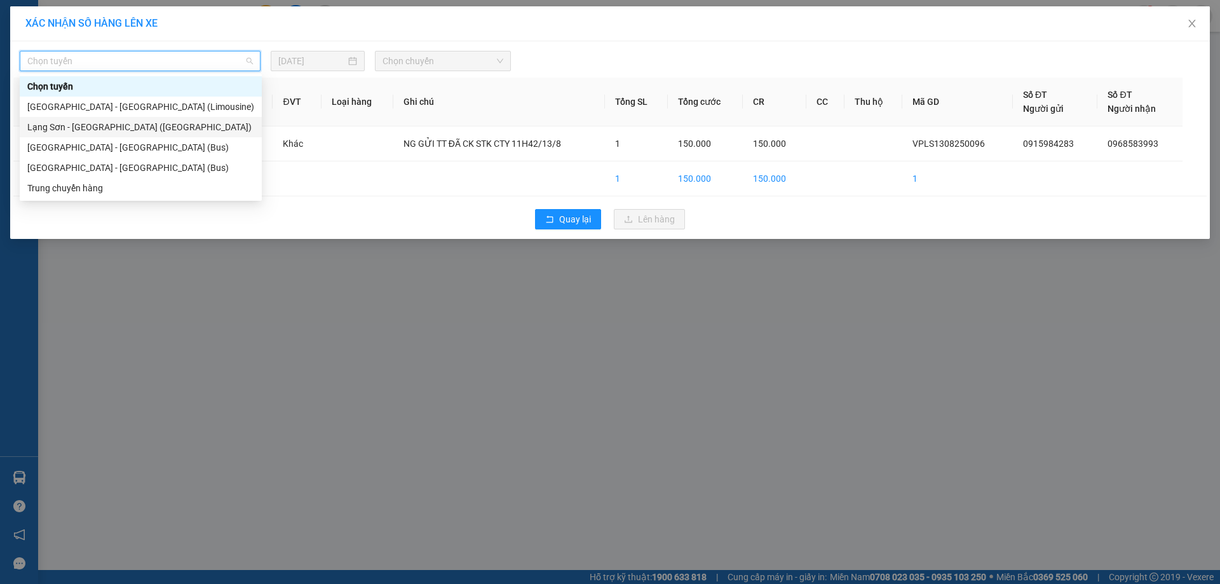
click at [99, 128] on div "Lạng Sơn - [GEOGRAPHIC_DATA] ([GEOGRAPHIC_DATA])" at bounding box center [140, 127] width 227 height 14
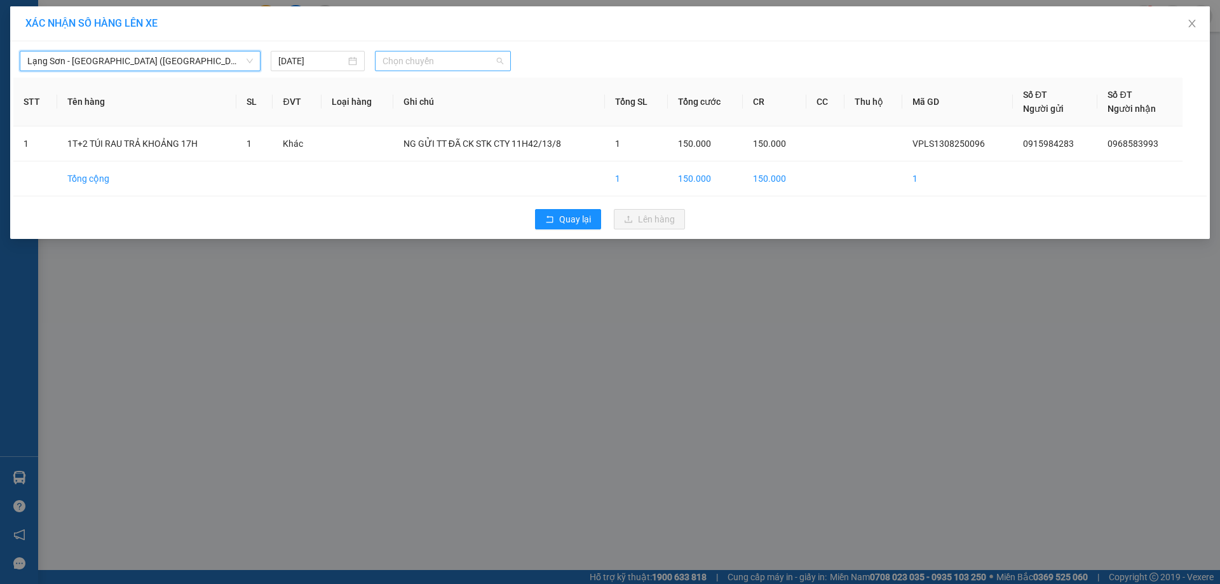
click at [437, 62] on span "Chọn chuyến" at bounding box center [443, 60] width 121 height 19
click at [419, 62] on span "Chọn chuyến" at bounding box center [443, 60] width 121 height 19
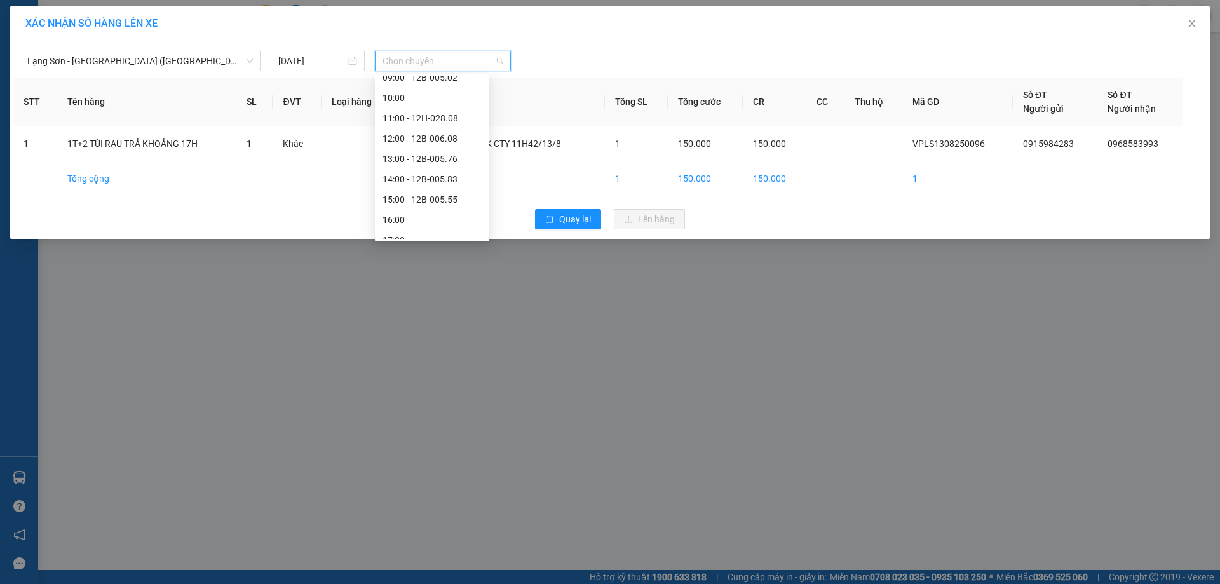
scroll to position [134, 0]
click at [455, 133] on div "12:00 - 12B-006.08" at bounding box center [432, 135] width 99 height 14
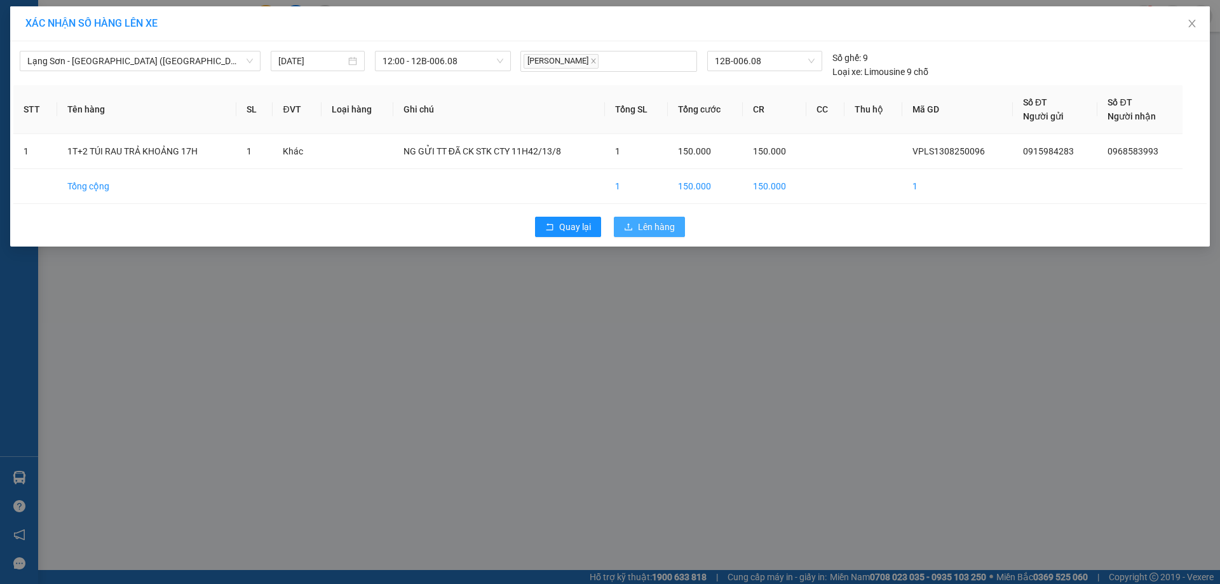
click at [646, 227] on span "Lên hàng" at bounding box center [656, 227] width 37 height 14
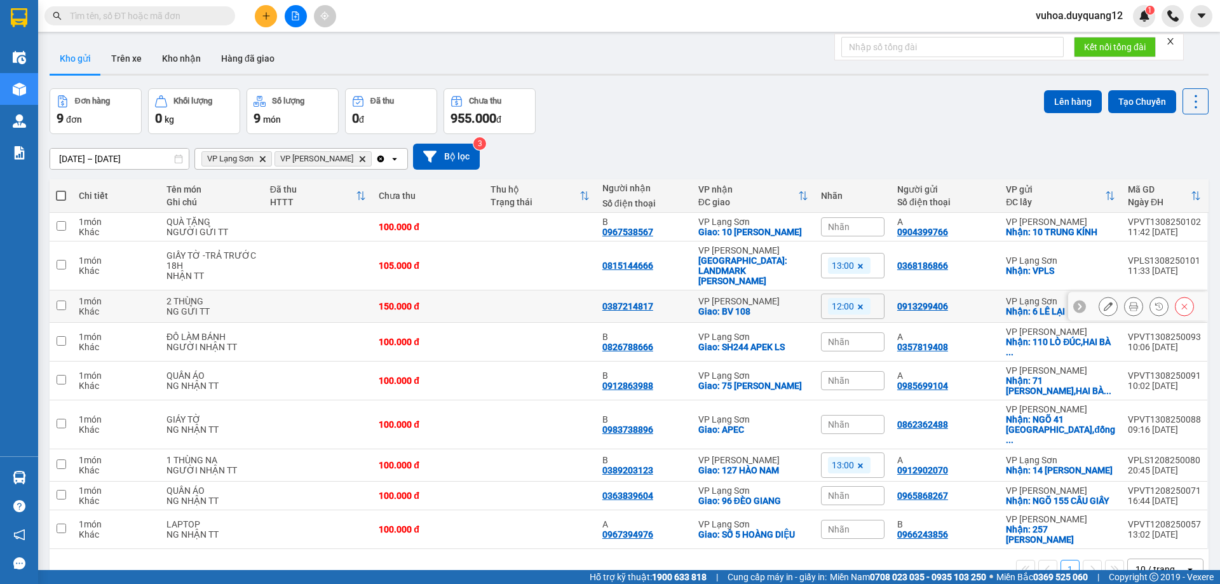
drag, startPoint x: 57, startPoint y: 305, endPoint x: 60, endPoint y: 315, distance: 10.0
click at [57, 305] on input "checkbox" at bounding box center [62, 306] width 10 height 10
checkbox input "true"
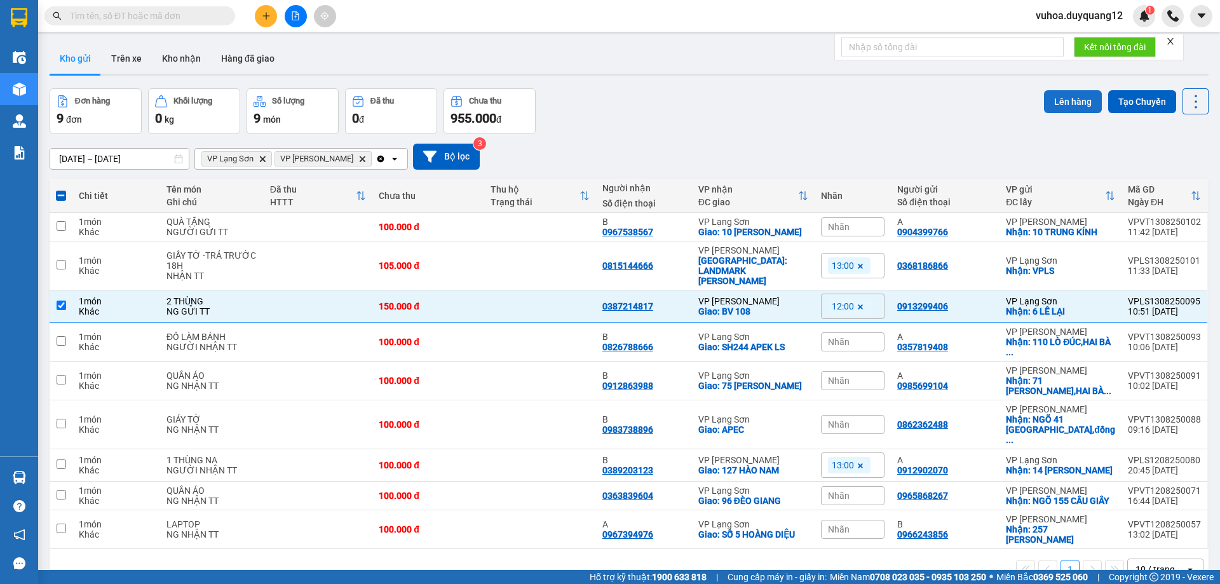
click at [1070, 100] on button "Lên hàng" at bounding box center [1073, 101] width 58 height 23
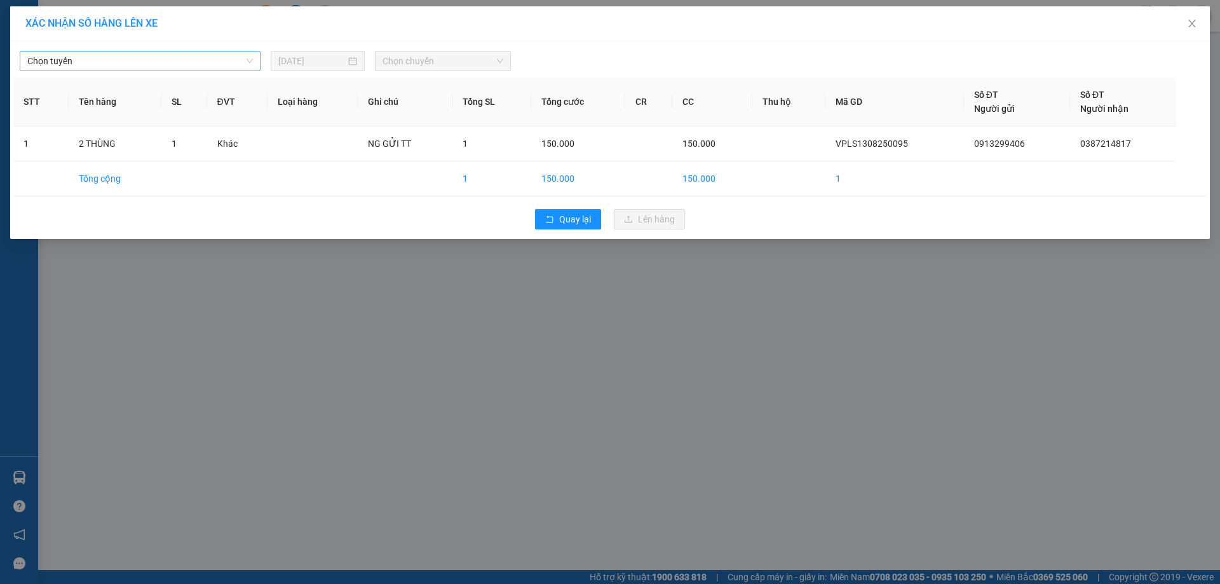
click at [104, 62] on span "Chọn tuyến" at bounding box center [140, 60] width 226 height 19
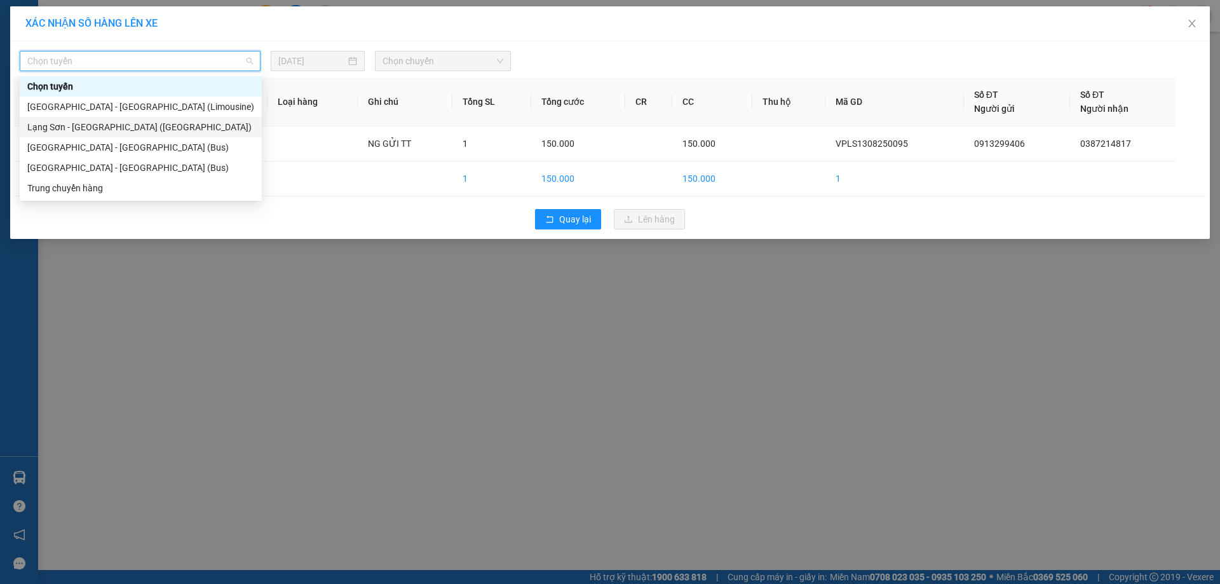
click at [97, 128] on div "Lạng Sơn - [GEOGRAPHIC_DATA] ([GEOGRAPHIC_DATA])" at bounding box center [140, 127] width 227 height 14
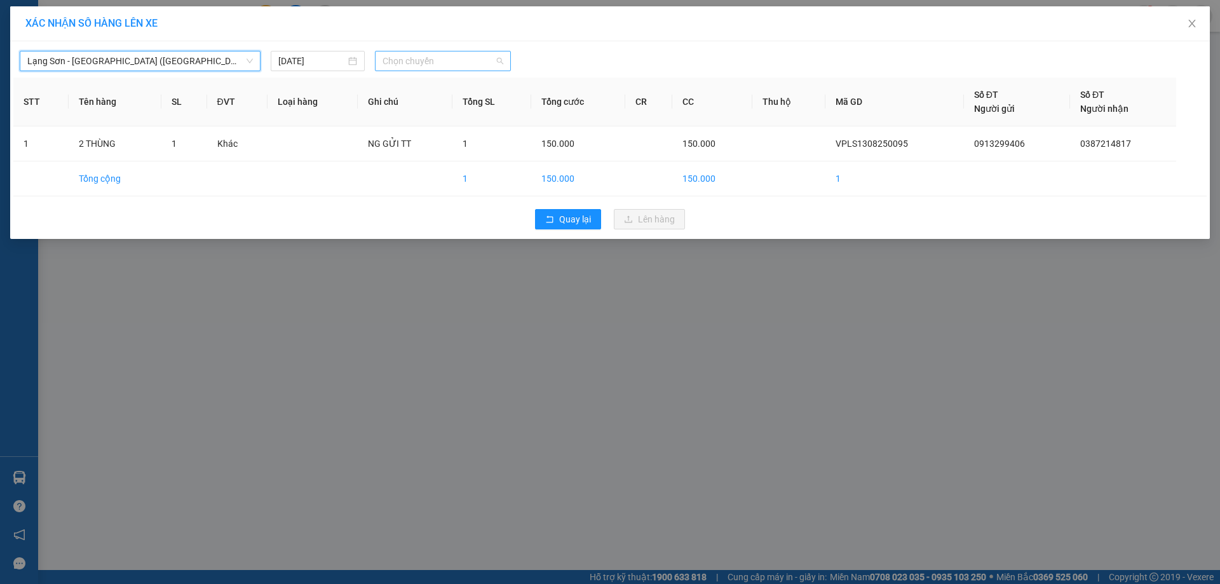
click at [453, 62] on span "Chọn chuyến" at bounding box center [443, 60] width 121 height 19
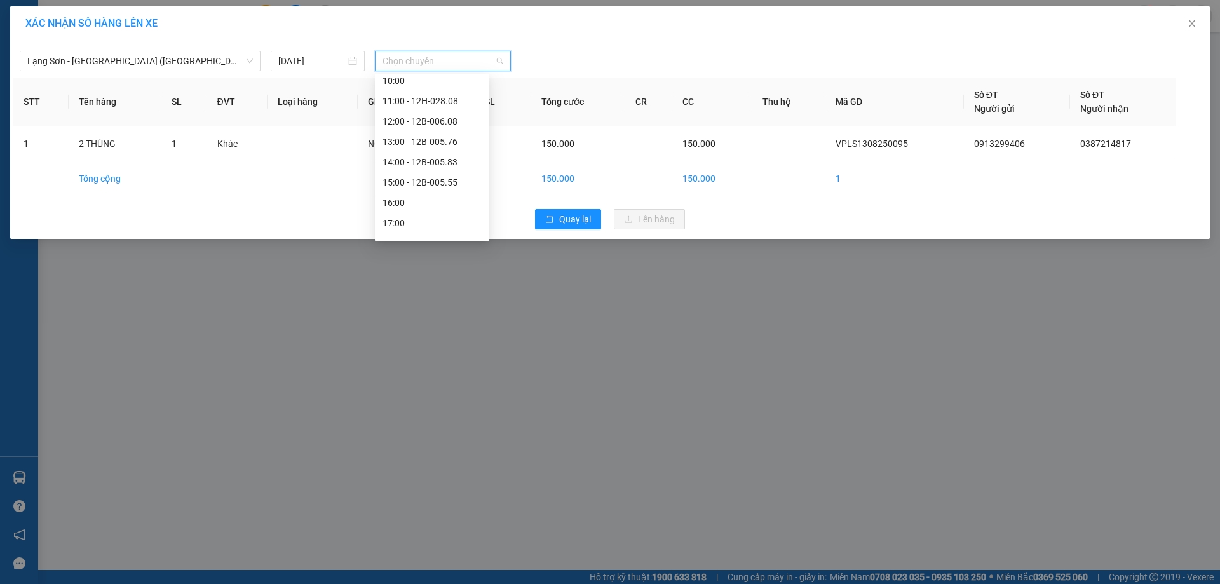
scroll to position [164, 0]
click at [439, 102] on div "12:00 - 12B-006.08" at bounding box center [432, 106] width 99 height 14
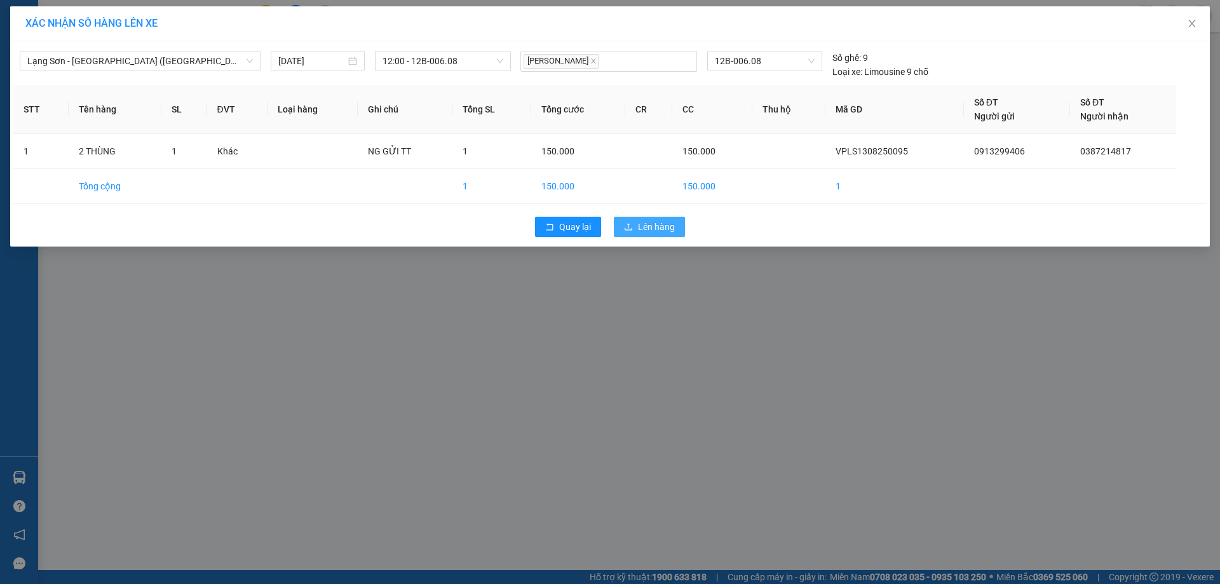
click at [659, 230] on span "Lên hàng" at bounding box center [656, 227] width 37 height 14
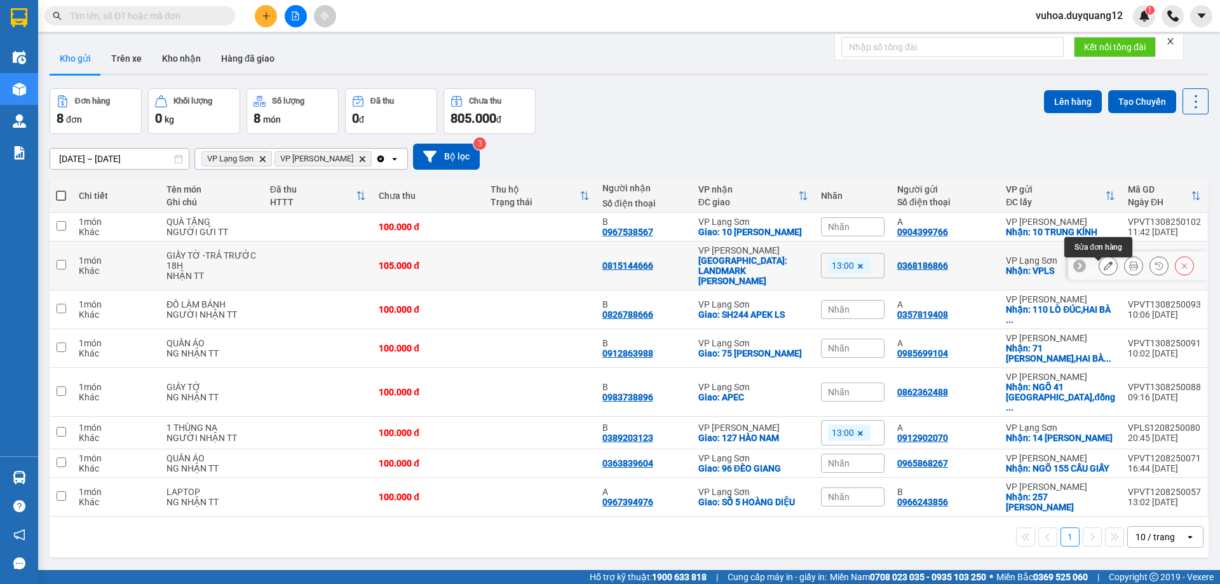
click at [1104, 270] on icon at bounding box center [1108, 265] width 9 height 9
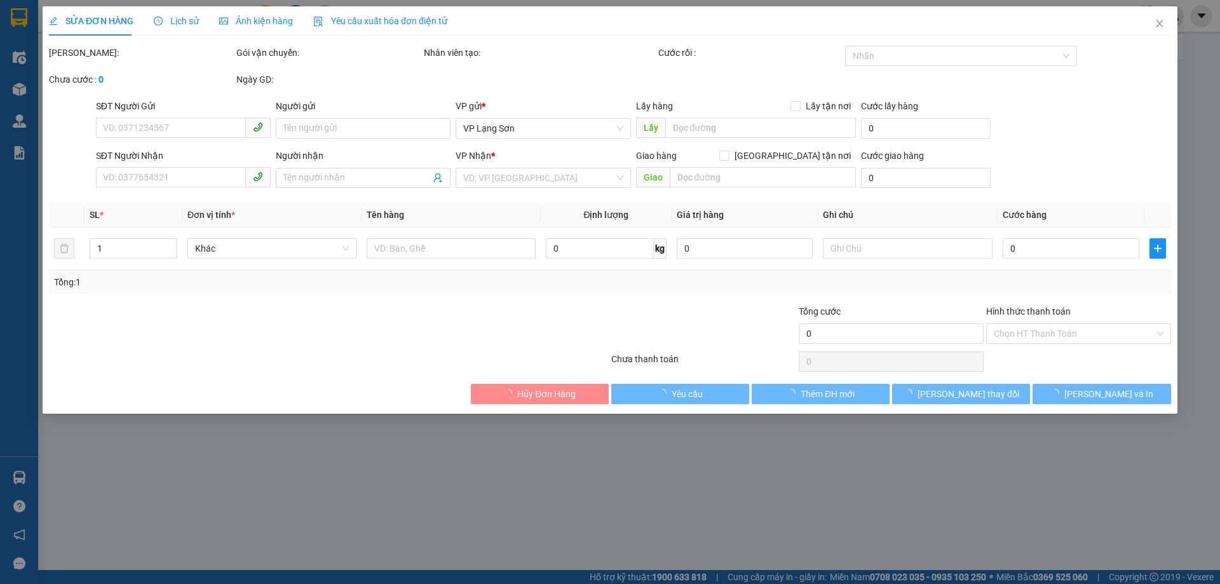
type input "0368186866"
checkbox input "true"
type input "VPLS"
type input "0815144666"
checkbox input "true"
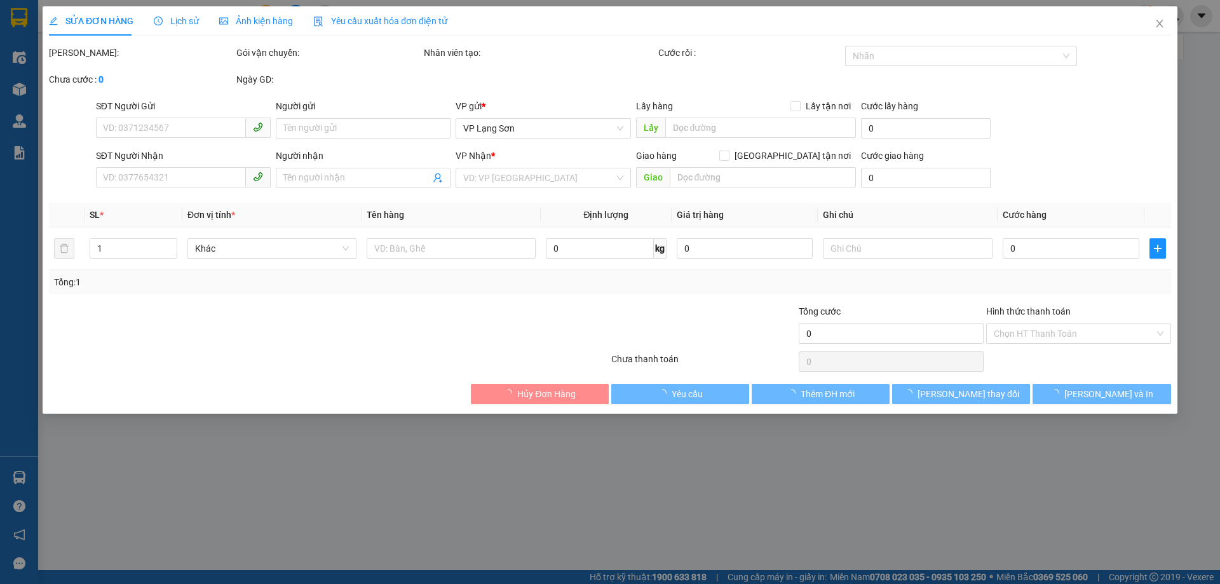
type input "LANDMARK [PERSON_NAME]"
type input "105.000"
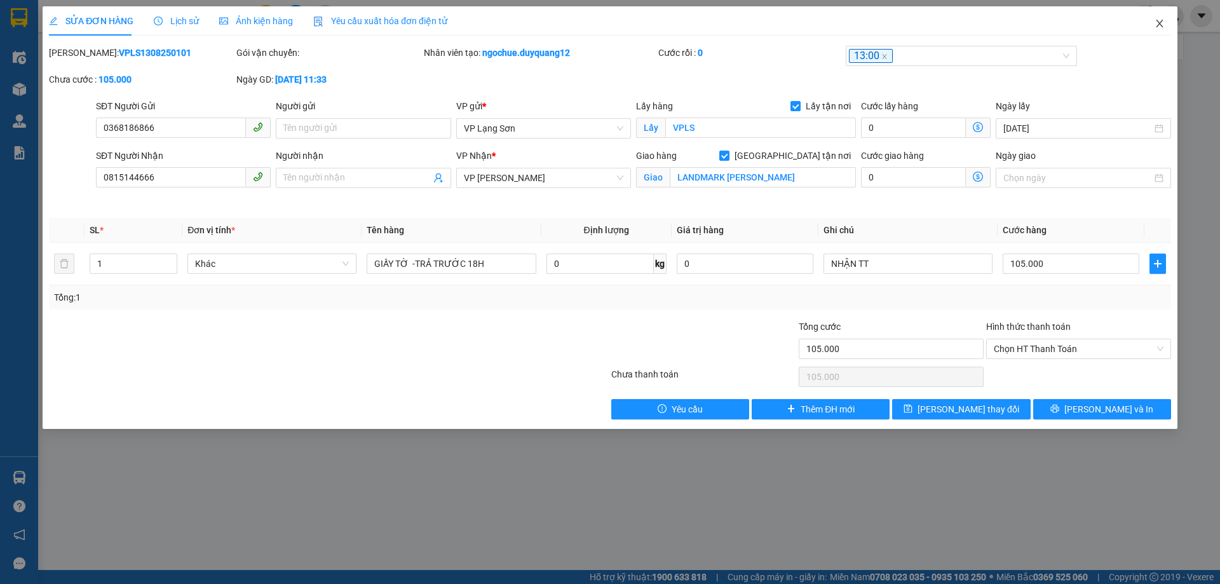
click at [1162, 23] on icon "close" at bounding box center [1160, 23] width 10 height 10
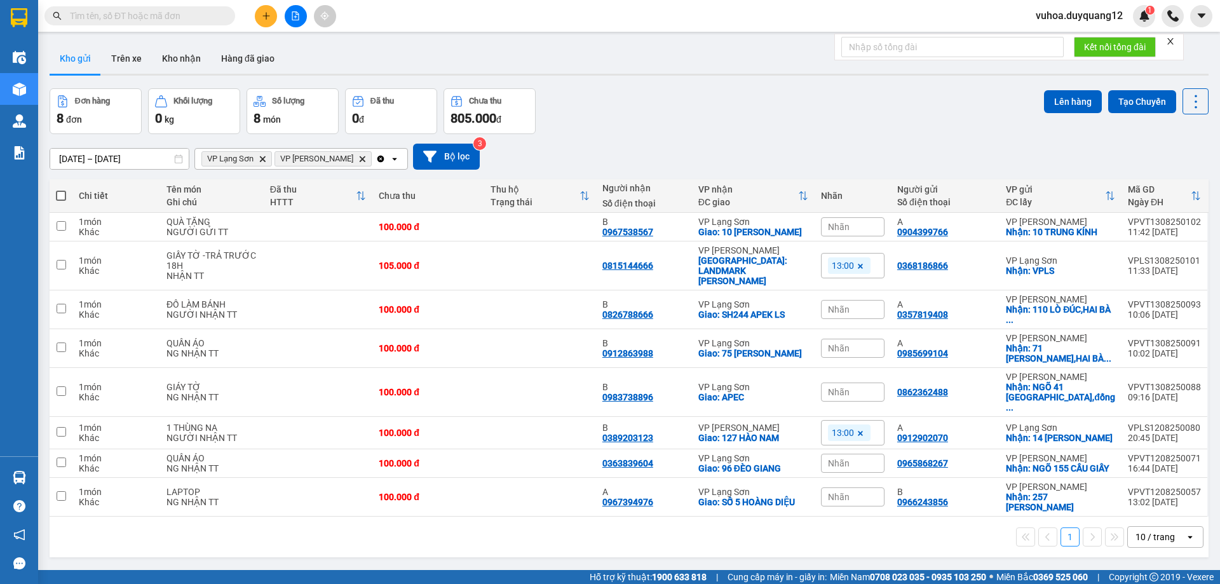
click at [771, 130] on div "Đơn hàng 8 đơn Khối lượng 0 kg Số lượng 8 món Đã thu 0 đ Chưa thu 805.000 đ Lên…" at bounding box center [629, 111] width 1159 height 46
click at [63, 269] on input "checkbox" at bounding box center [62, 265] width 10 height 10
checkbox input "true"
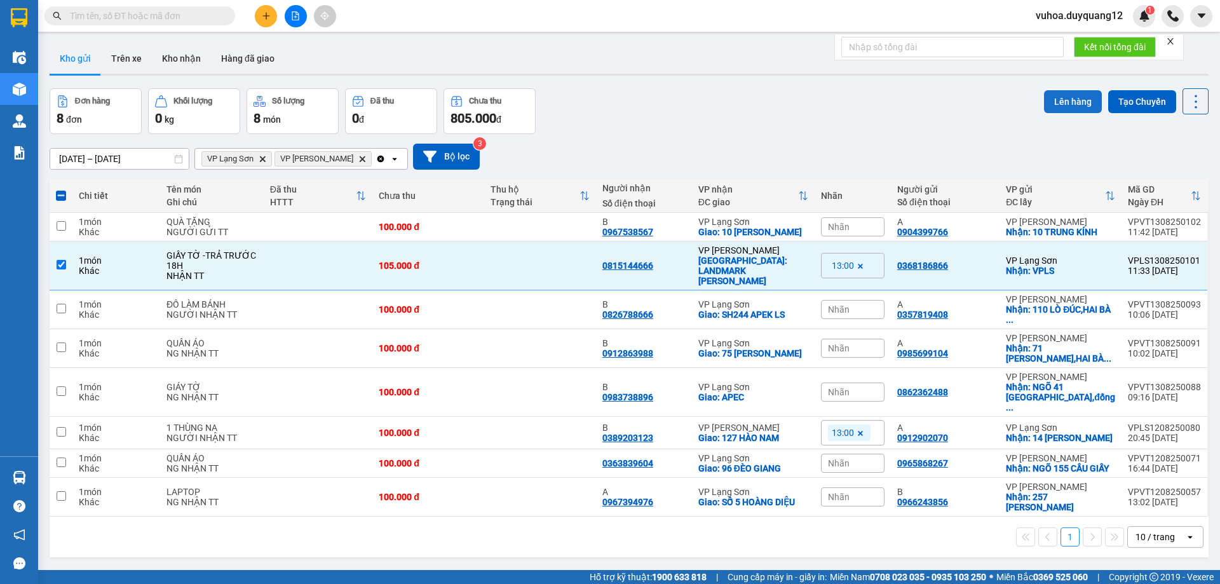
click at [1075, 91] on button "Lên hàng" at bounding box center [1073, 101] width 58 height 23
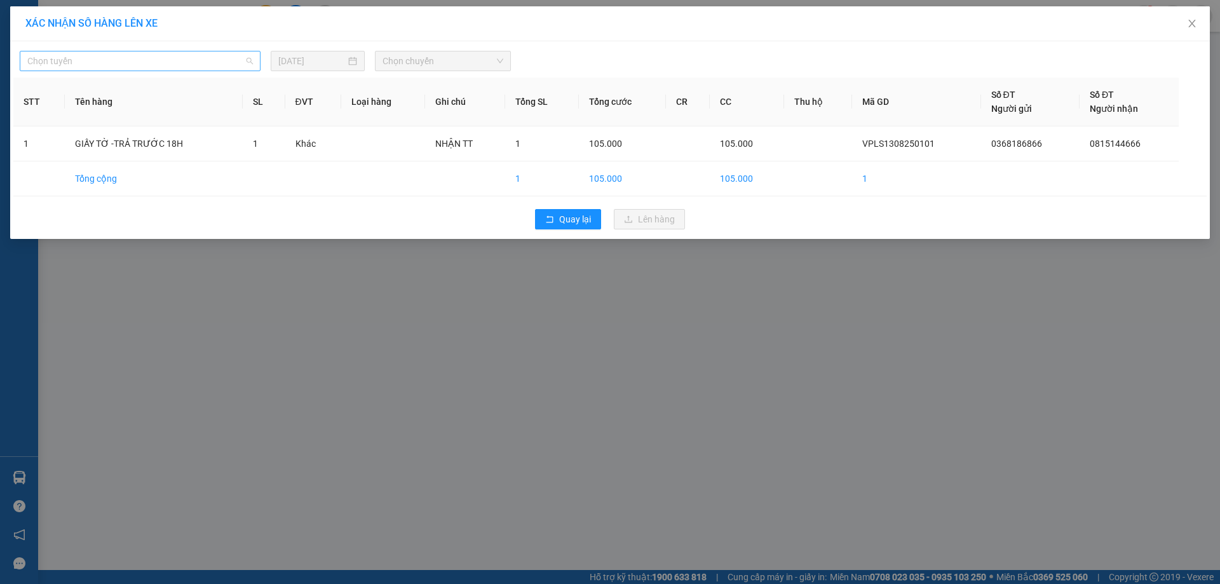
click at [155, 62] on span "Chọn tuyến" at bounding box center [140, 60] width 226 height 19
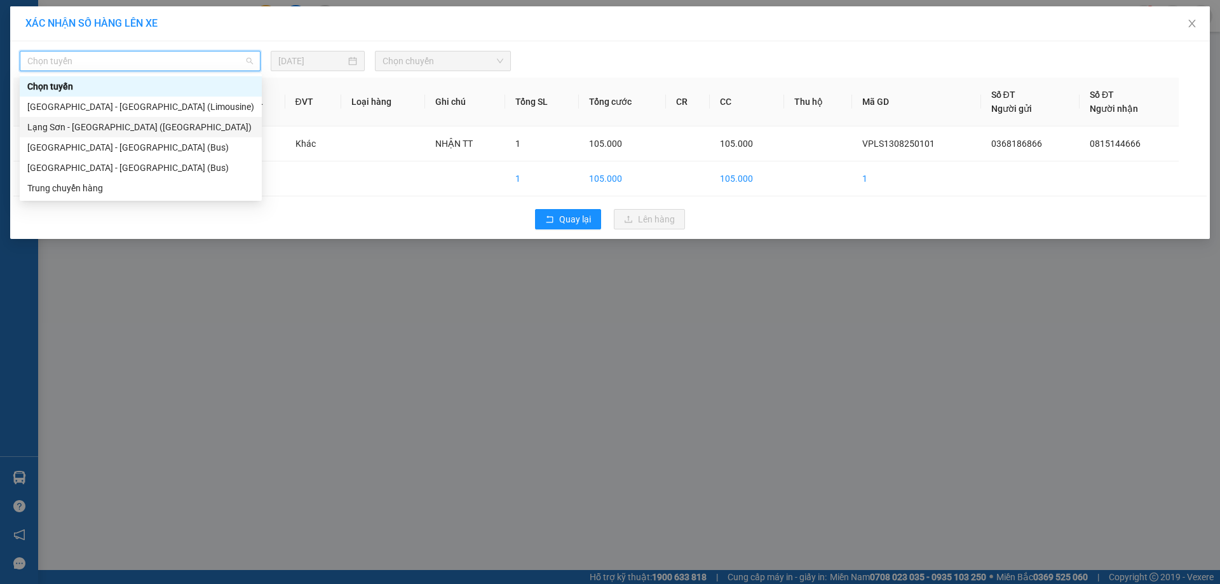
click at [114, 127] on div "Lạng Sơn - [GEOGRAPHIC_DATA] ([GEOGRAPHIC_DATA])" at bounding box center [140, 127] width 227 height 14
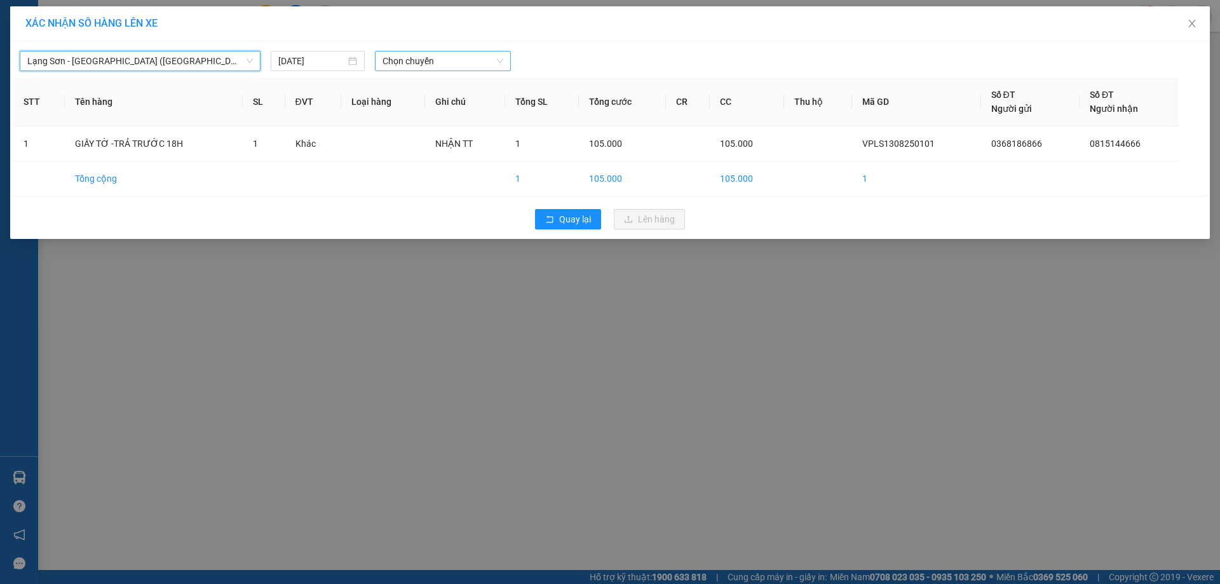
click at [437, 65] on span "Chọn chuyến" at bounding box center [443, 60] width 121 height 19
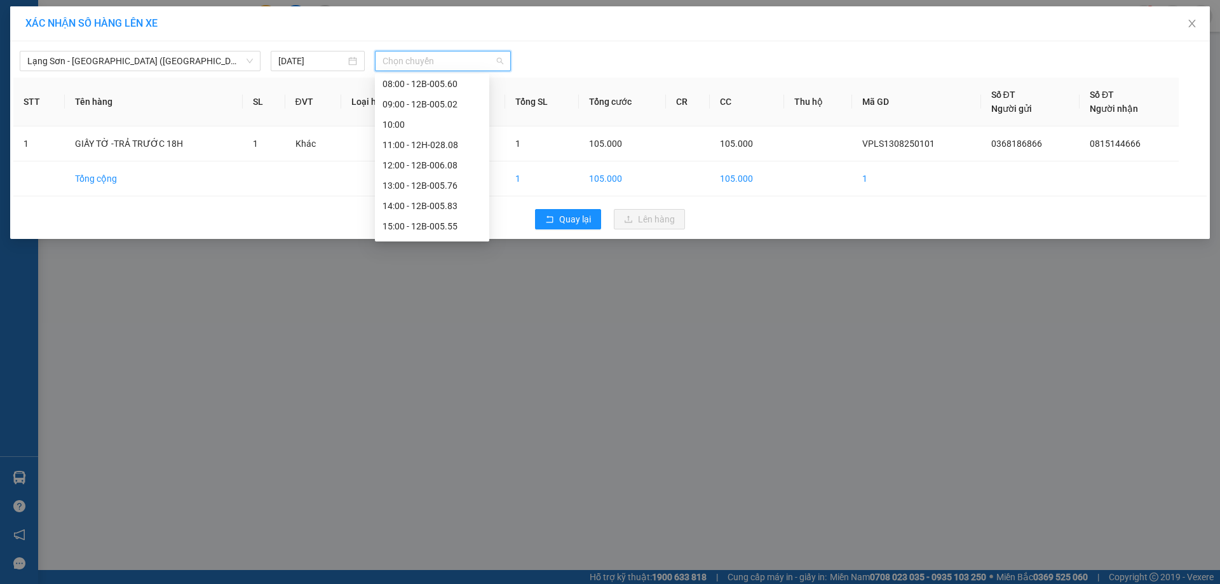
scroll to position [111, 0]
click at [435, 162] on div "12:00 - 12B-006.08" at bounding box center [432, 159] width 99 height 14
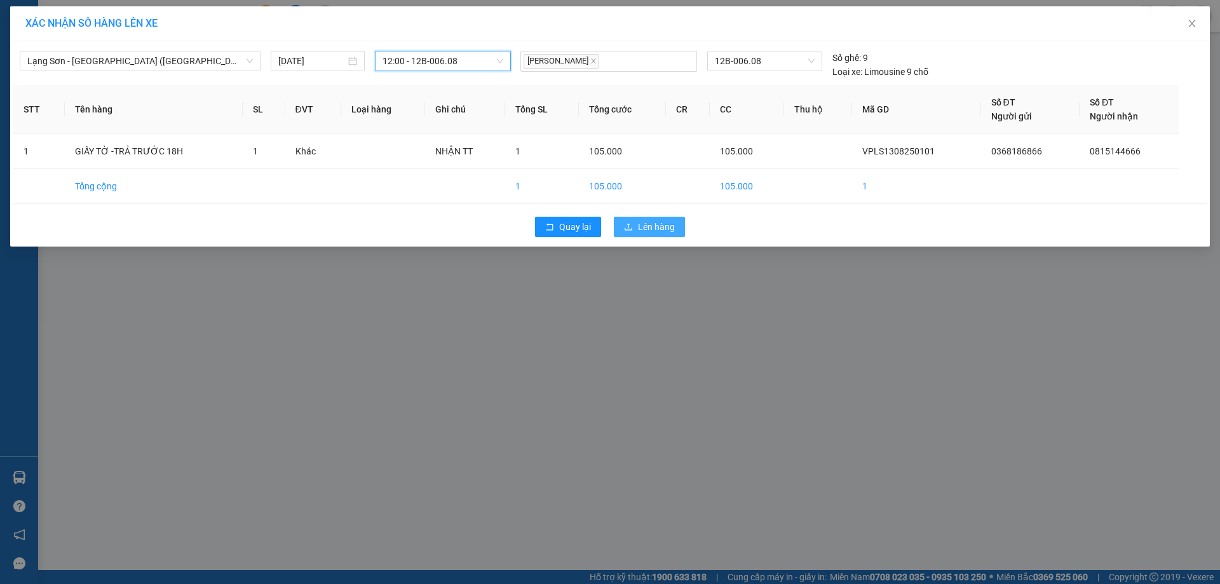
click at [675, 227] on button "Lên hàng" at bounding box center [649, 227] width 71 height 20
